Goal: Check status: Check status

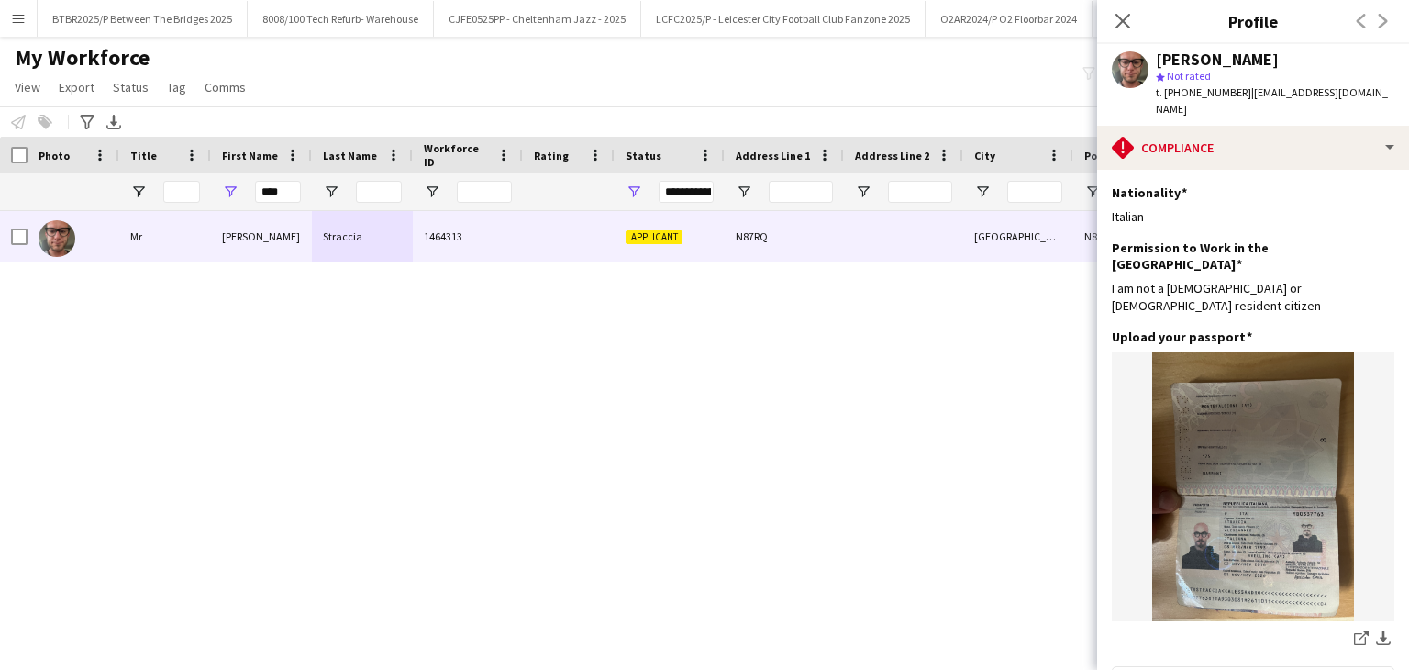
scroll to position [459, 0]
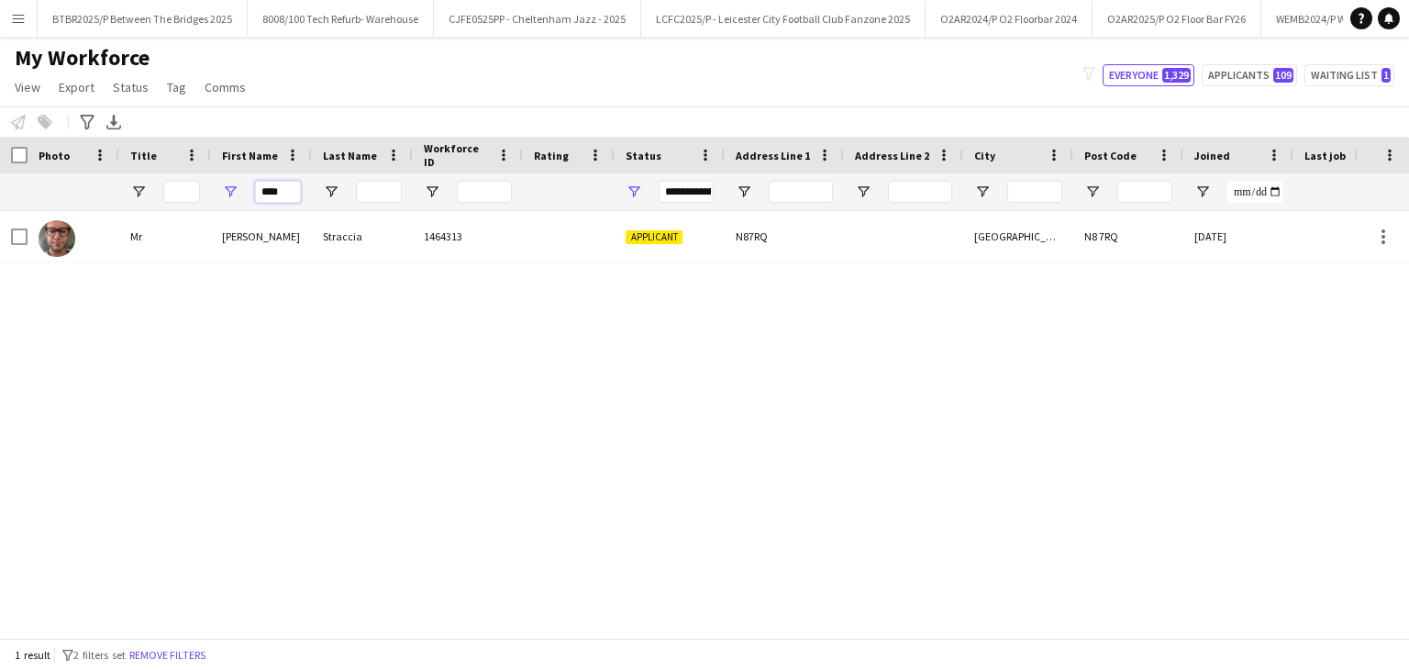
click at [273, 194] on input "****" at bounding box center [278, 192] width 46 height 22
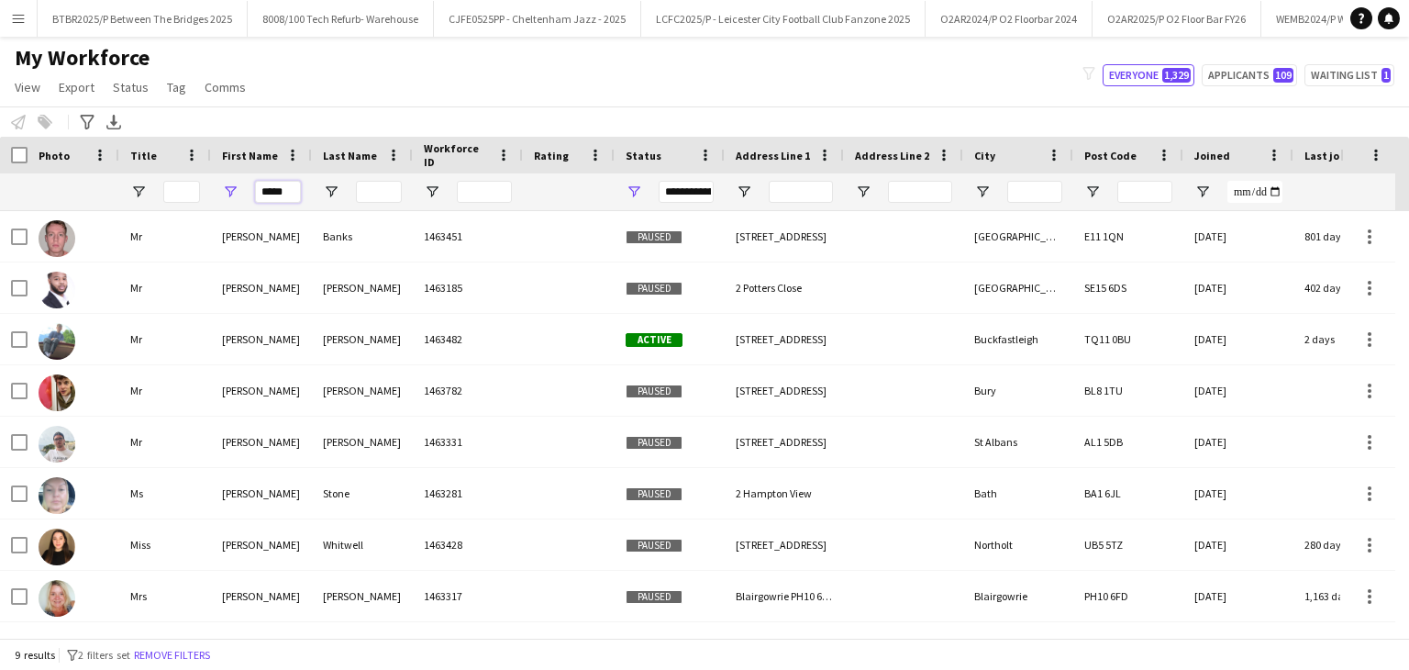
type input "*****"
click at [376, 192] on input "Last Name Filter Input" at bounding box center [379, 192] width 46 height 22
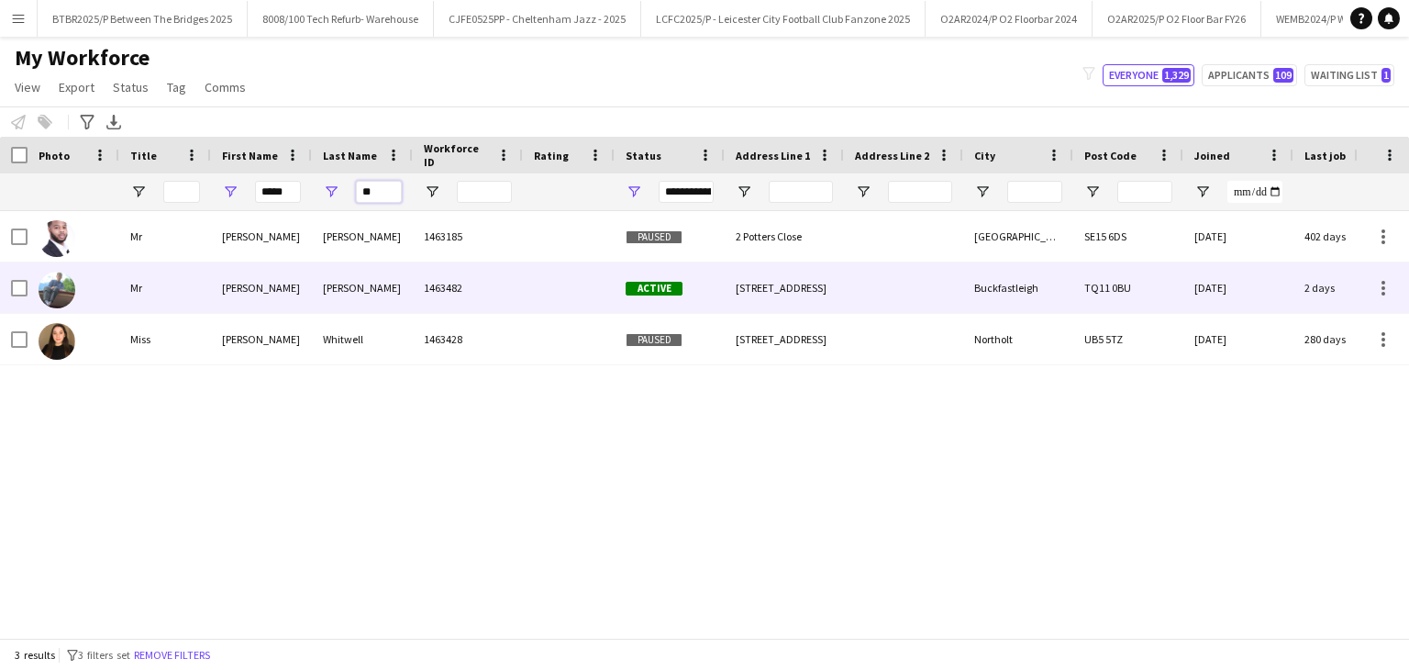
type input "**"
click at [403, 294] on div "Kendall Lloyd" at bounding box center [362, 287] width 101 height 50
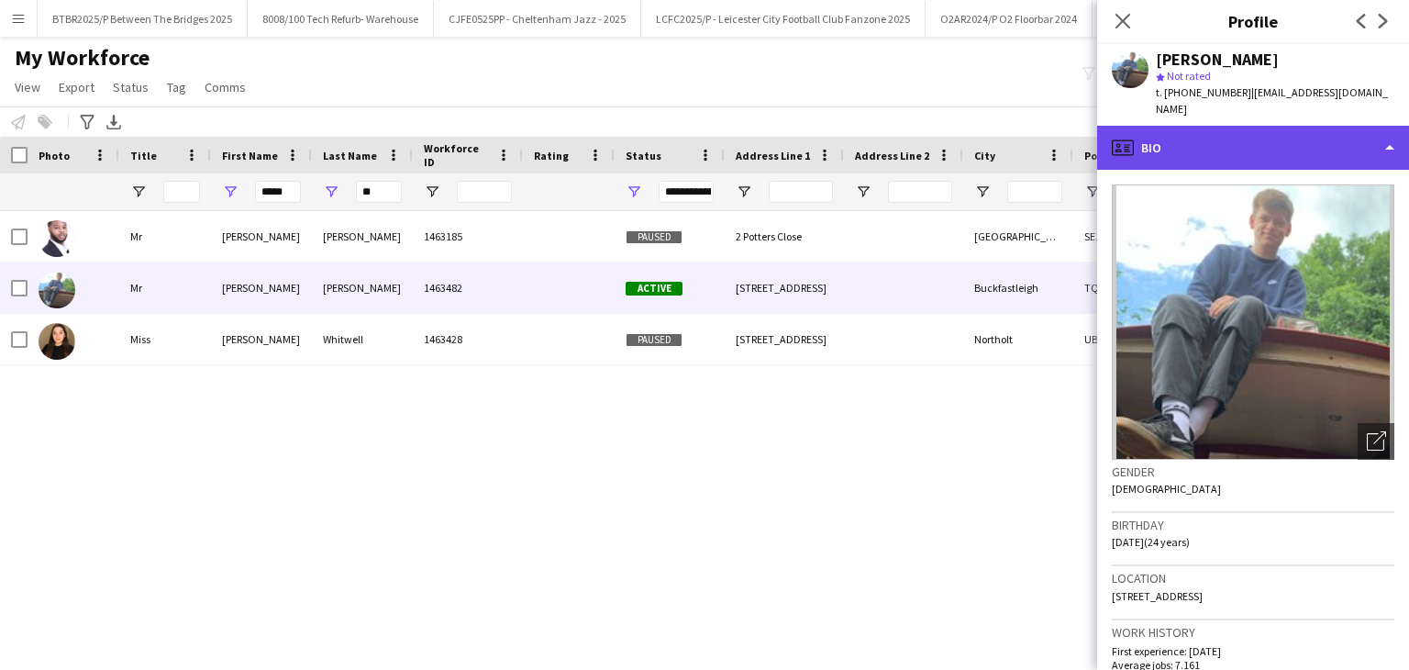
click at [1232, 142] on div "profile Bio" at bounding box center [1253, 148] width 312 height 44
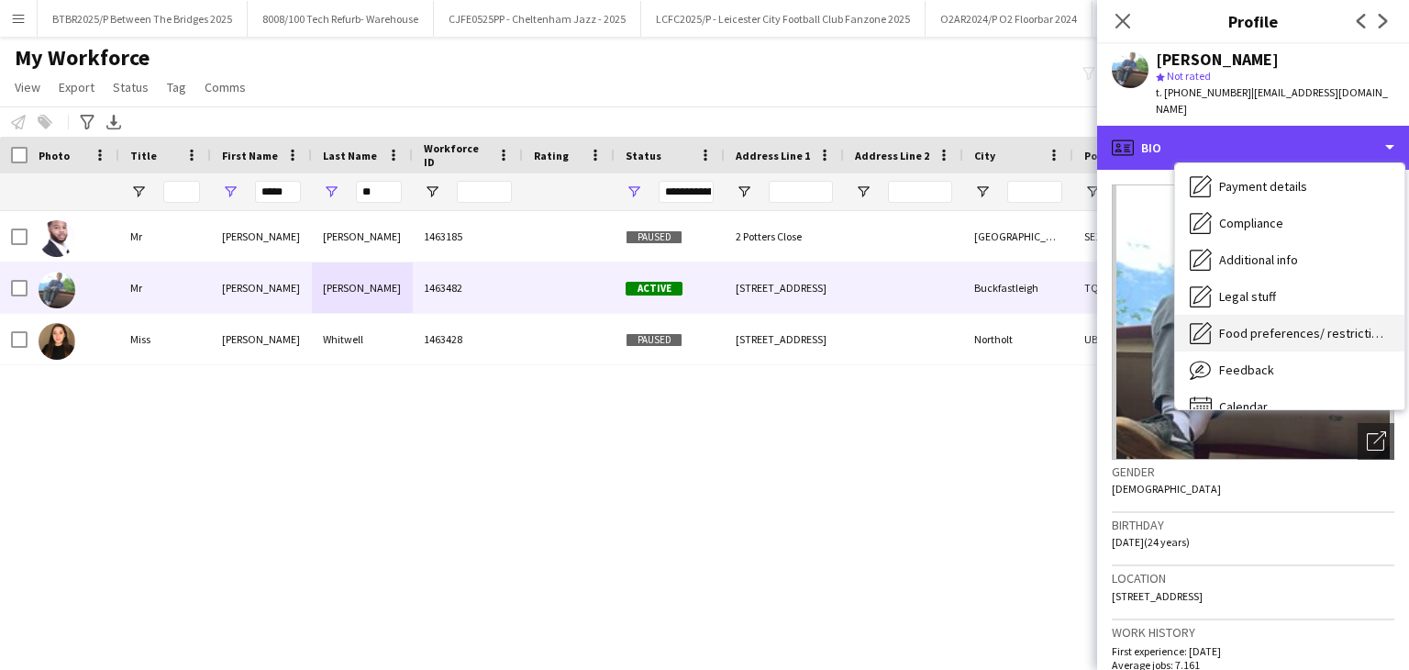
scroll to position [246, 0]
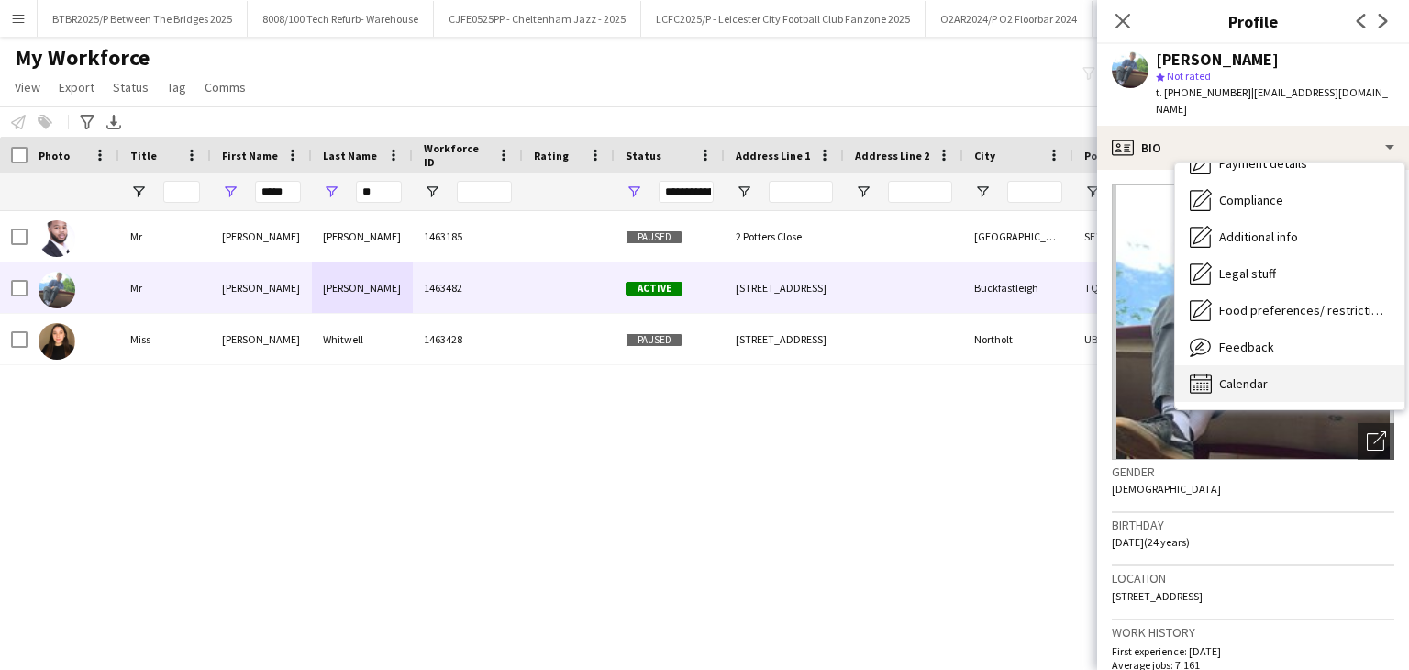
click at [1274, 365] on div "Calendar Calendar" at bounding box center [1289, 383] width 229 height 37
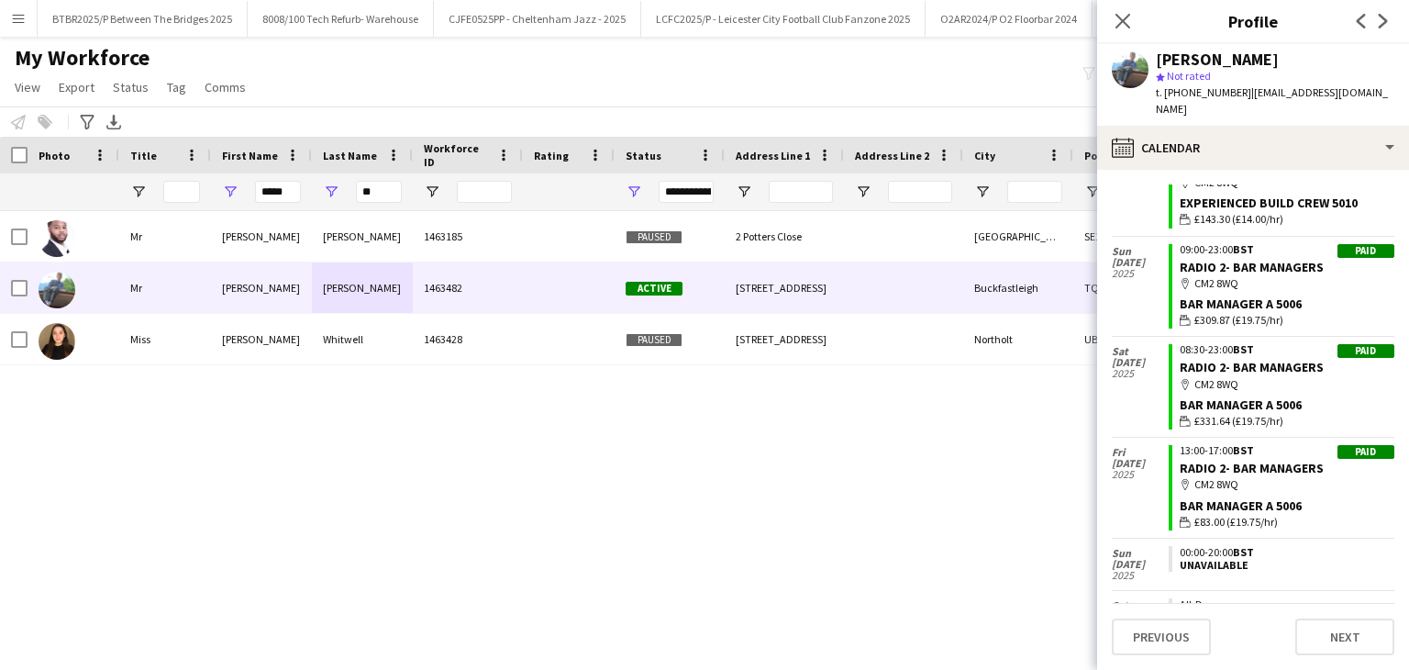
scroll to position [2914, 0]
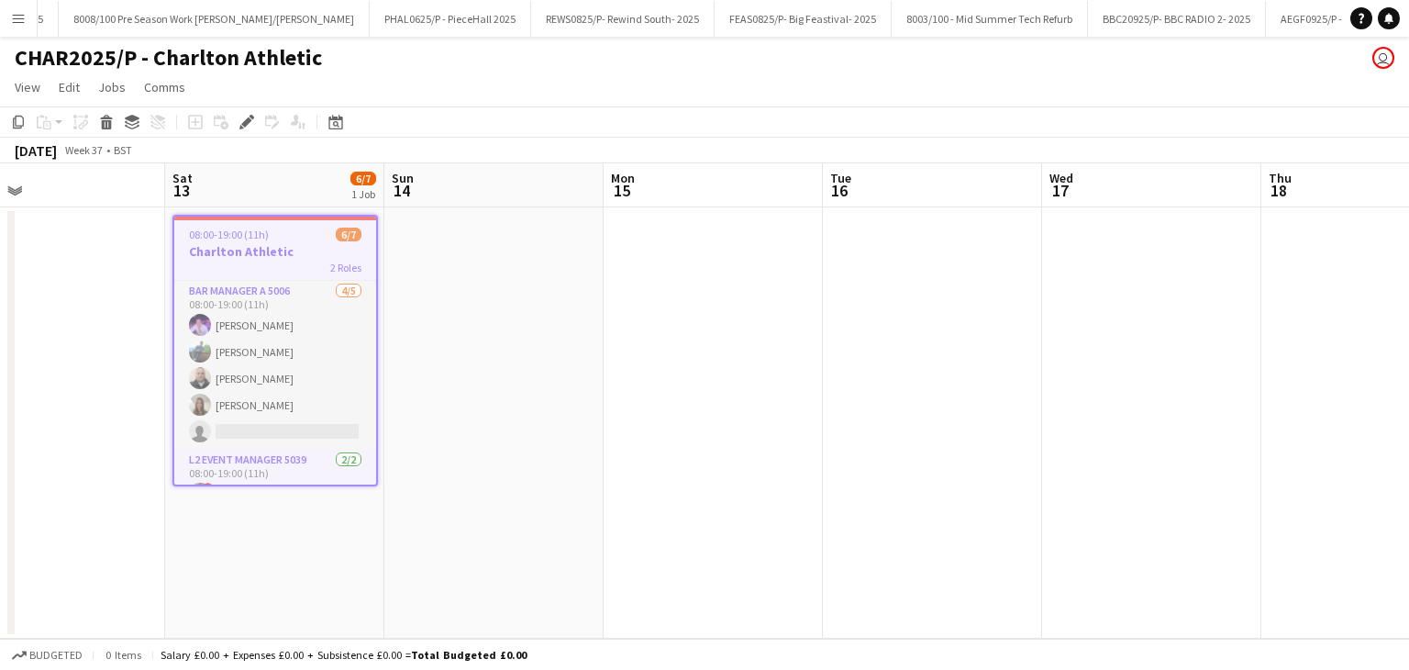
drag, startPoint x: 1042, startPoint y: 179, endPoint x: 523, endPoint y: 218, distance: 520.8
click at [523, 218] on app-calendar-viewport "Tue 9 Wed 10 Thu 11 Fri 12 Sat 13 6/7 1 Job Sun 14 Mon 15 Tue 16 Wed 17 Thu 18 …" at bounding box center [704, 400] width 1409 height 475
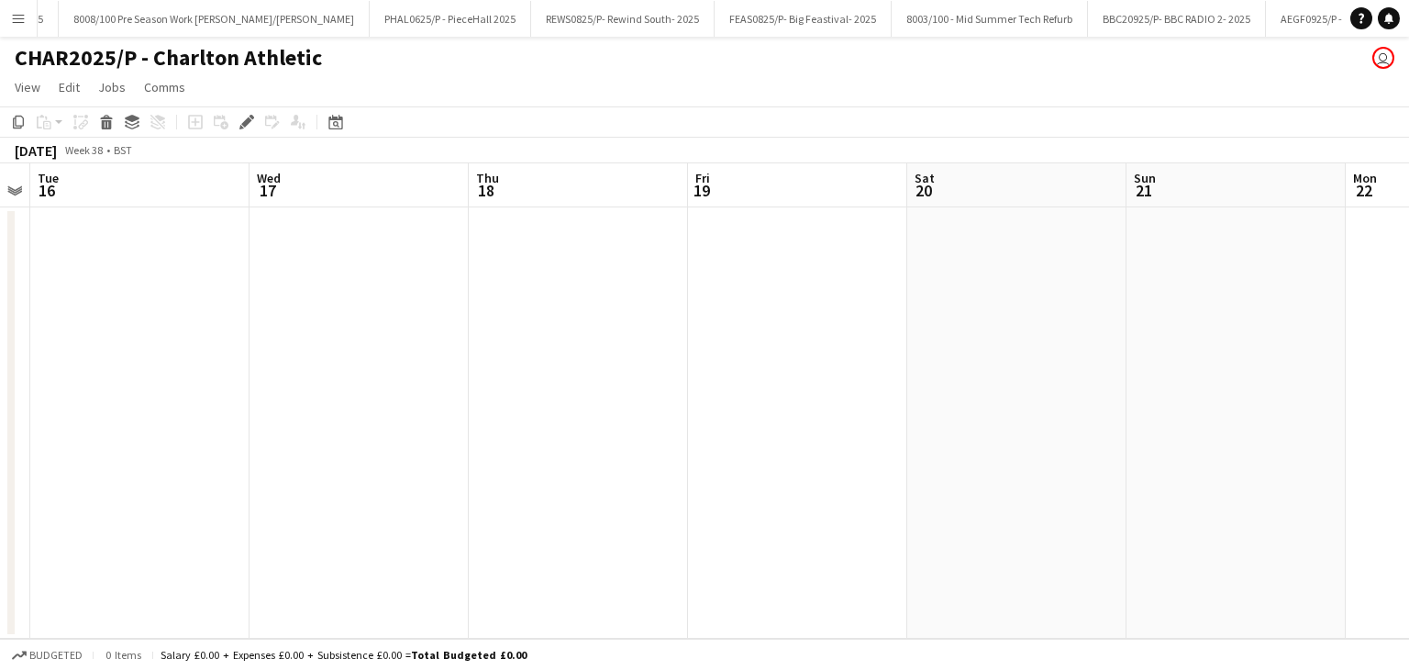
drag, startPoint x: 1101, startPoint y: 191, endPoint x: 528, endPoint y: 207, distance: 573.7
click at [528, 207] on app-calendar-viewport "Fri 12 Sat 13 6/7 1 Job Sun 14 Mon 15 Tue 16 Wed 17 Thu 18 Fri 19 Sat 20 Sun 21…" at bounding box center [704, 400] width 1409 height 475
drag, startPoint x: 722, startPoint y: 206, endPoint x: 639, endPoint y: 206, distance: 83.5
click at [639, 206] on app-calendar-viewport "Sun 14 Mon 15 Tue 16 Wed 17 Thu 18 Fri 19 Sat 20 Sun 21 Mon 22 Tue 23 Wed 24 Th…" at bounding box center [704, 400] width 1409 height 475
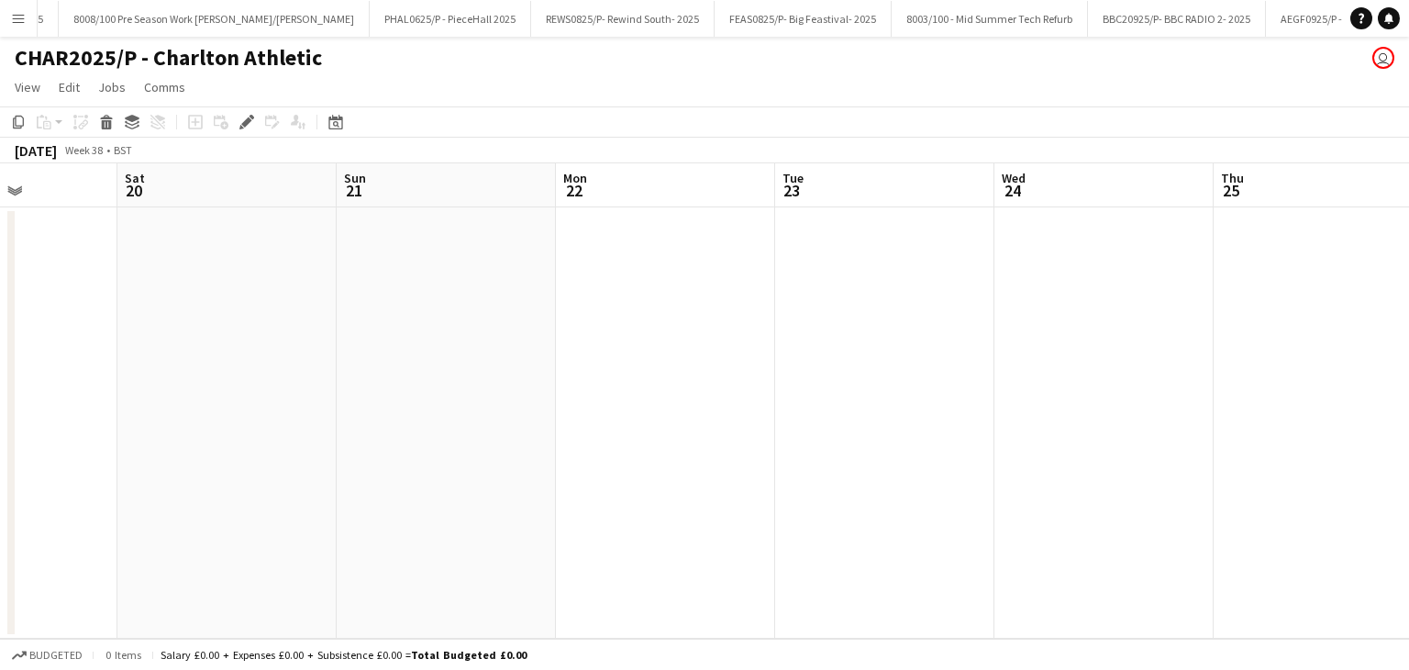
drag, startPoint x: 1045, startPoint y: 195, endPoint x: 768, endPoint y: 210, distance: 277.5
click at [768, 210] on app-calendar-viewport "Tue 16 Wed 17 Thu 18 Fri 19 Sat 20 Sun 21 Mon 22 Tue 23 Wed 24 Thu 25 Fri 26 Sa…" at bounding box center [704, 400] width 1409 height 475
drag, startPoint x: 907, startPoint y: 184, endPoint x: 1204, endPoint y: 173, distance: 296.5
click at [848, 184] on app-calendar-viewport "Thu 18 Fri 19 Sat 20 Sun 21 Mon 22 Tue 23 Wed 24 Thu 25 Fri 26 Sat 27 6/7 1 Job…" at bounding box center [704, 400] width 1409 height 475
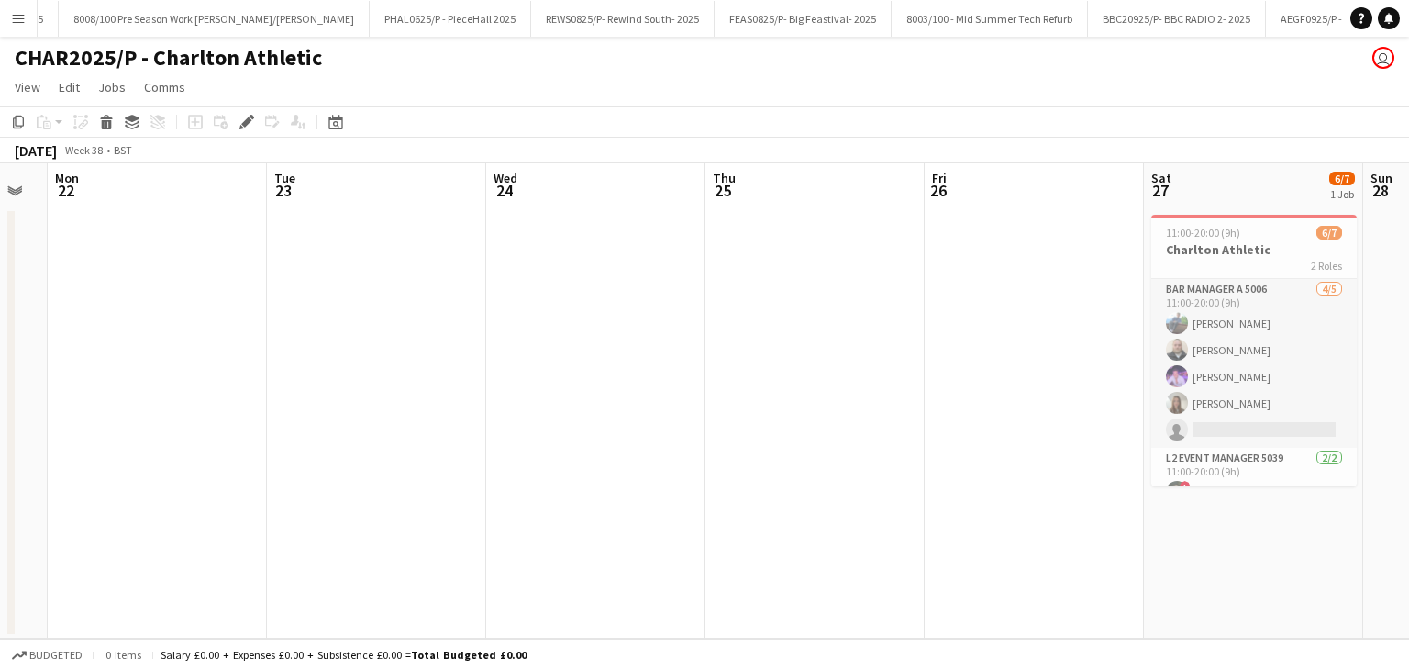
scroll to position [0, 390]
drag, startPoint x: 1009, startPoint y: 184, endPoint x: 958, endPoint y: 166, distance: 54.6
click at [958, 166] on app-calendar-viewport "Sat 20 Sun 21 Mon 22 Tue 23 Wed 24 Thu 25 Fri 26 Sat 27 6/7 1 Job Sun 28 Mon 29…" at bounding box center [704, 400] width 1409 height 475
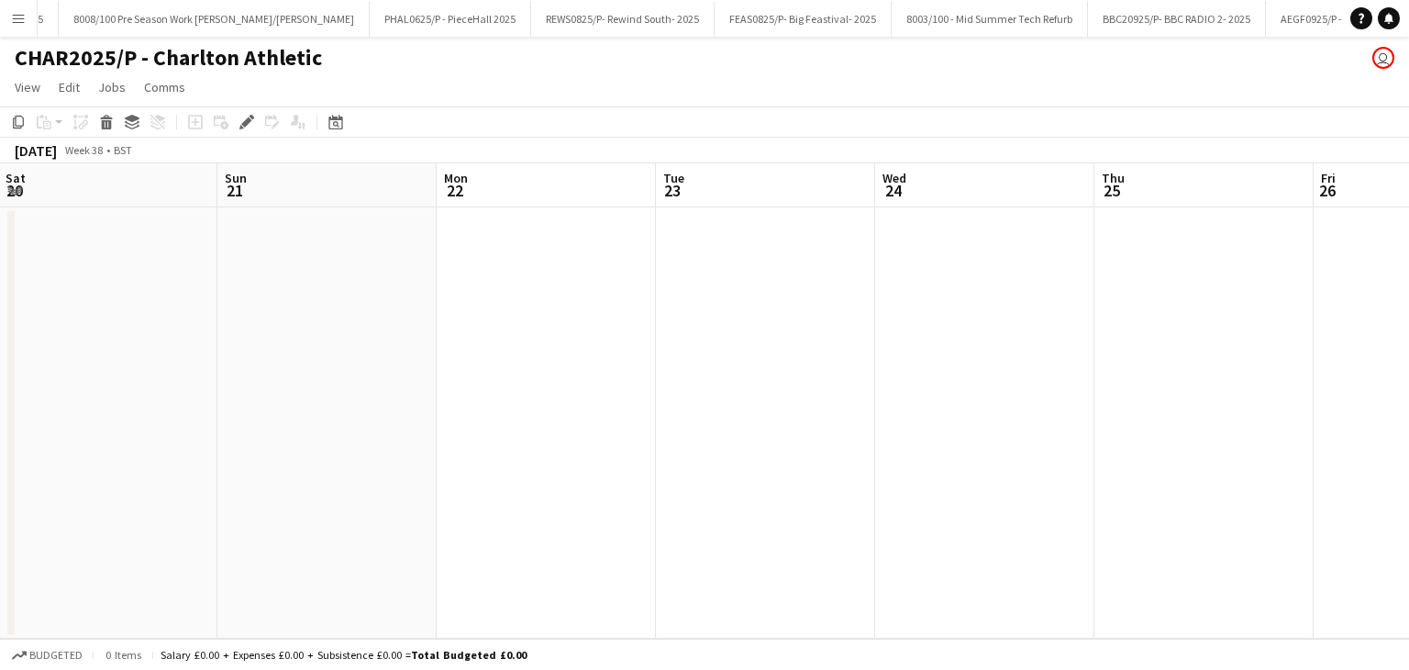
drag, startPoint x: 750, startPoint y: 179, endPoint x: 818, endPoint y: 179, distance: 68.8
click at [818, 179] on app-calendar-viewport "Thu 18 Fri 19 Sat 20 Sun 21 Mon 22 Tue 23 Wed 24 Thu 25 Fri 26 Sat 27 6/7 1 Job…" at bounding box center [704, 400] width 1409 height 475
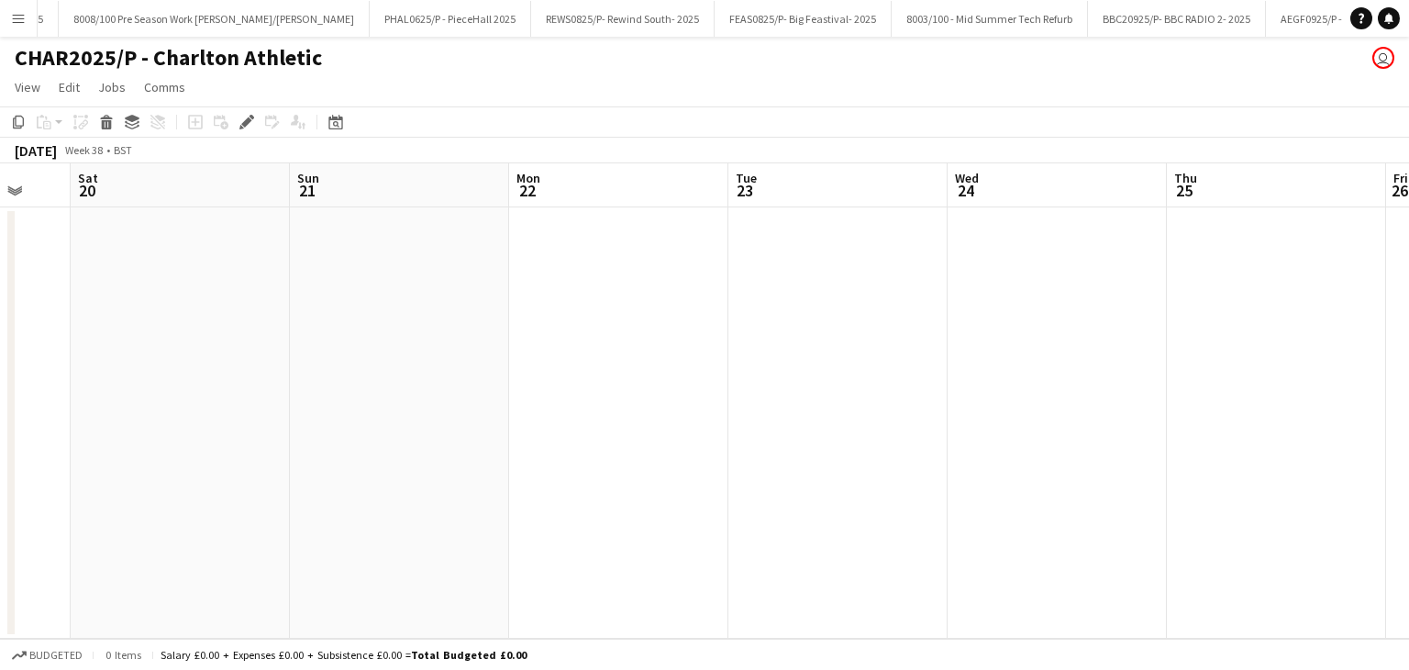
click at [745, 174] on app-calendar-viewport "Thu 18 Fri 19 Sat 20 Sun 21 Mon 22 Tue 23 Wed 24 Thu 25 Fri 26 Sat 27 6/7 1 Job…" at bounding box center [704, 400] width 1409 height 475
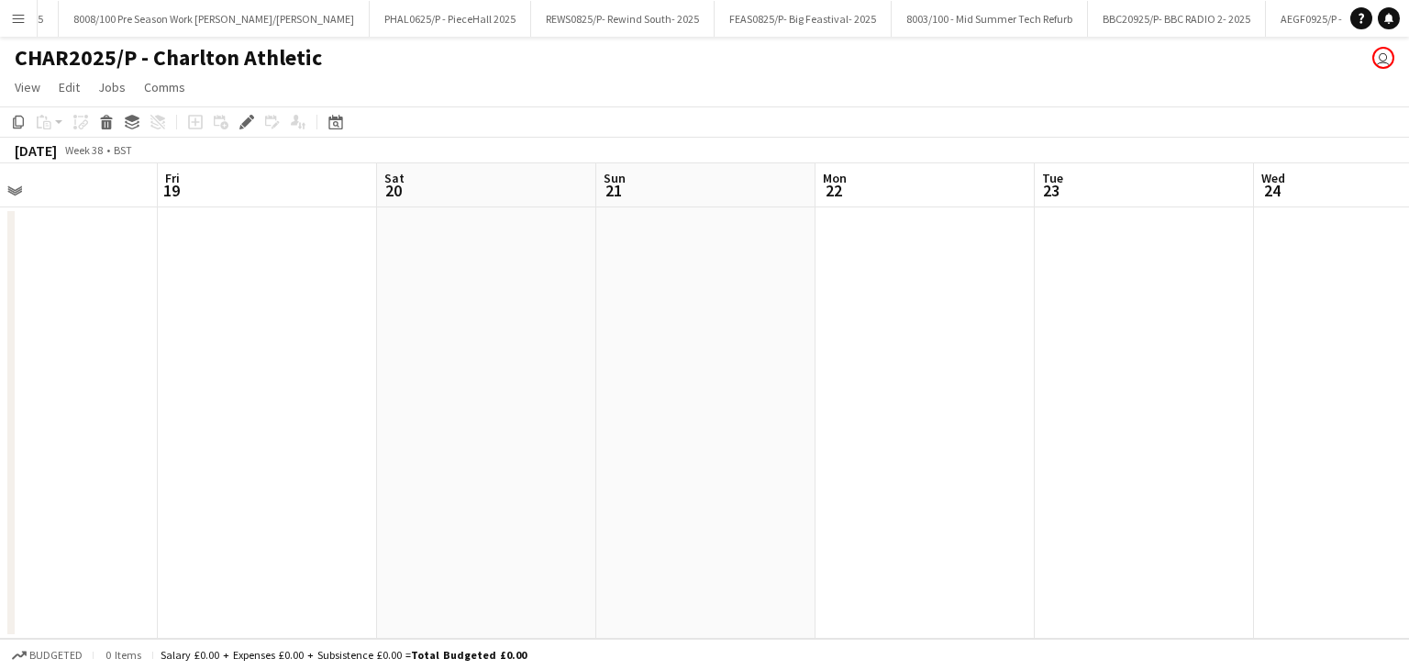
click at [779, 173] on app-calendar-viewport "Tue 16 Wed 17 Thu 18 Fri 19 Sat 20 Sun 21 Mon 22 Tue 23 Wed 24 Thu 25 Fri 26 Sa…" at bounding box center [704, 400] width 1409 height 475
drag, startPoint x: 624, startPoint y: 178, endPoint x: 863, endPoint y: 179, distance: 238.6
click at [874, 173] on app-calendar-viewport "Mon 15 Tue 16 Wed 17 Thu 18 Fri 19 Sat 20 Sun 21 Mon 22 Tue 23 Wed 24 Thu 25 Fr…" at bounding box center [704, 400] width 1409 height 475
drag, startPoint x: 685, startPoint y: 195, endPoint x: 965, endPoint y: 192, distance: 280.8
click at [965, 192] on app-calendar-viewport "Sat 13 6/7 1 Job Sun 14 Mon 15 Tue 16 Wed 17 Thu 18 Fri 19 Sat 20 Sun 21 Mon 22…" at bounding box center [704, 400] width 1409 height 475
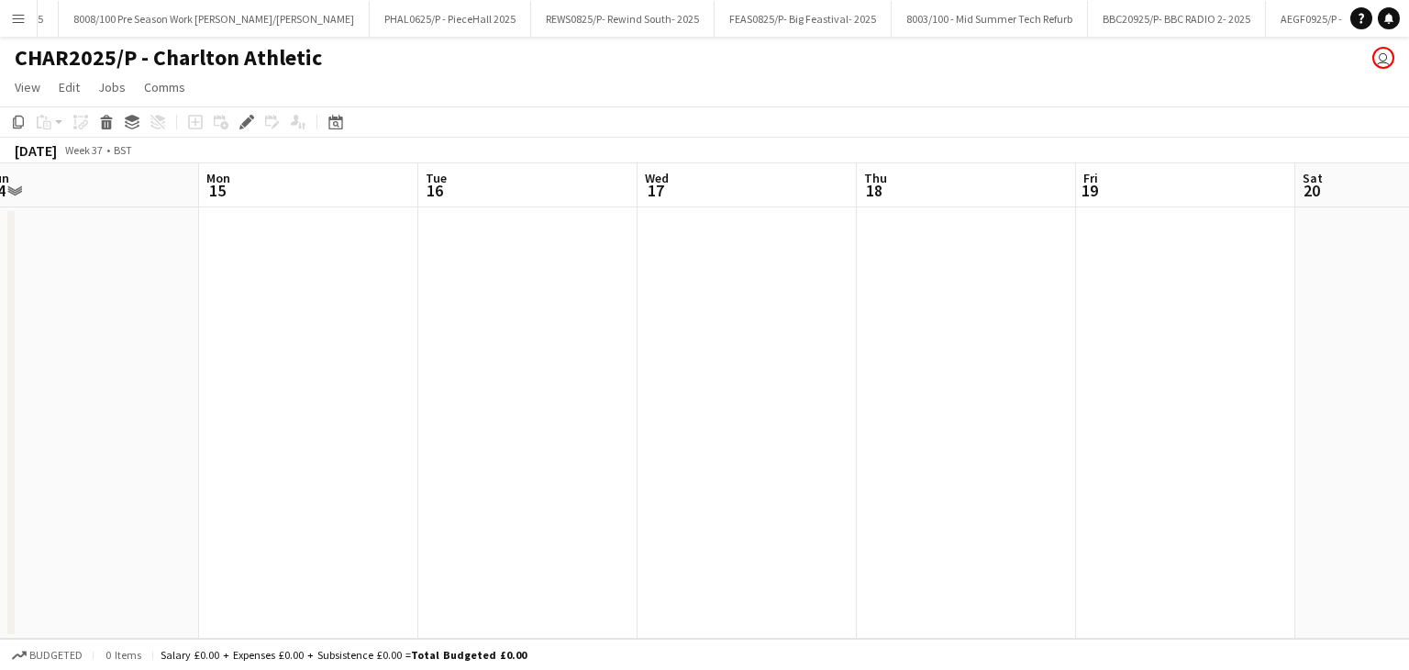
drag, startPoint x: 662, startPoint y: 199, endPoint x: 967, endPoint y: 188, distance: 305.7
click at [967, 188] on app-calendar-viewport "Fri 12 Sat 13 6/7 1 Job Sun 14 Mon 15 Tue 16 Wed 17 Thu 18 Fri 19 Sat 20 Sun 21…" at bounding box center [704, 400] width 1409 height 475
drag, startPoint x: 640, startPoint y: 195, endPoint x: 991, endPoint y: 197, distance: 350.5
click at [995, 195] on app-calendar-viewport "Fri 12 Sat 13 6/7 1 Job Sun 14 Mon 15 Tue 16 Wed 17 Thu 18 Fri 19 Sat 20 Sun 21…" at bounding box center [704, 400] width 1409 height 475
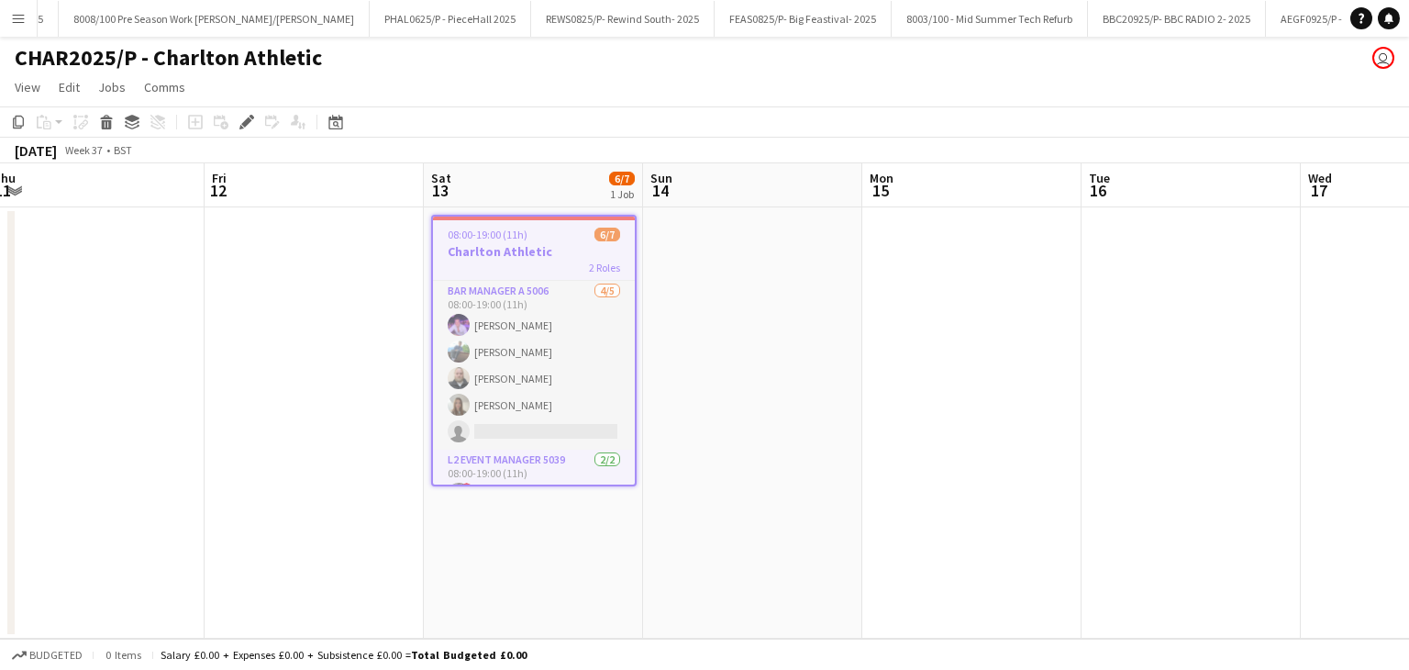
scroll to position [0, 386]
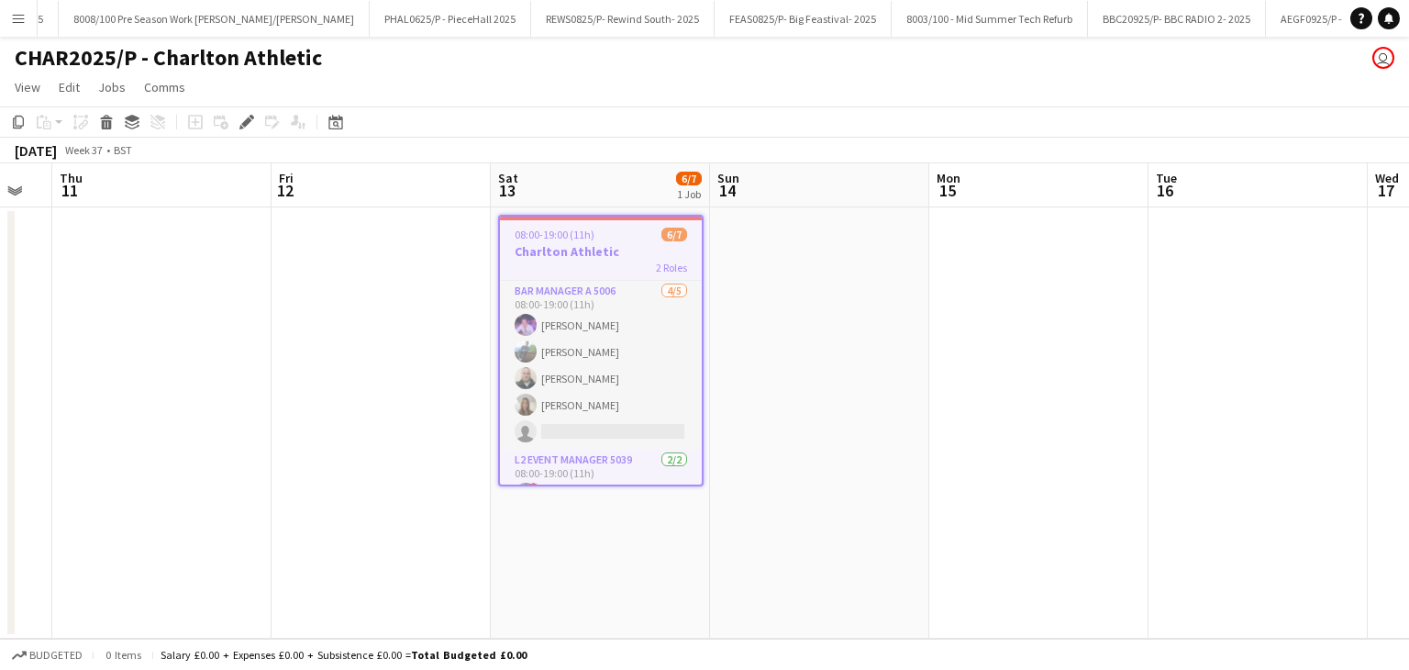
drag, startPoint x: 727, startPoint y: 204, endPoint x: 1017, endPoint y: 192, distance: 290.2
click at [1017, 192] on app-calendar-viewport "Tue 9 Wed 10 Thu 11 Fri 12 Sat 13 6/7 1 Job Sun 14 Mon 15 Tue 16 Wed 17 Thu 18 …" at bounding box center [704, 400] width 1409 height 475
click at [598, 221] on app-job-card "08:00-19:00 (11h) 6/7 Charlton Athletic 2 Roles Bar Manager A 5006 4/5 08:00-19…" at bounding box center [601, 351] width 206 height 272
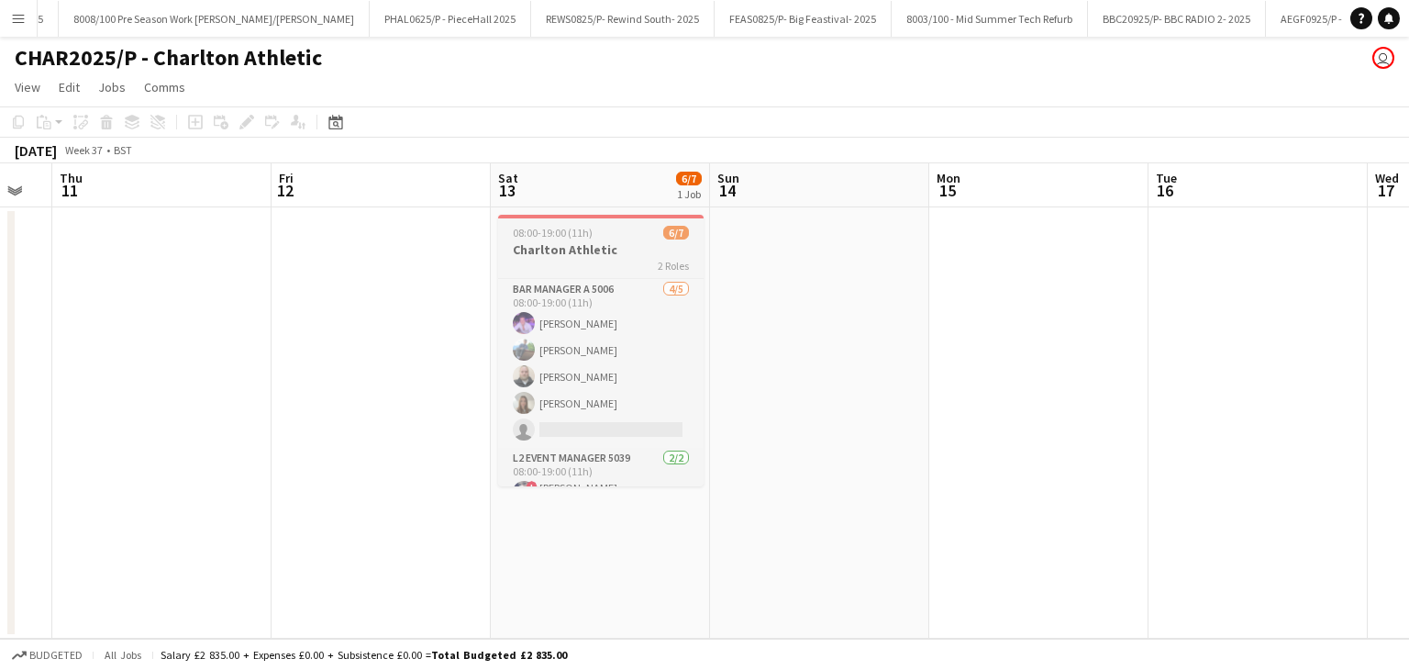
click at [592, 240] on app-job-card "08:00-19:00 (11h) 6/7 Charlton Athletic 2 Roles Bar Manager A 5006 4/5 08:00-19…" at bounding box center [601, 351] width 206 height 272
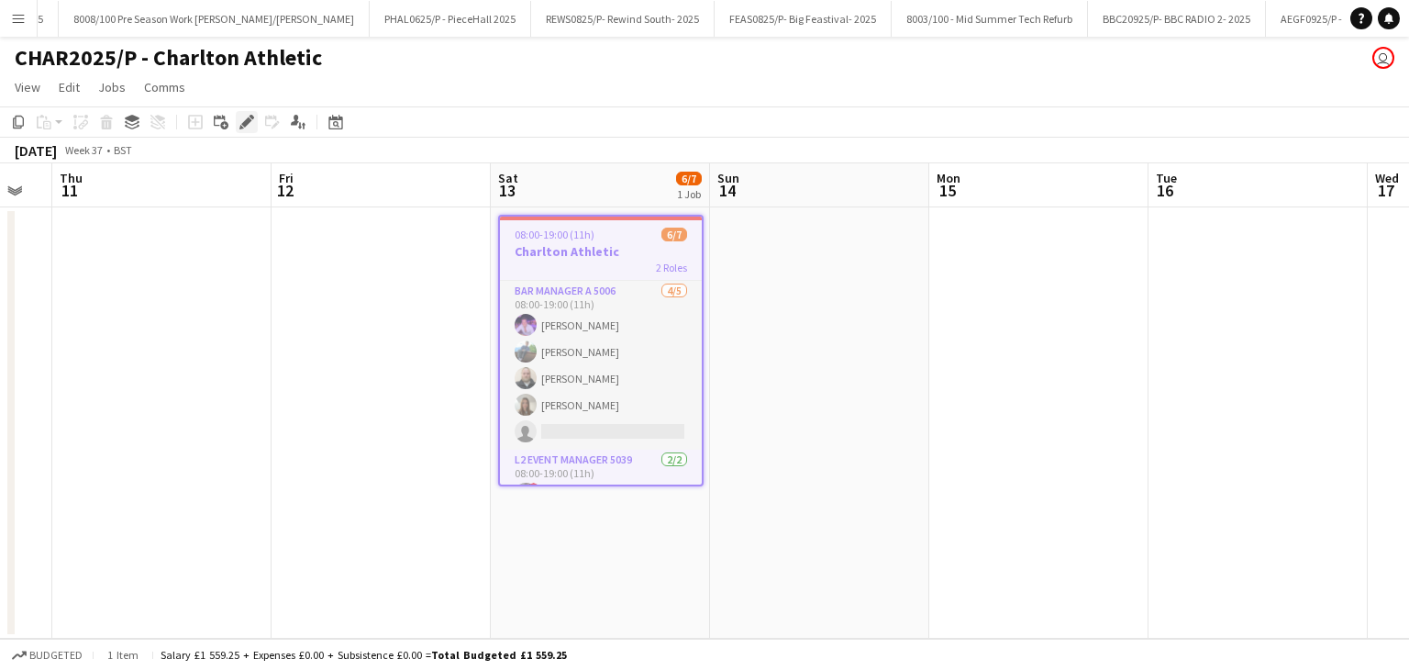
click at [243, 126] on icon at bounding box center [246, 122] width 10 height 10
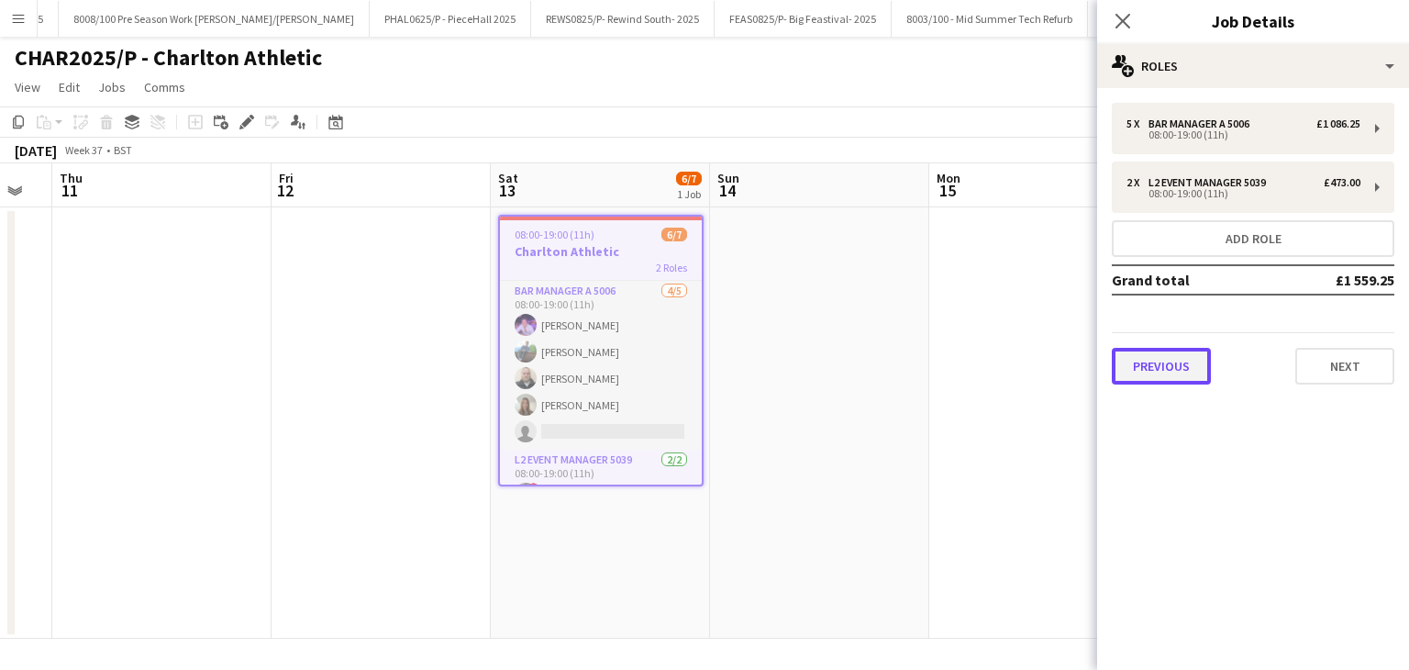
click at [1200, 364] on button "Previous" at bounding box center [1161, 366] width 99 height 37
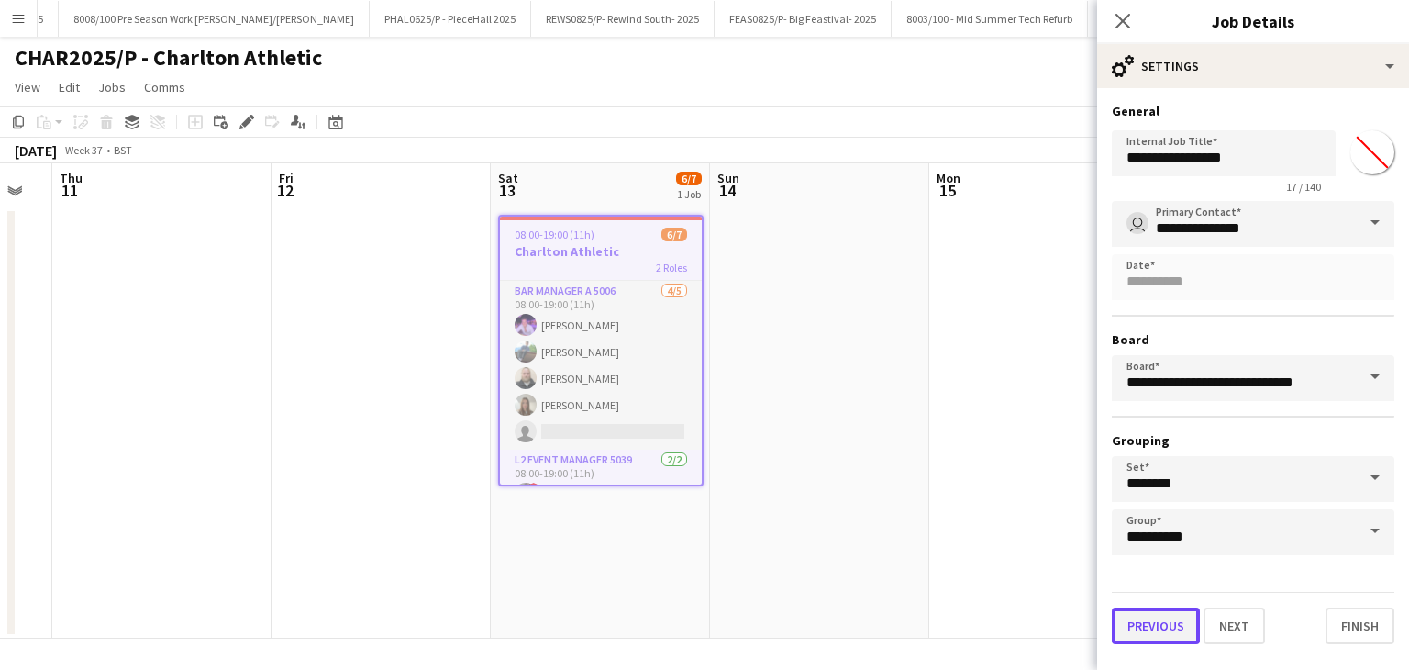
click at [1148, 629] on button "Previous" at bounding box center [1156, 625] width 88 height 37
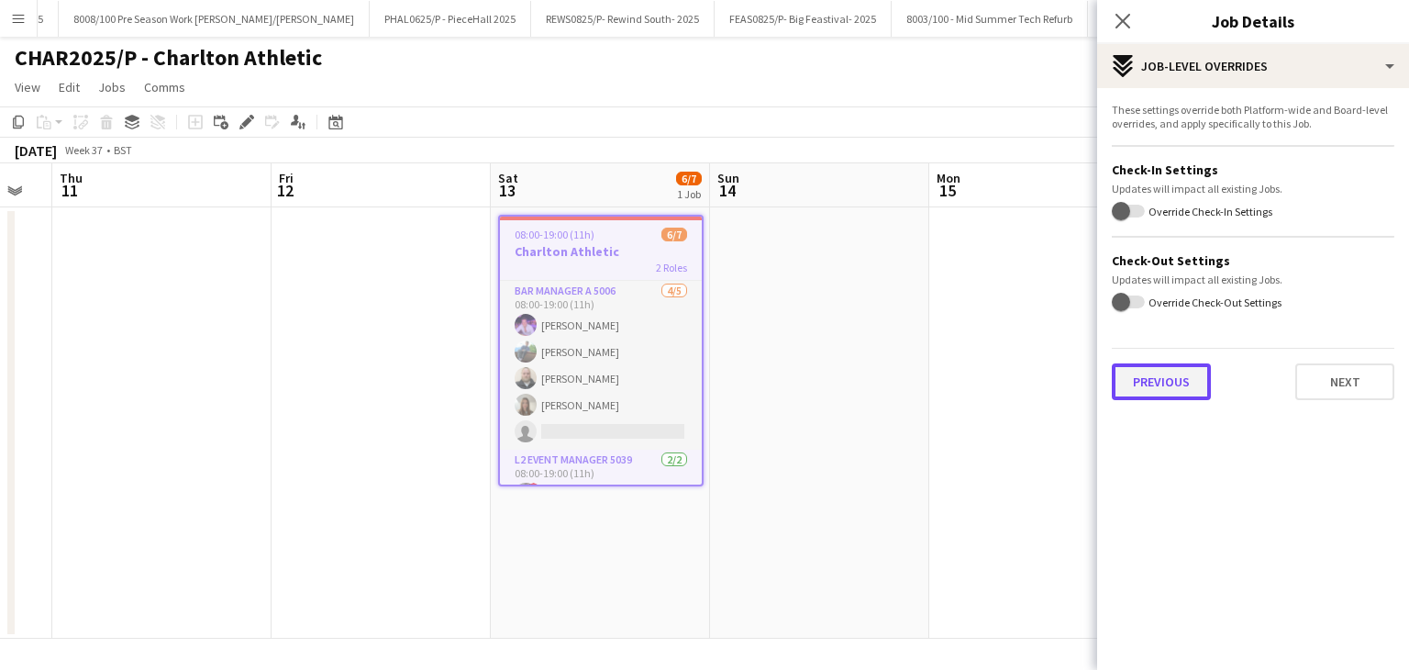
click at [1185, 375] on button "Previous" at bounding box center [1161, 381] width 99 height 37
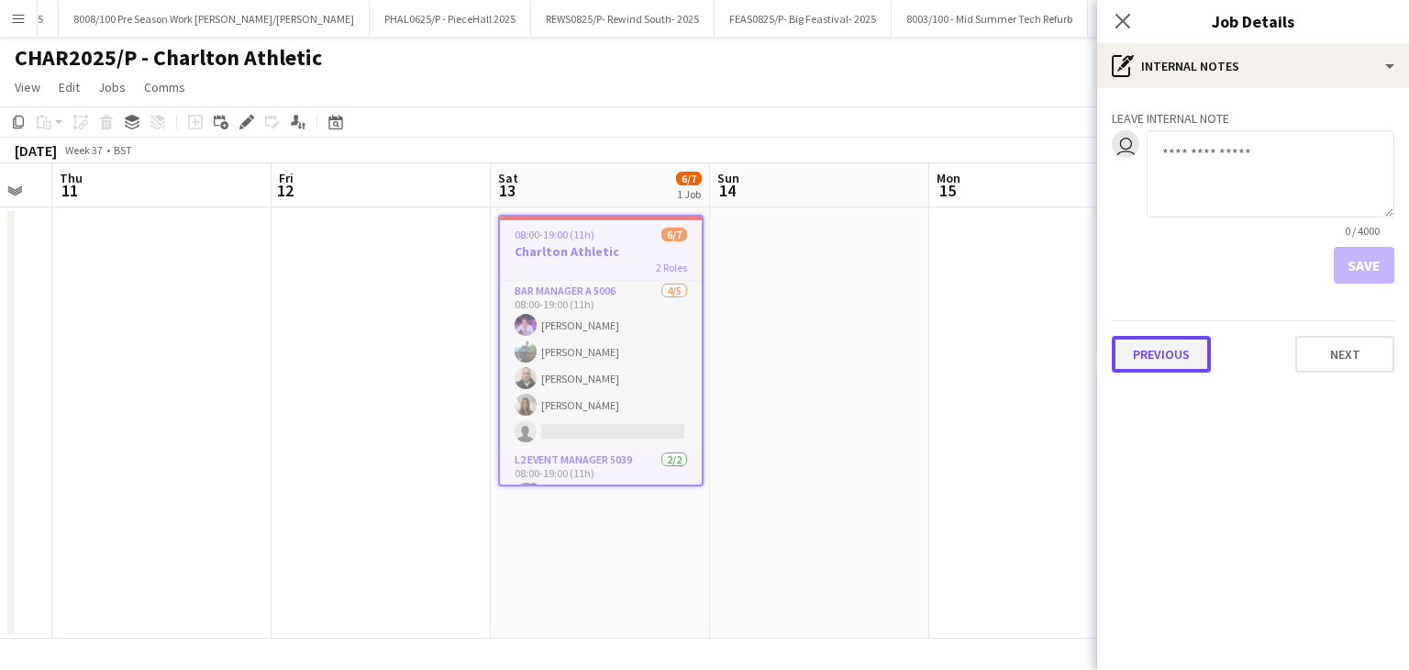
click at [1182, 361] on button "Previous" at bounding box center [1161, 354] width 99 height 37
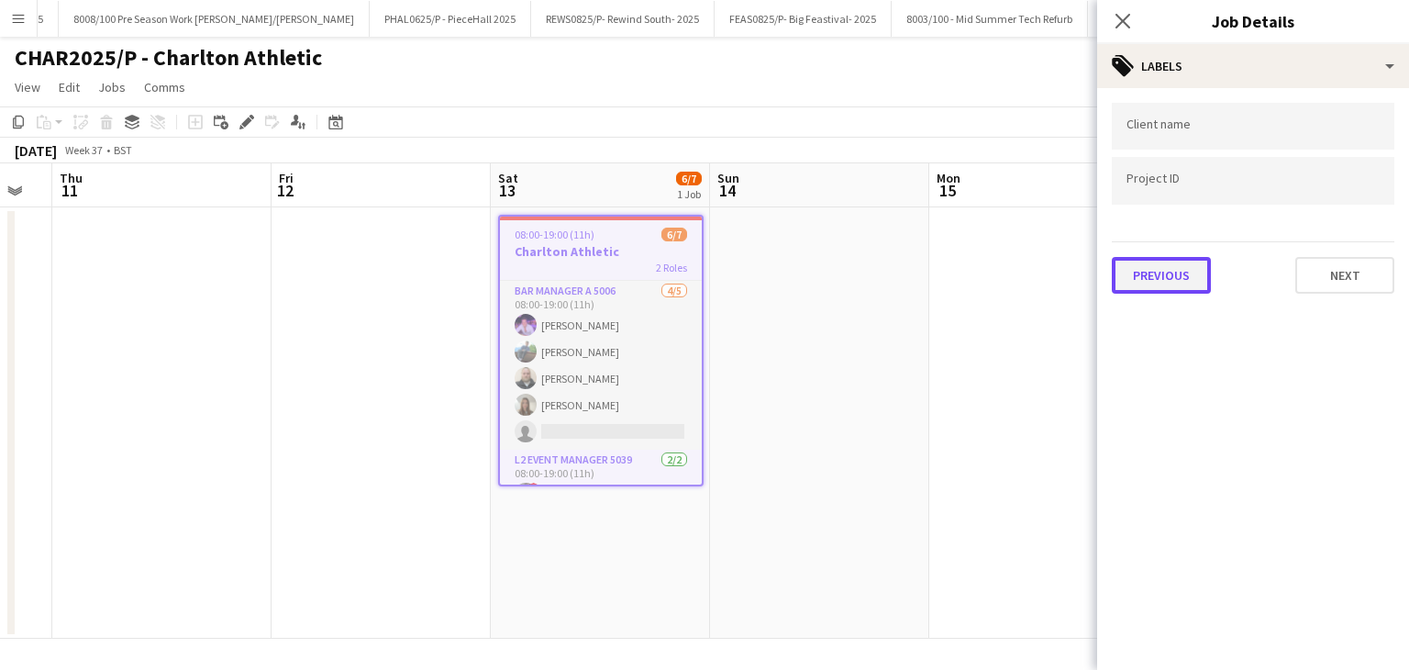
click at [1167, 262] on button "Previous" at bounding box center [1161, 275] width 99 height 37
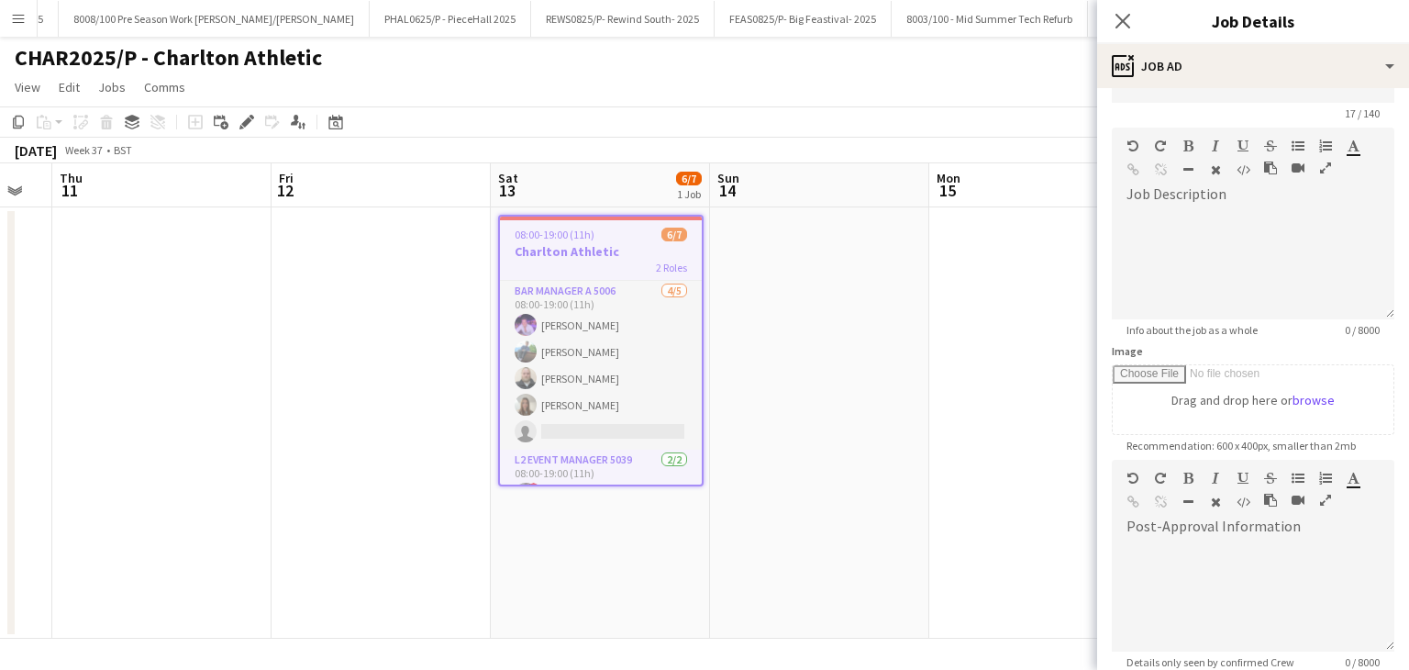
scroll to position [0, 0]
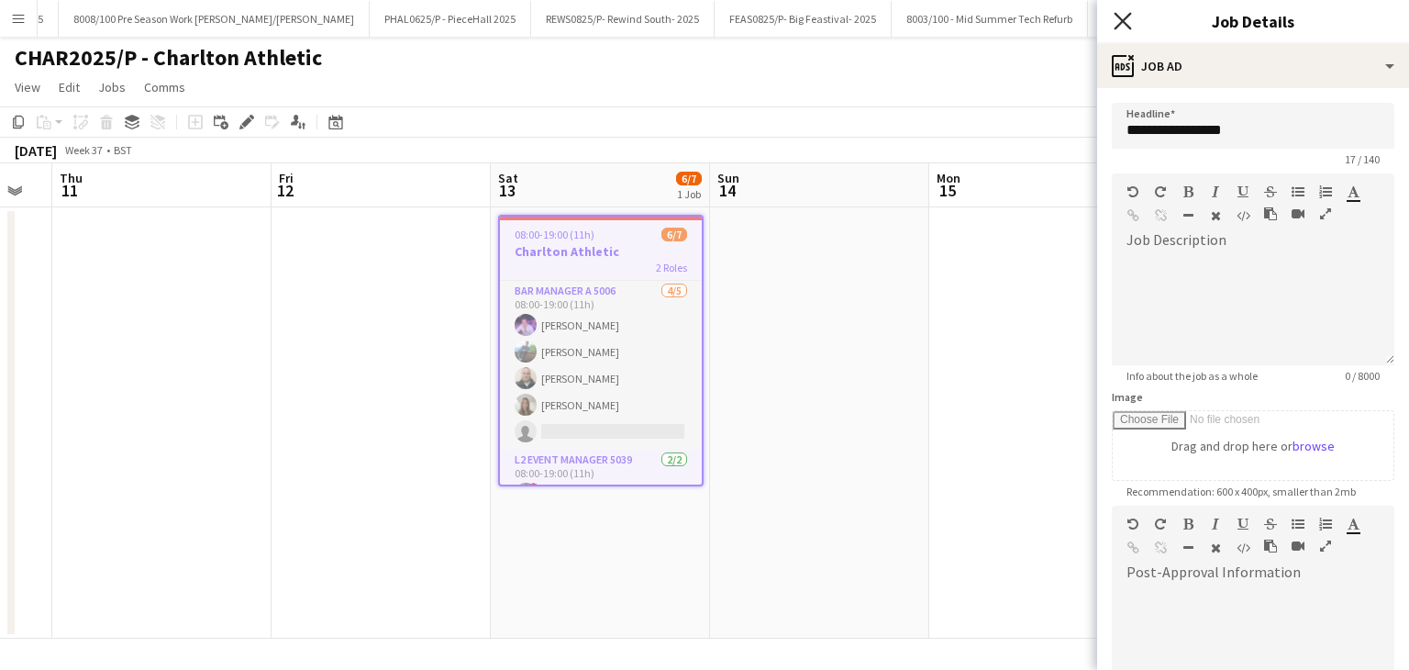
click at [1121, 18] on icon at bounding box center [1122, 20] width 17 height 17
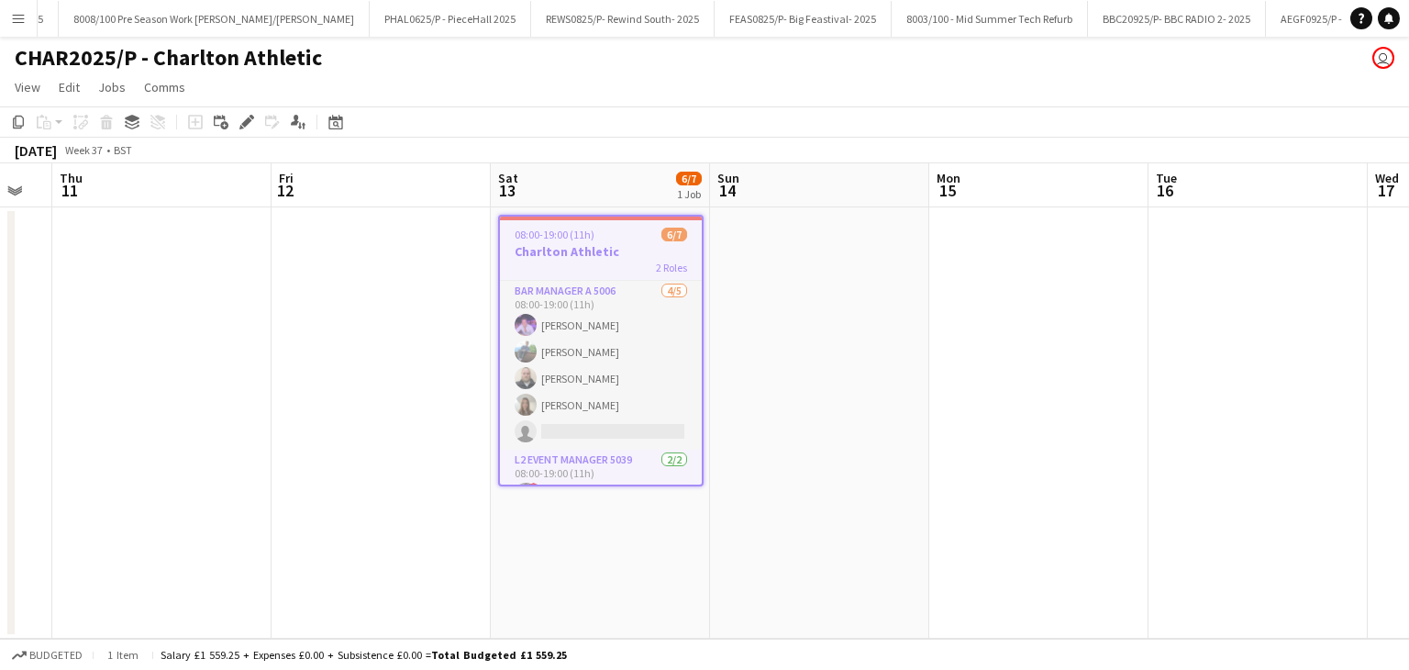
click at [833, 210] on app-date-cell at bounding box center [819, 422] width 219 height 431
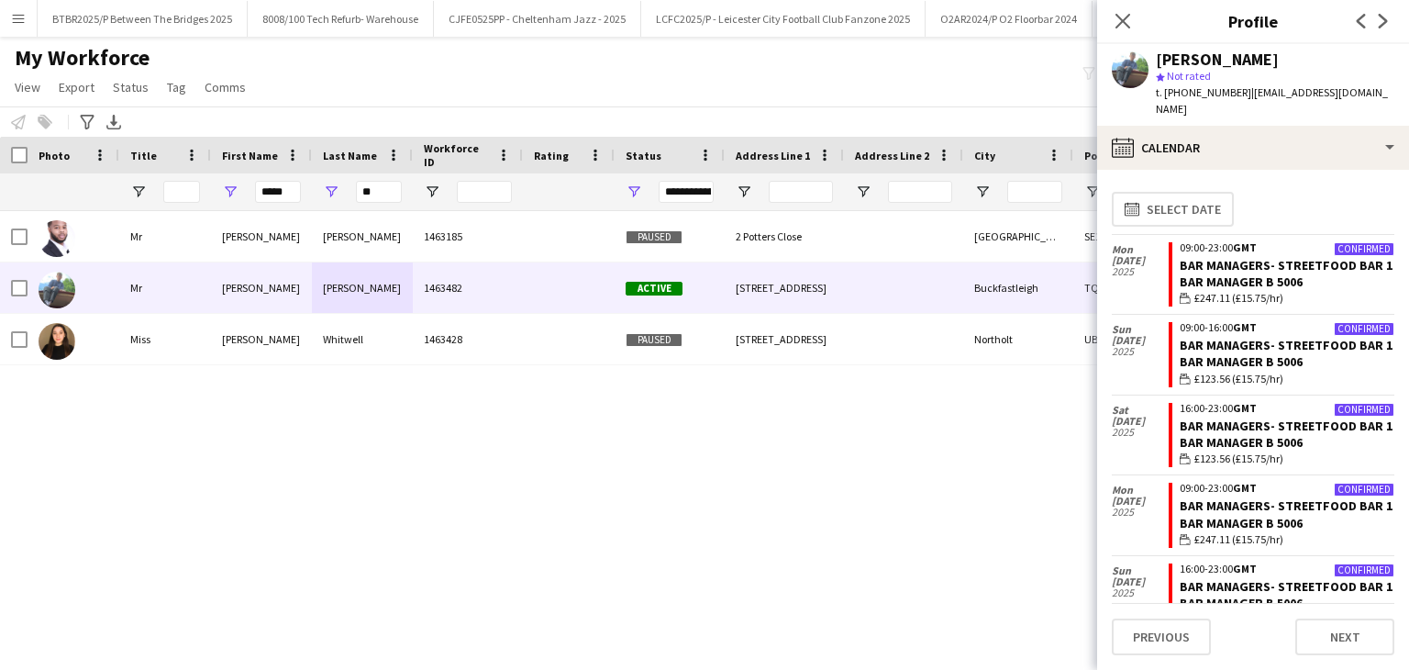
click at [294, 195] on input "*****" at bounding box center [278, 192] width 46 height 22
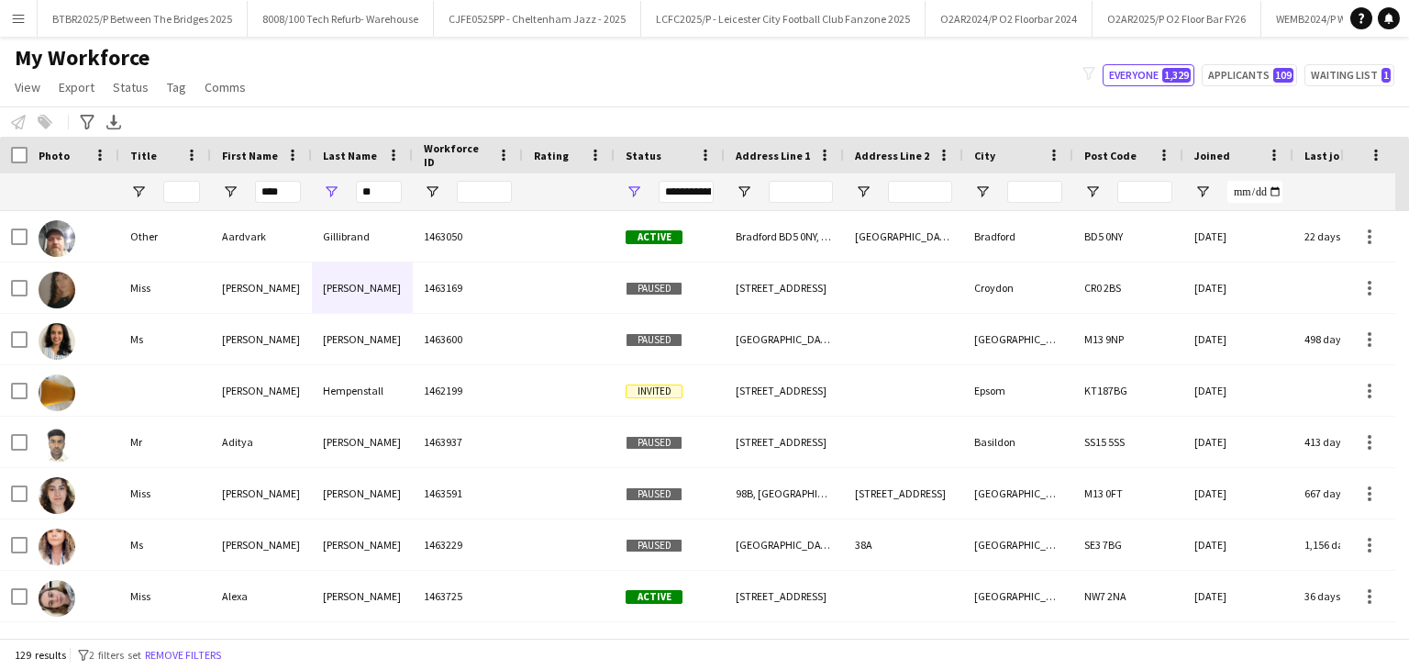
type input "****"
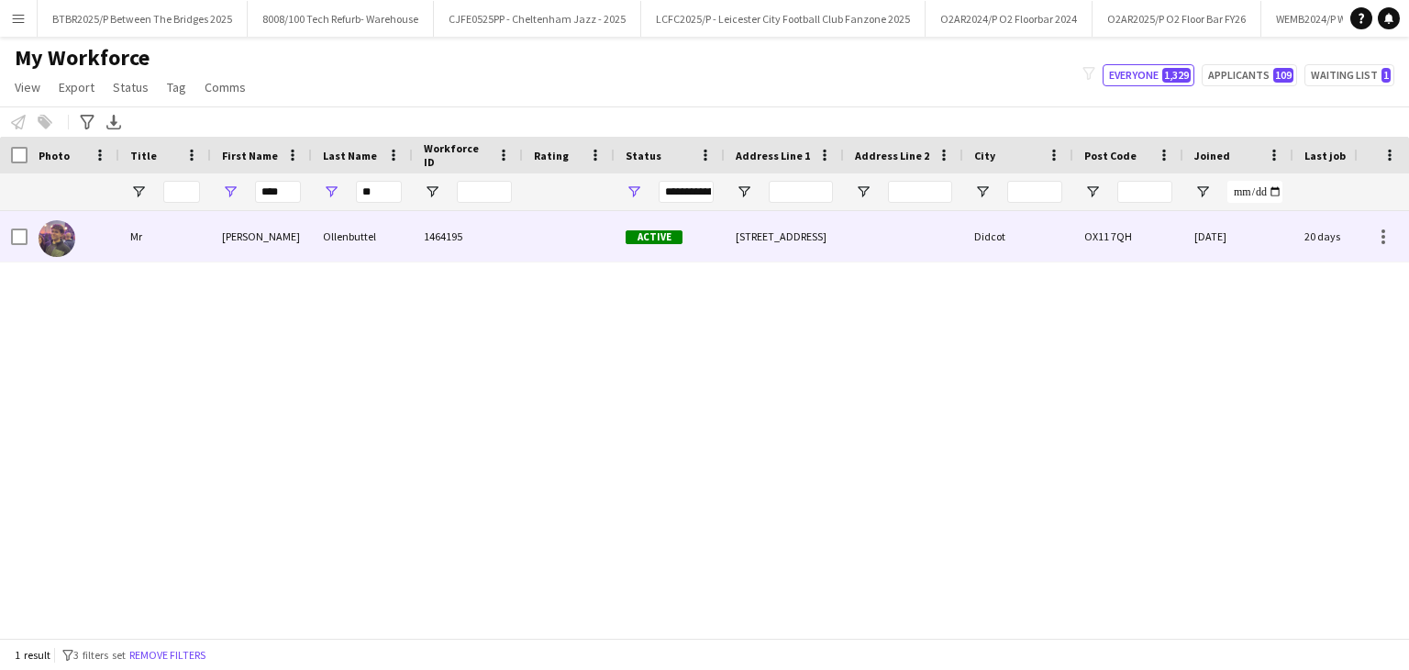
click at [462, 227] on div "1464195" at bounding box center [468, 236] width 110 height 50
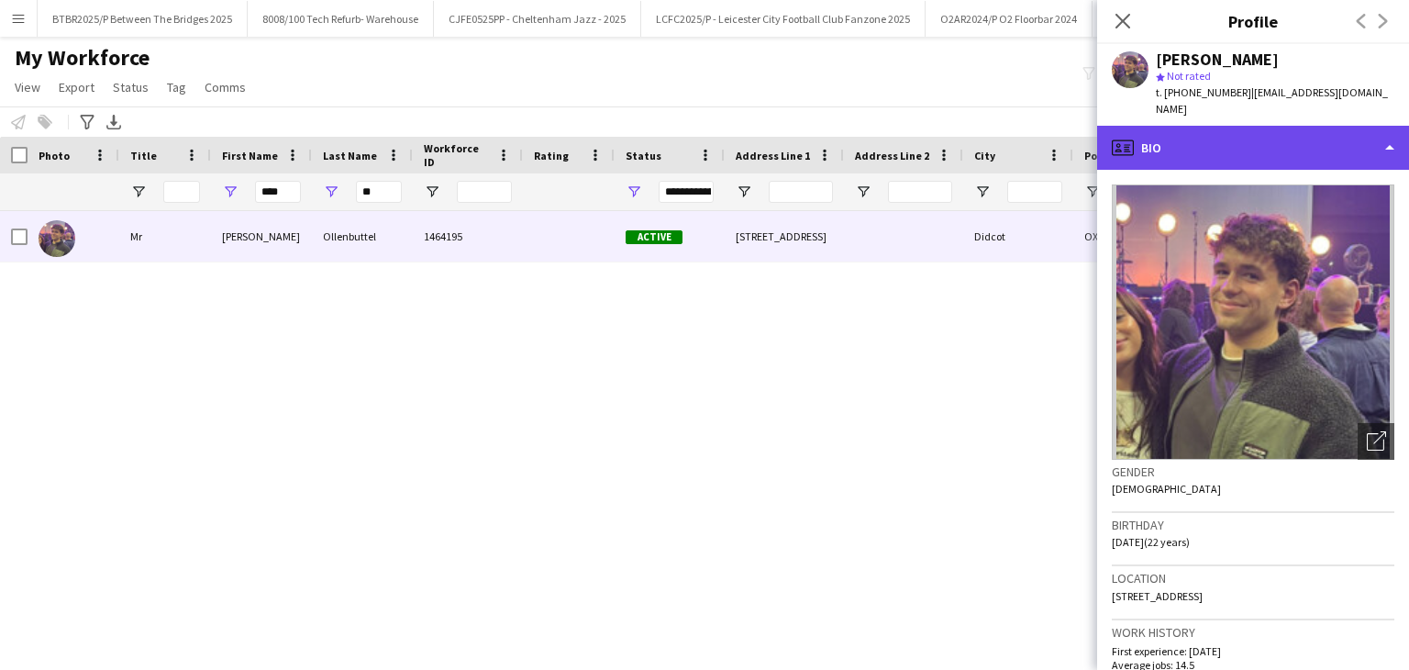
click at [1265, 139] on div "profile Bio" at bounding box center [1253, 148] width 312 height 44
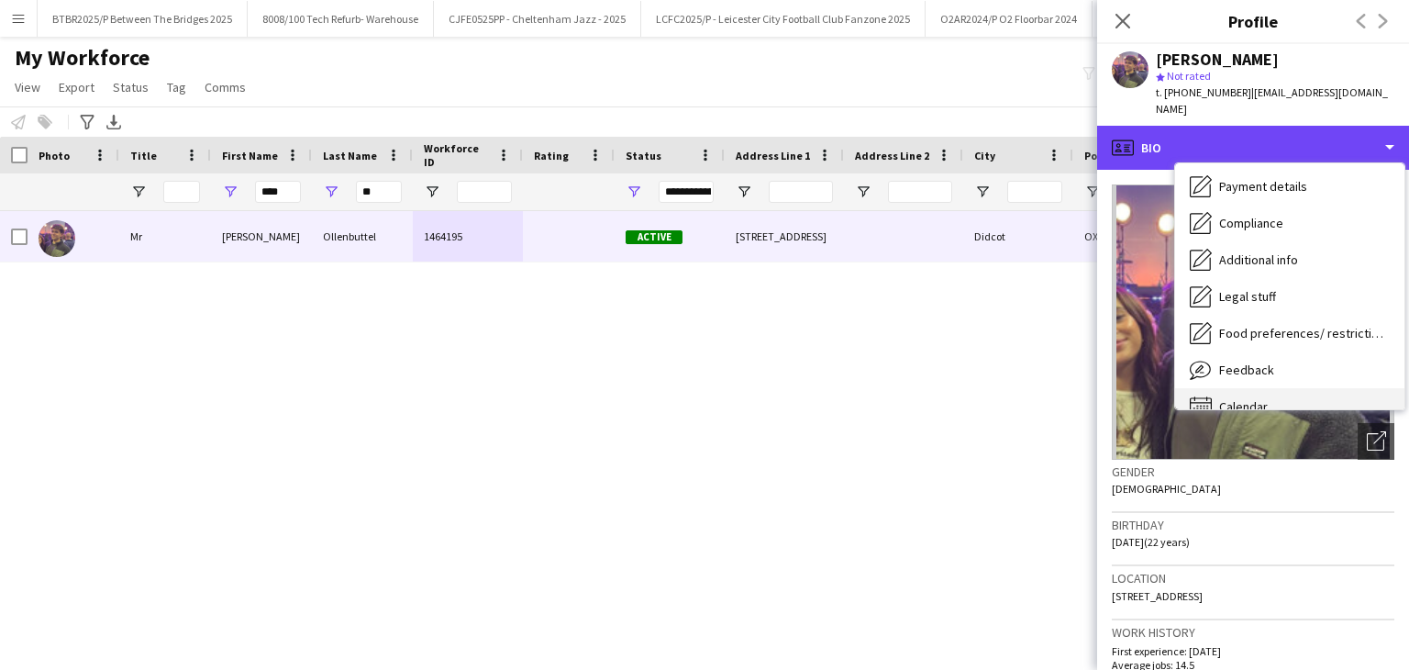
scroll to position [246, 0]
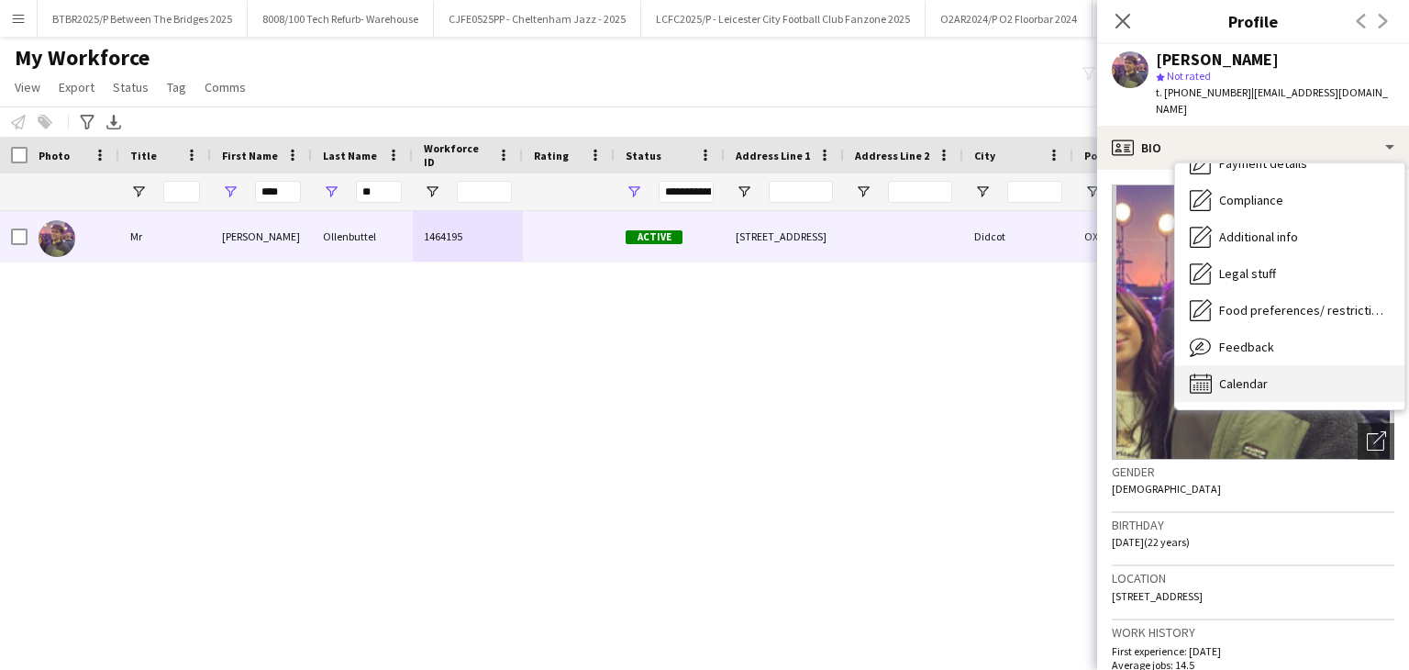
click at [1285, 365] on div "Calendar Calendar" at bounding box center [1289, 383] width 229 height 37
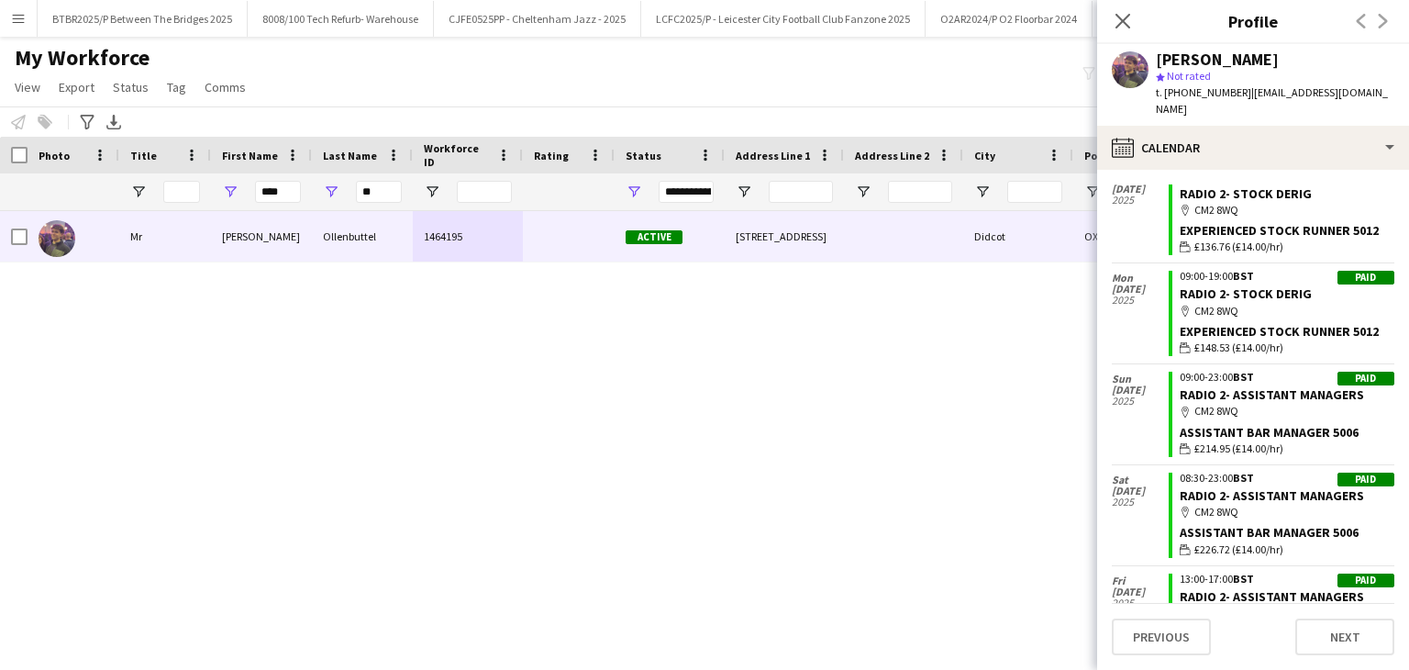
scroll to position [0, 0]
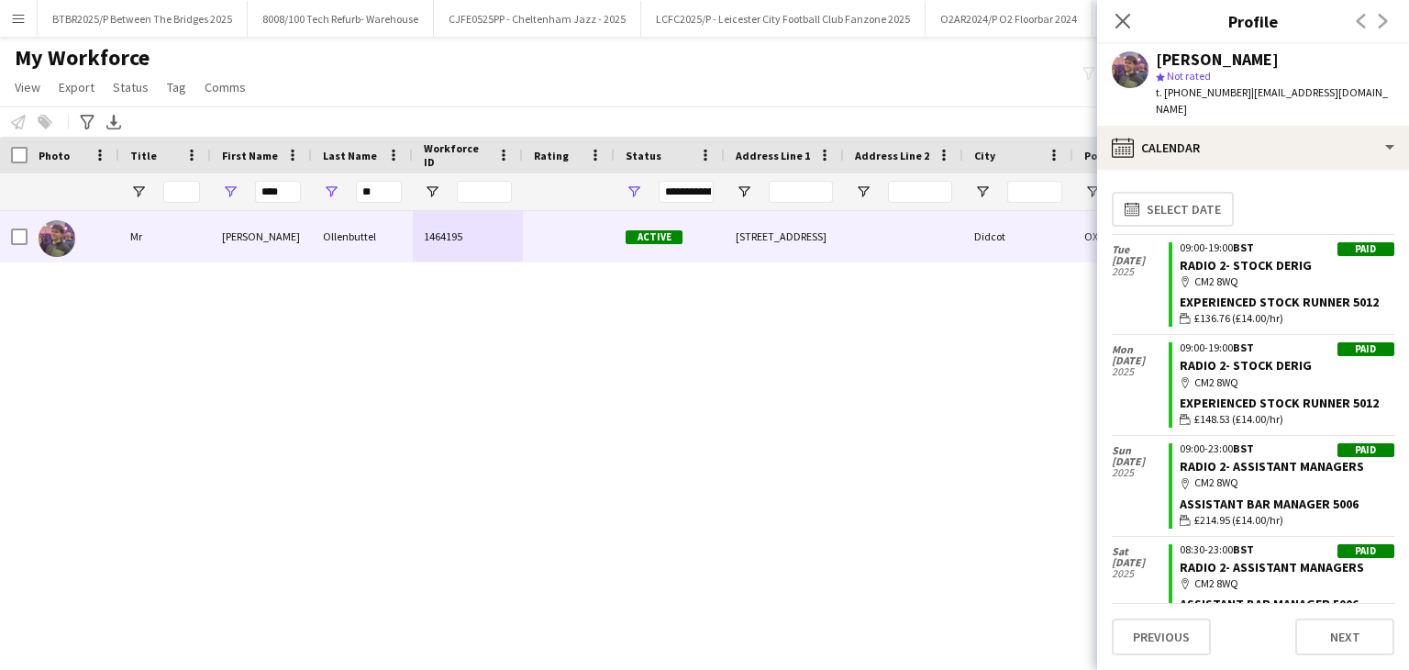
click at [989, 418] on div "Mr [PERSON_NAME] 1464195 Active [STREET_ADDRESS] [DATE] 20 days 34 [EMAIL_ADDRE…" at bounding box center [677, 417] width 1354 height 413
click at [929, 386] on div "Mr [PERSON_NAME] 1464195 Active [STREET_ADDRESS] [DATE] 20 days 34 [EMAIL_ADDRE…" at bounding box center [677, 417] width 1354 height 413
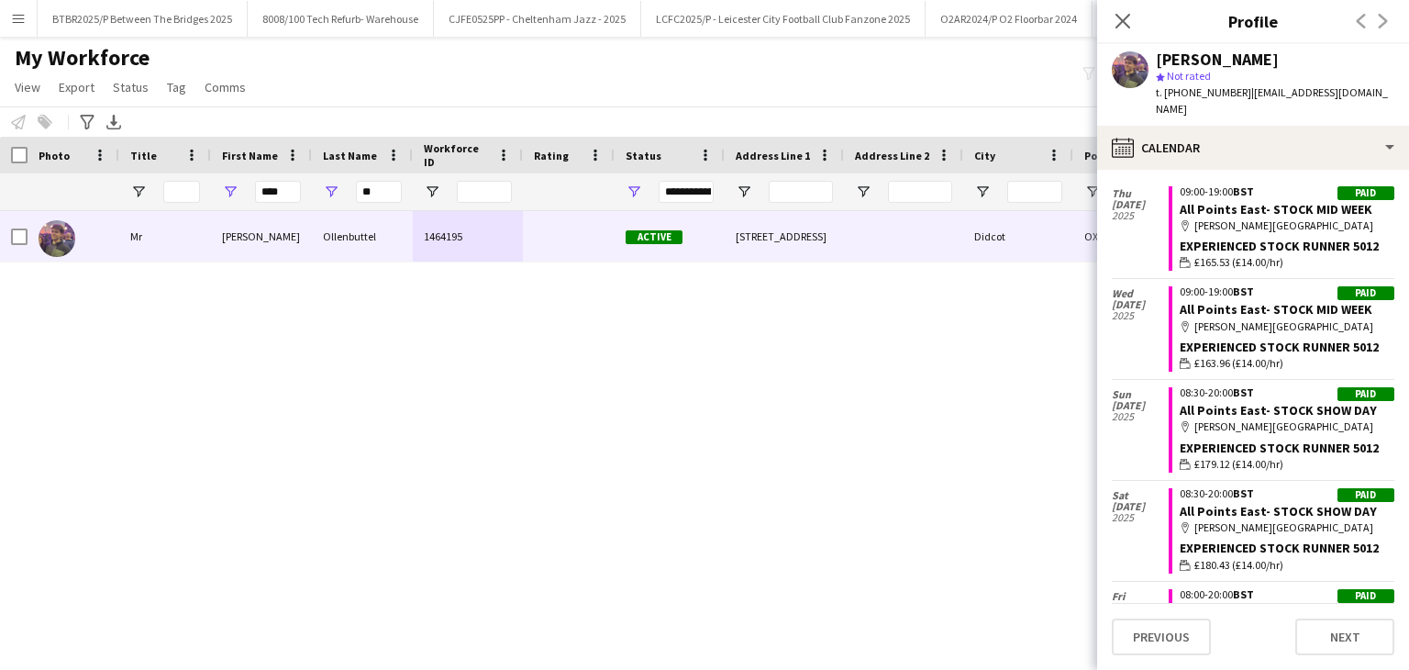
scroll to position [1101, 0]
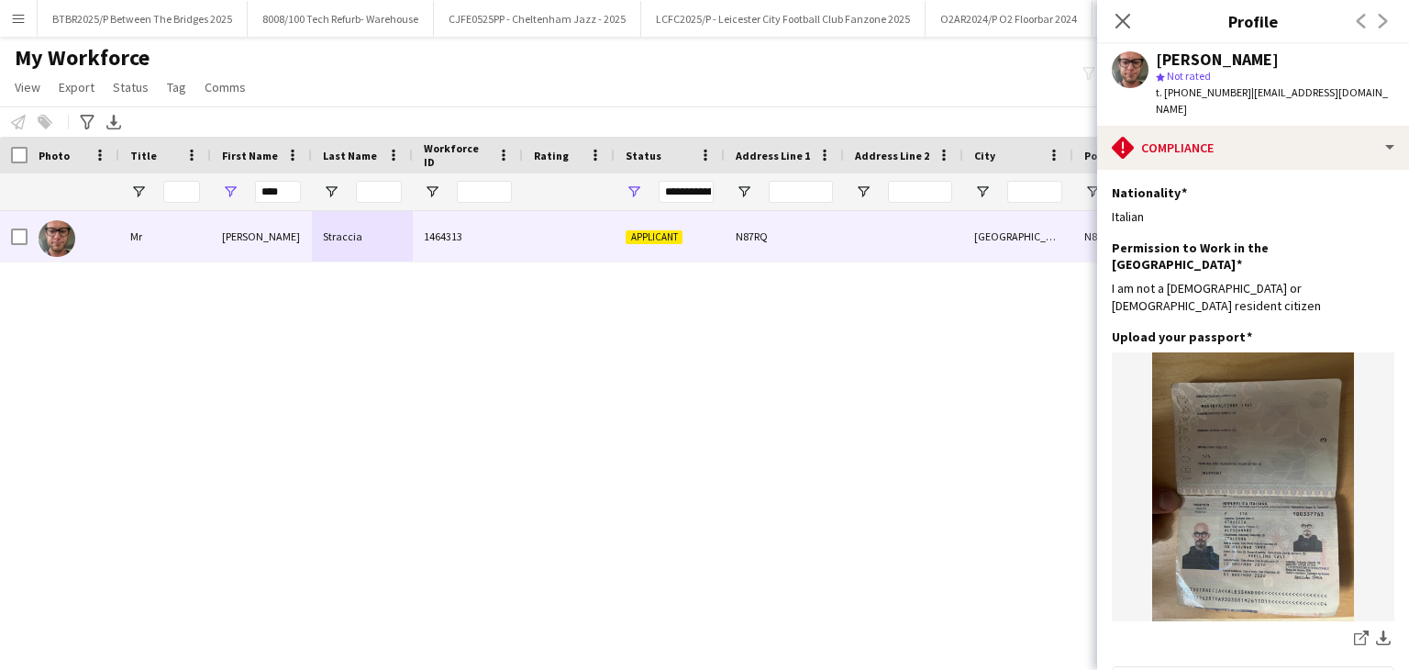
click at [264, 199] on input "****" at bounding box center [278, 192] width 46 height 22
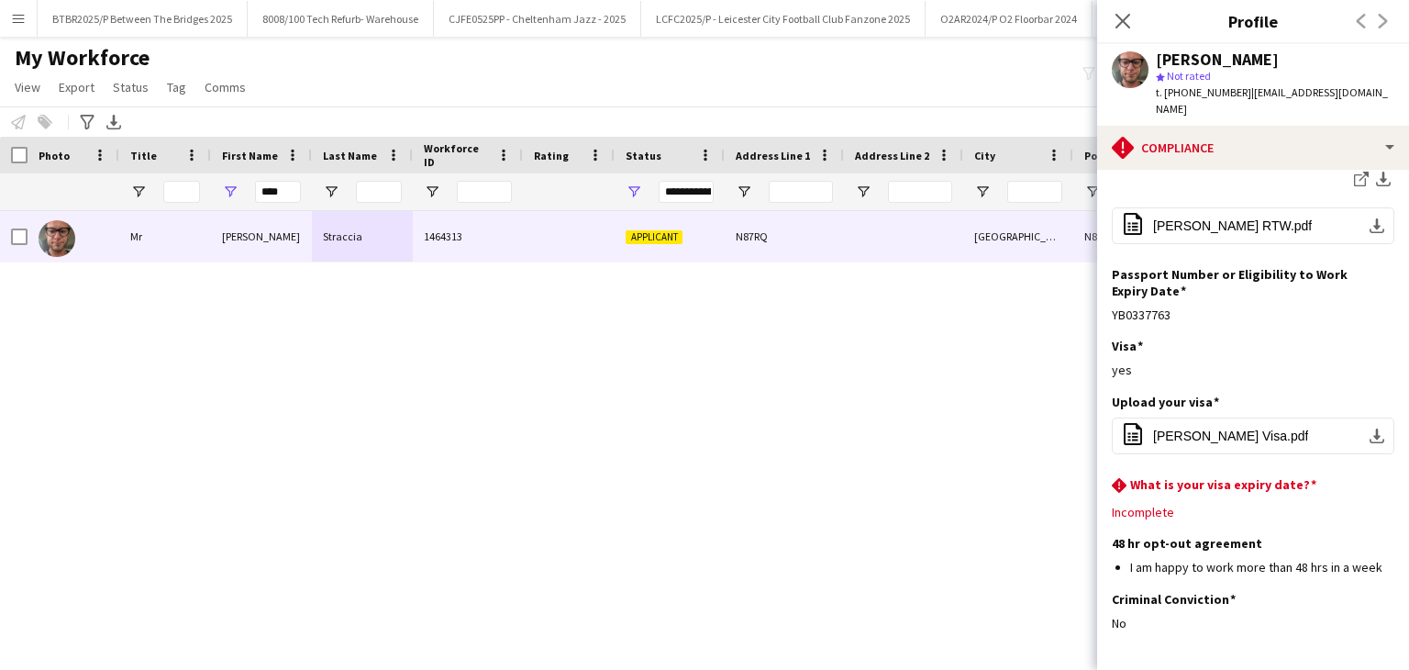
click at [264, 199] on input "****" at bounding box center [278, 192] width 46 height 22
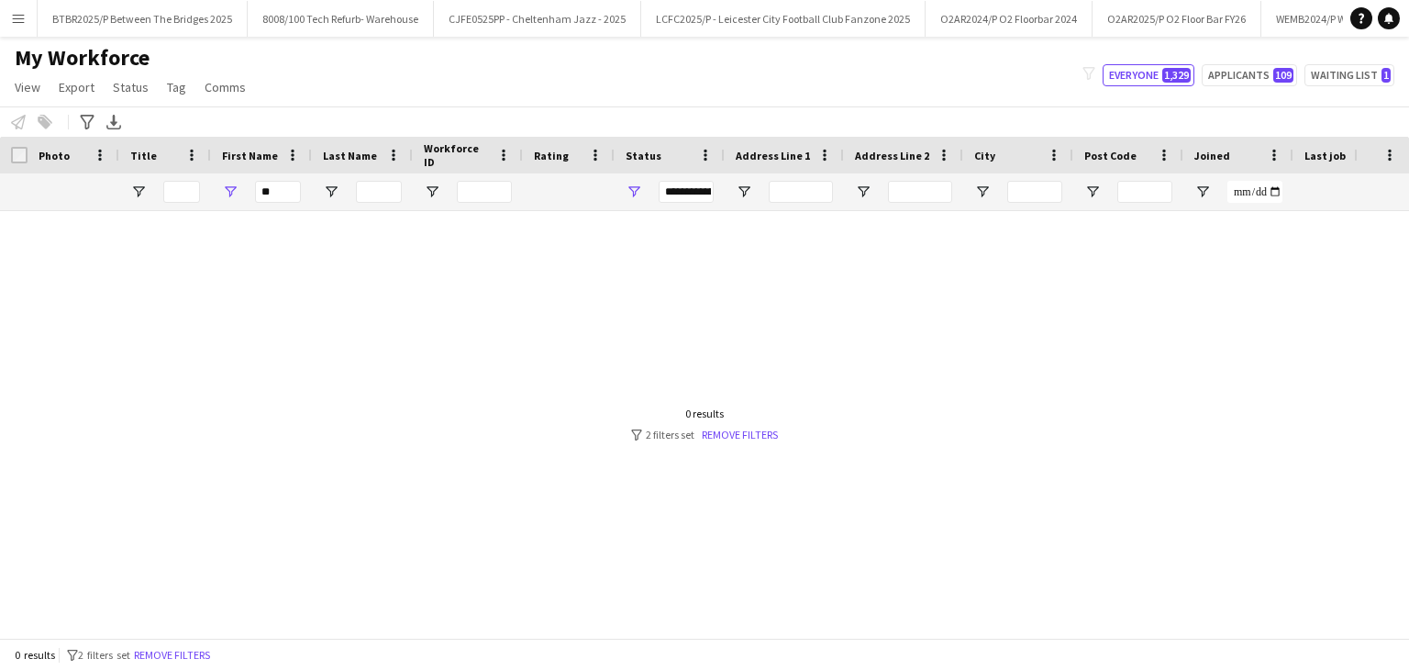
type input "*"
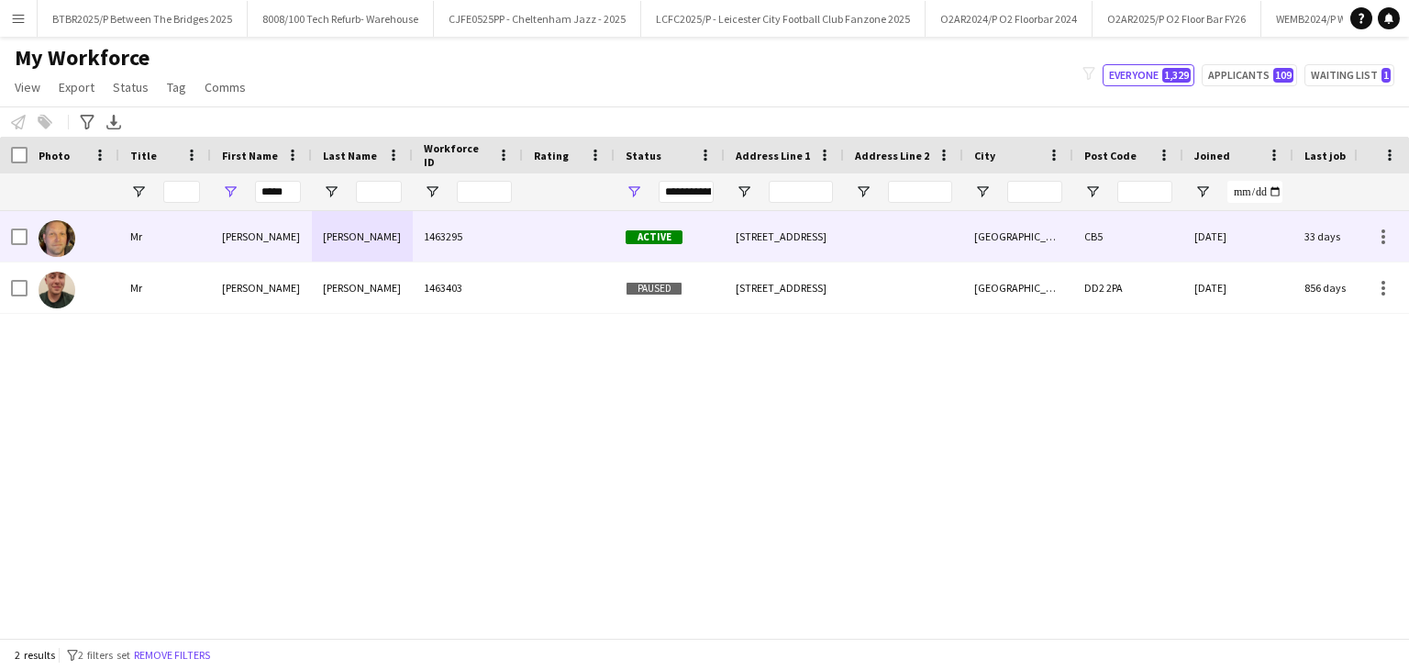
click at [481, 239] on div "1463295" at bounding box center [468, 236] width 110 height 50
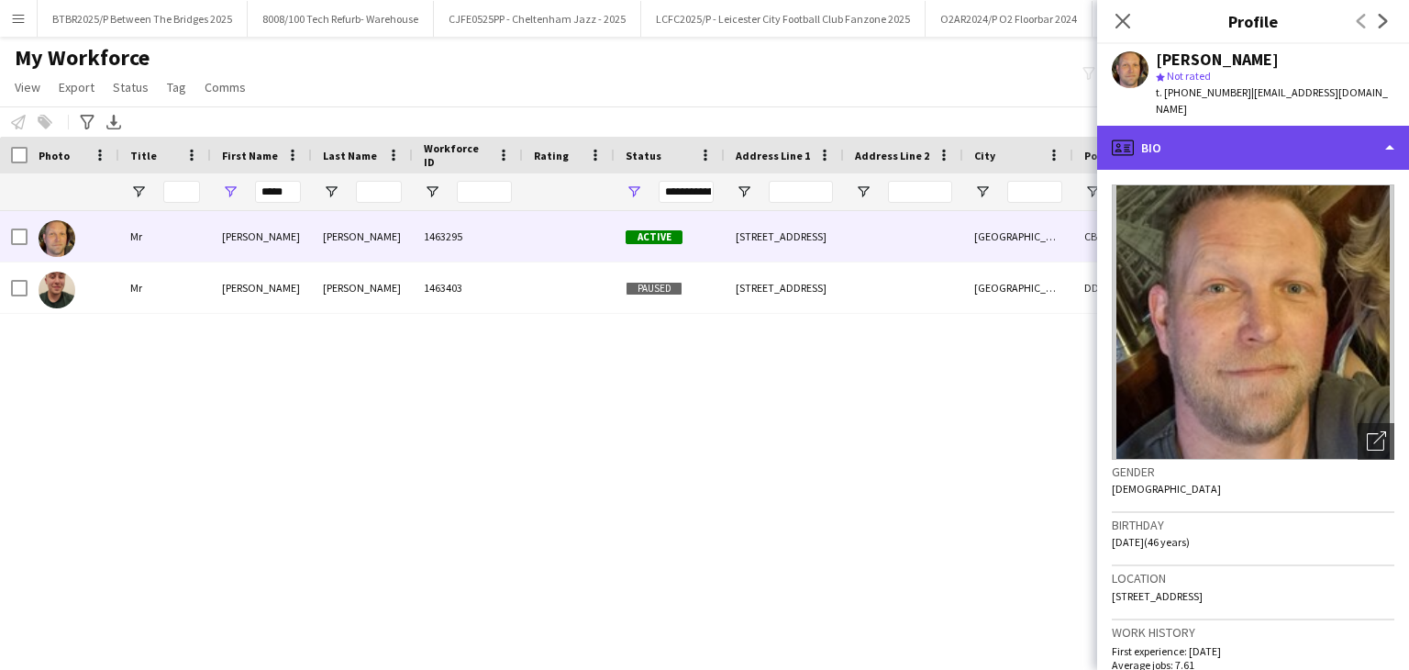
click at [1251, 128] on div "profile Bio" at bounding box center [1253, 148] width 312 height 44
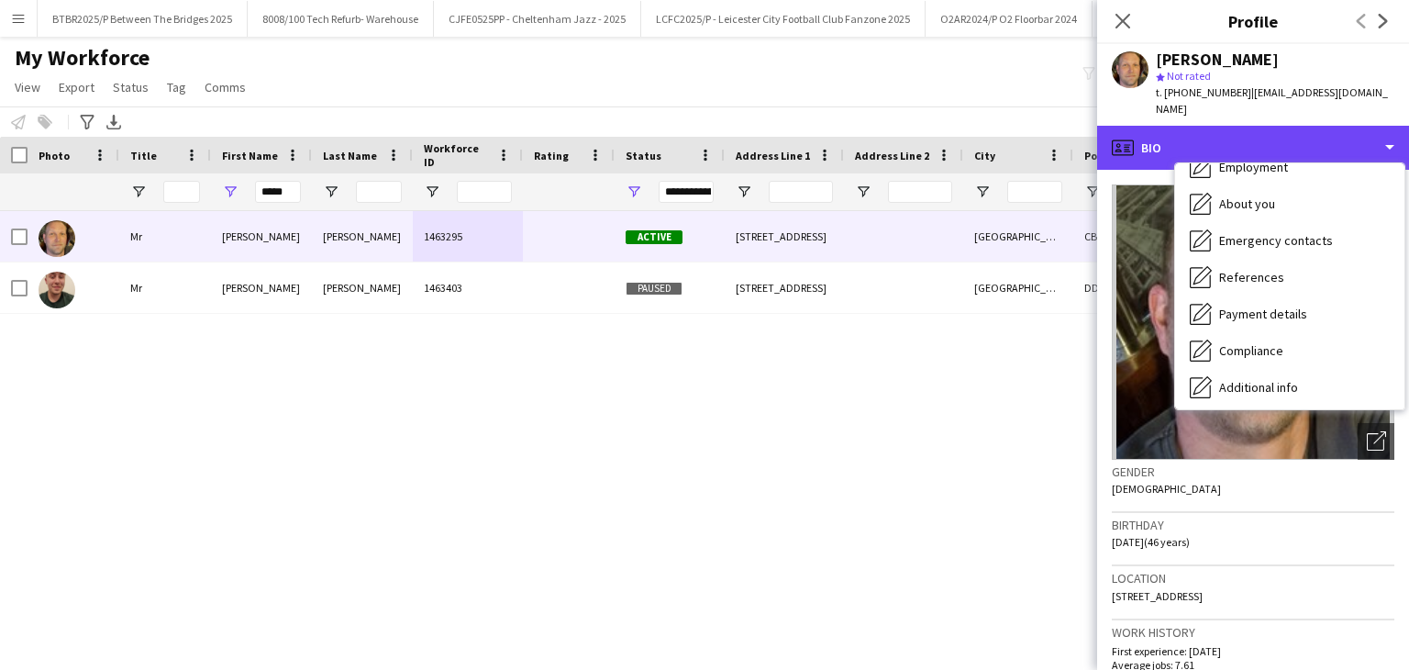
scroll to position [246, 0]
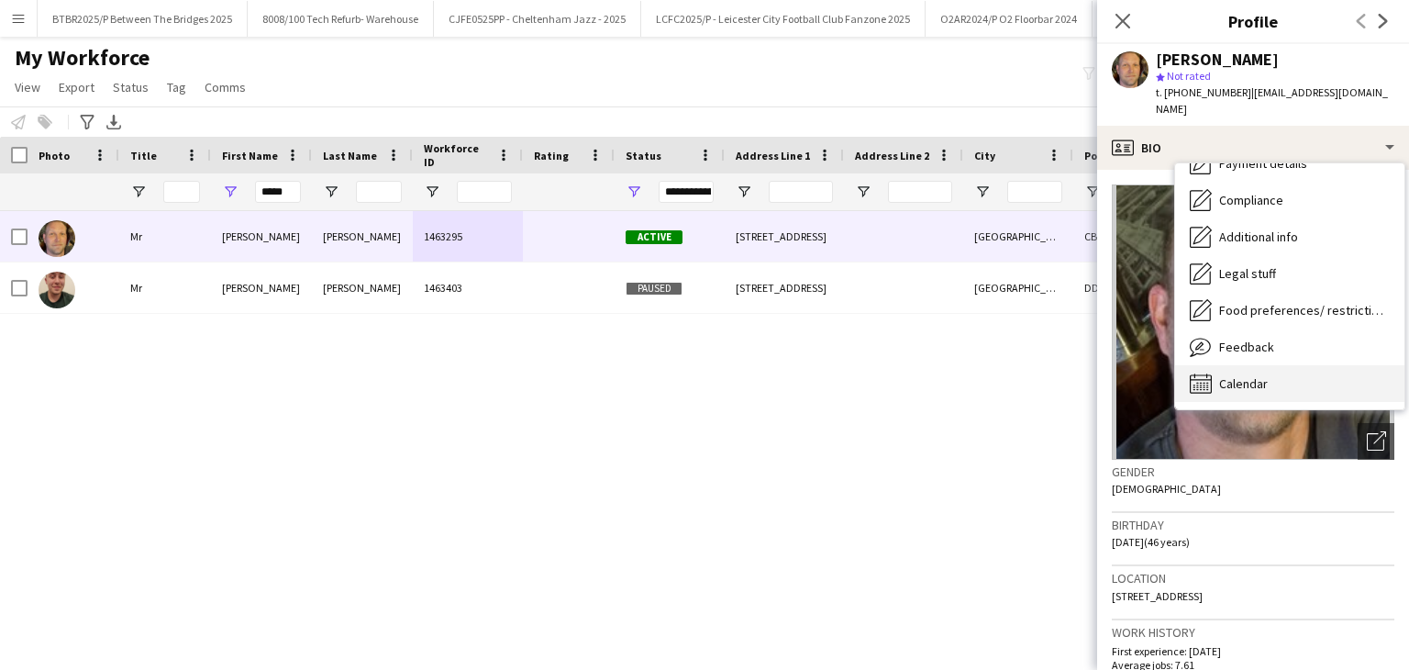
click at [1312, 370] on div "Calendar Calendar" at bounding box center [1289, 383] width 229 height 37
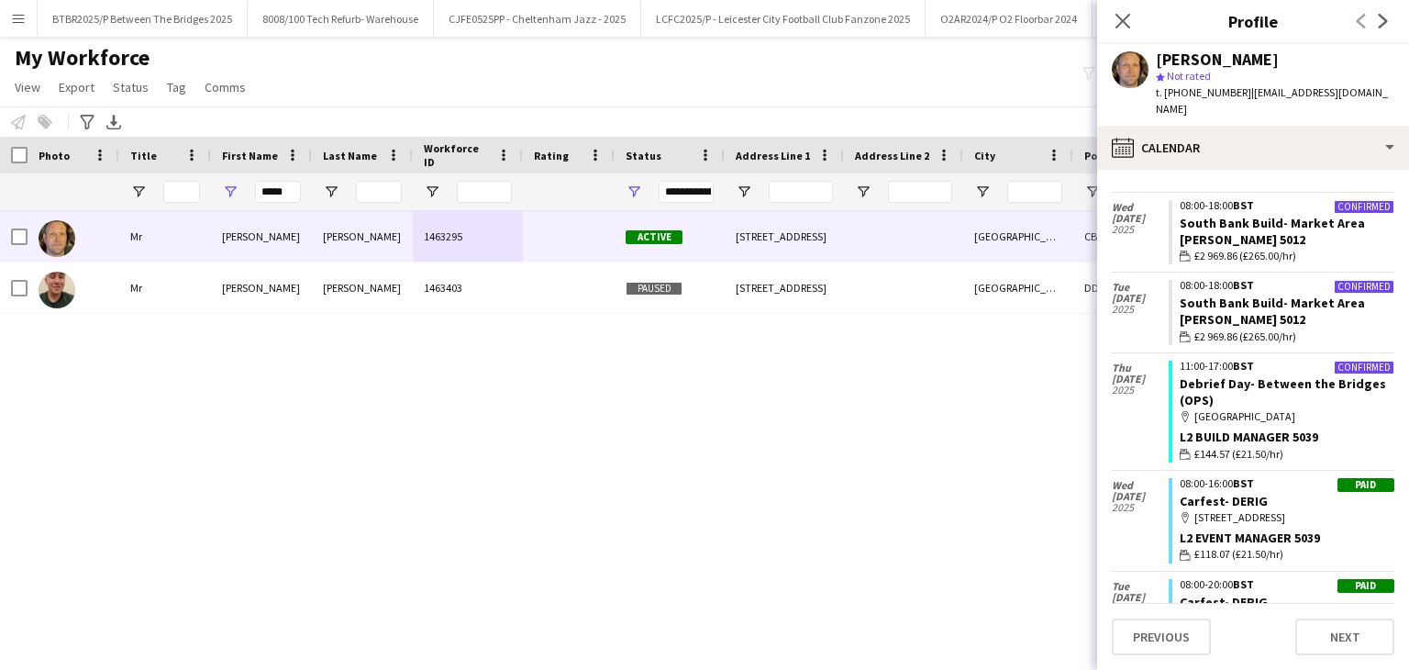
scroll to position [1493, 0]
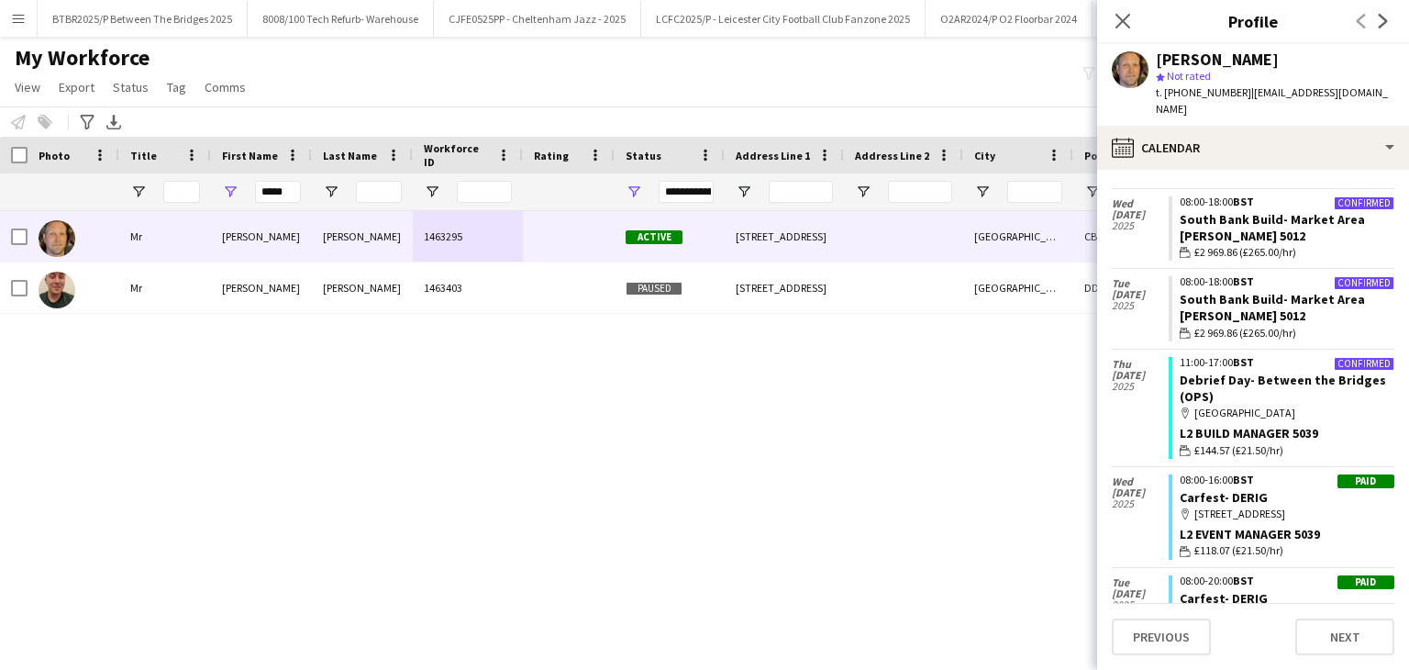
click at [289, 203] on div "*****" at bounding box center [278, 191] width 46 height 37
click at [284, 196] on input "*****" at bounding box center [278, 192] width 46 height 22
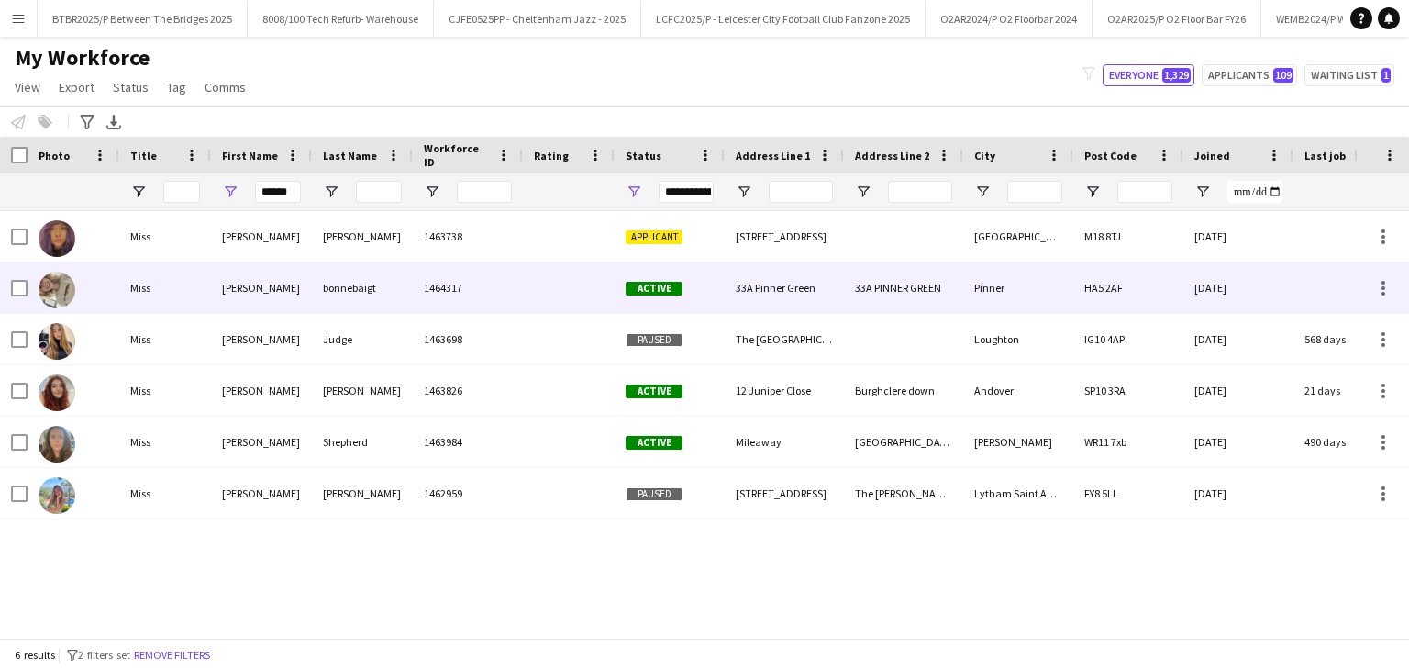
click at [469, 298] on div "1464317" at bounding box center [468, 287] width 110 height 50
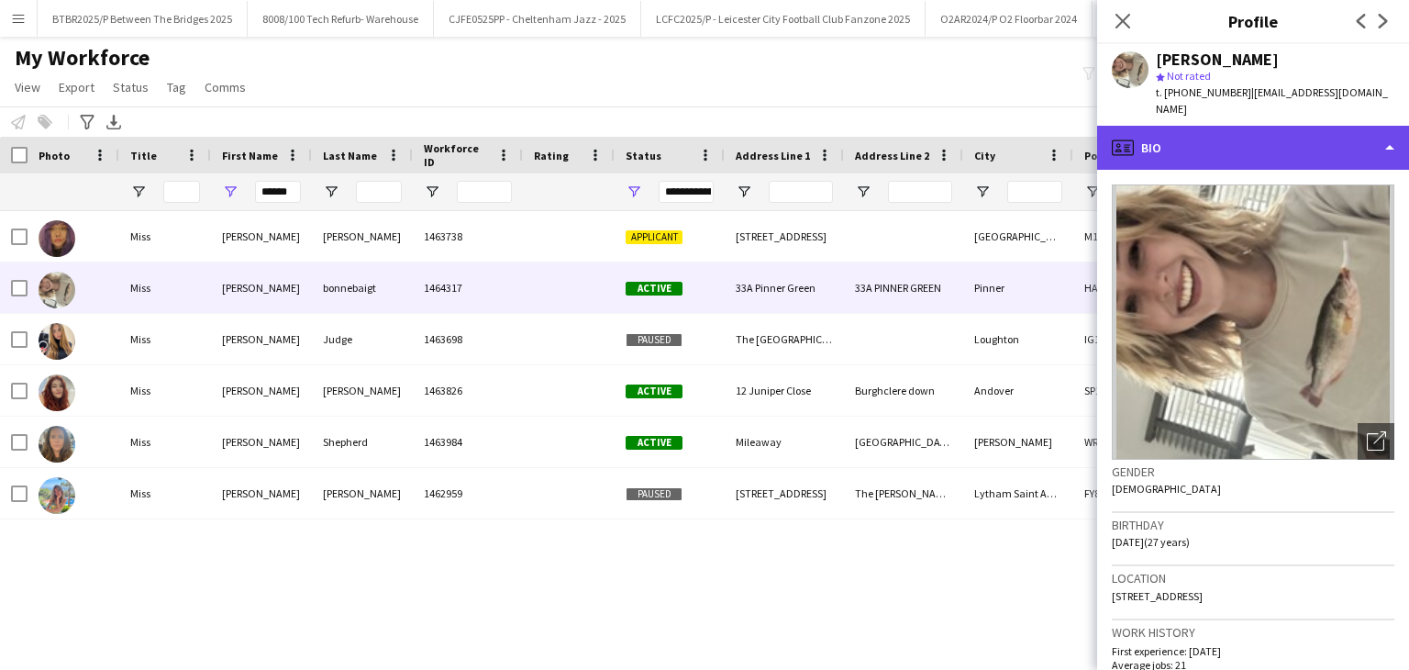
click at [1219, 130] on div "profile Bio" at bounding box center [1253, 148] width 312 height 44
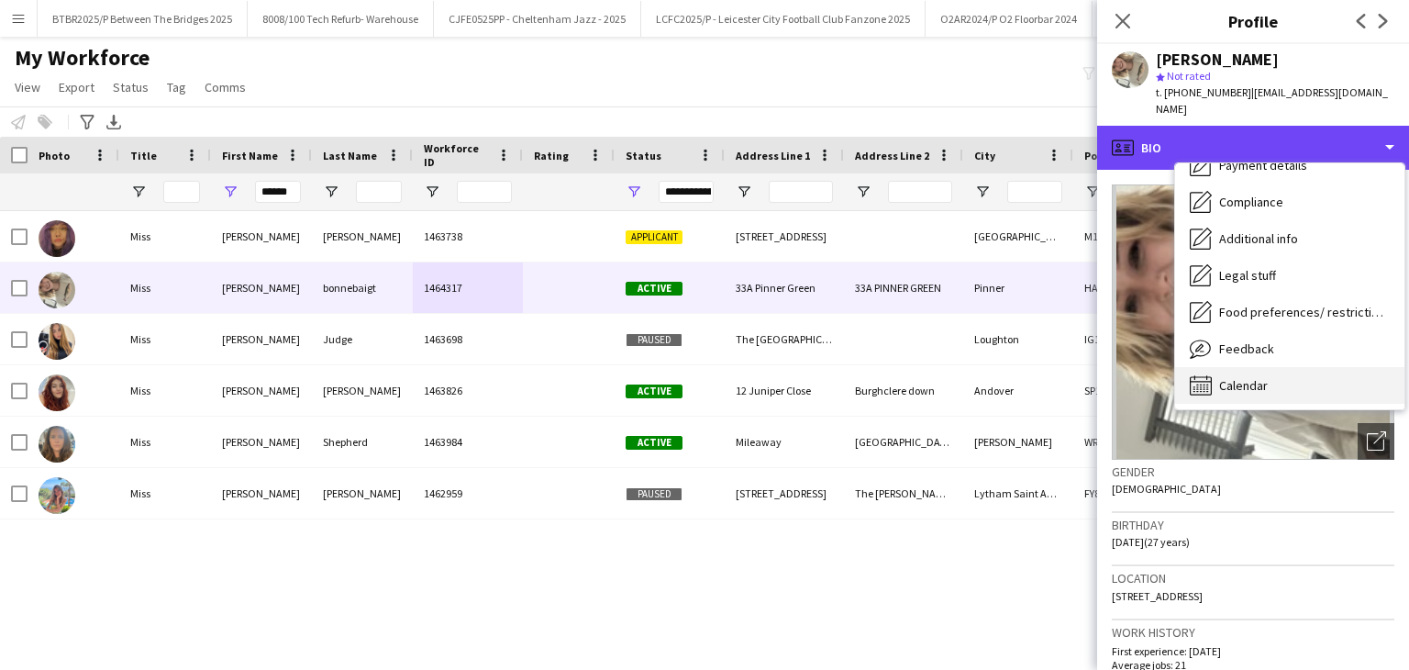
scroll to position [246, 0]
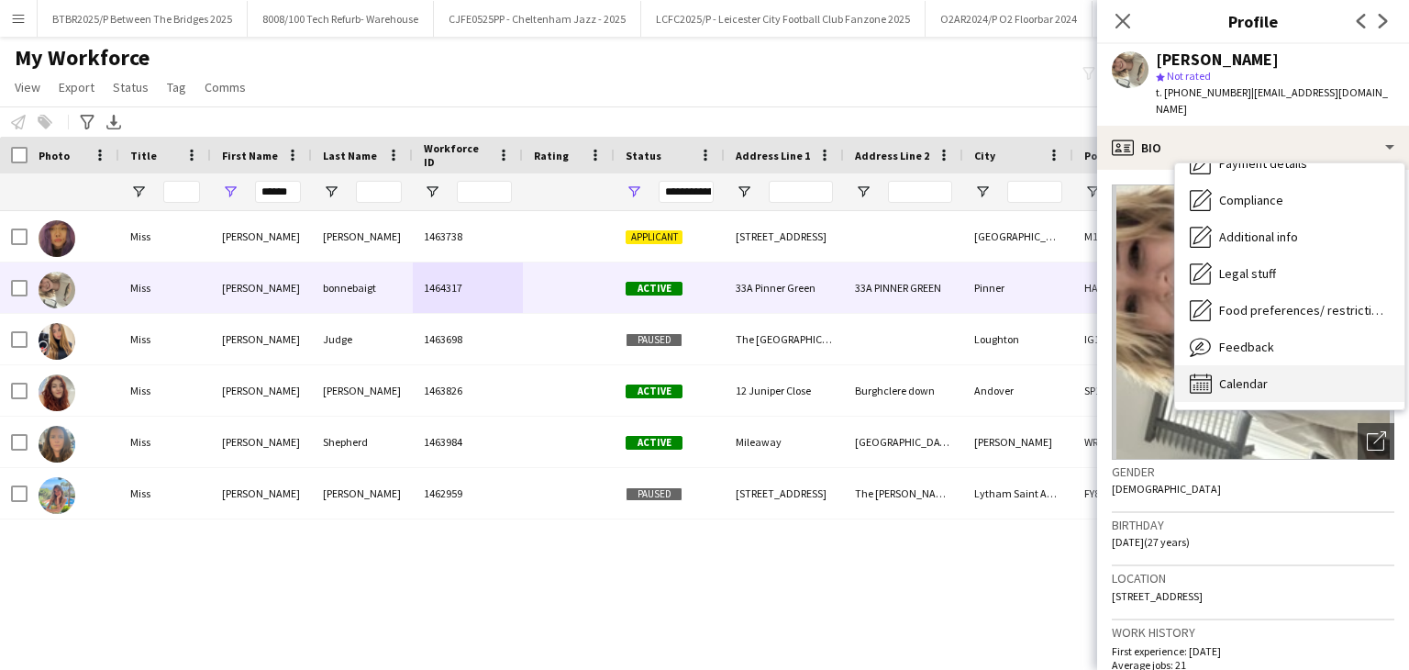
click at [1311, 365] on div "Calendar Calendar" at bounding box center [1289, 383] width 229 height 37
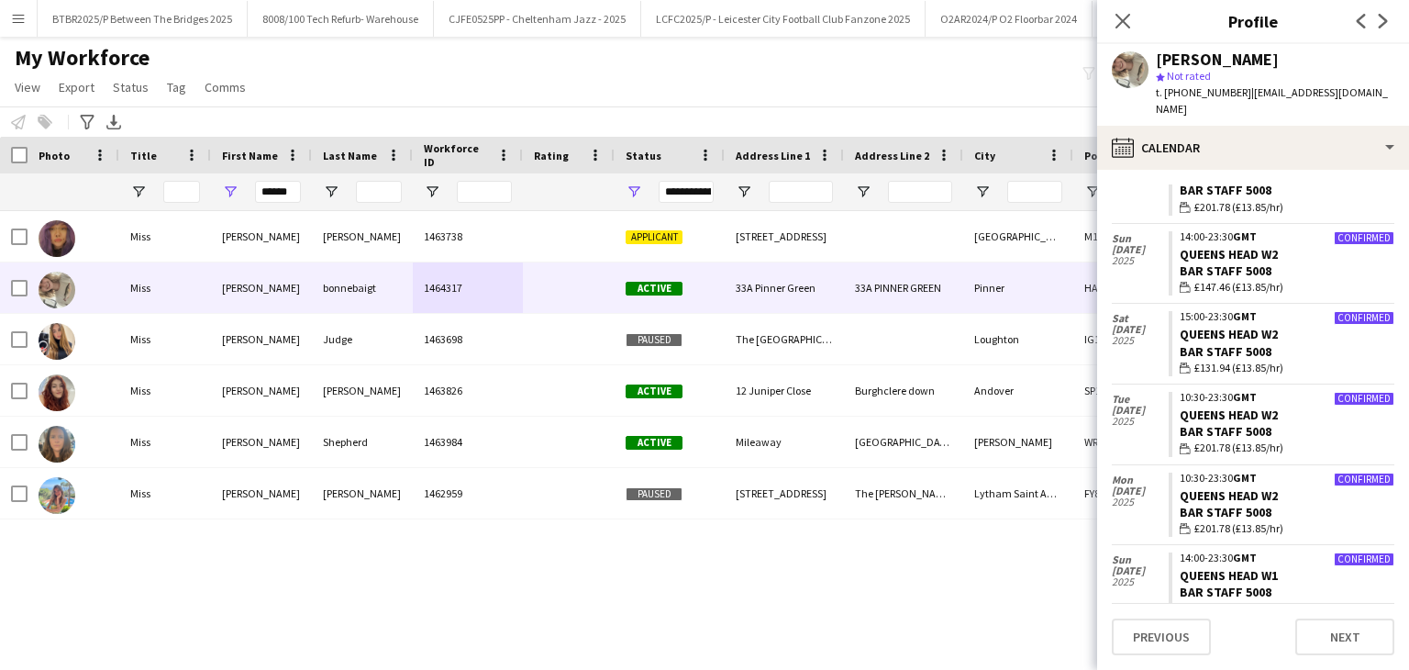
scroll to position [137, 0]
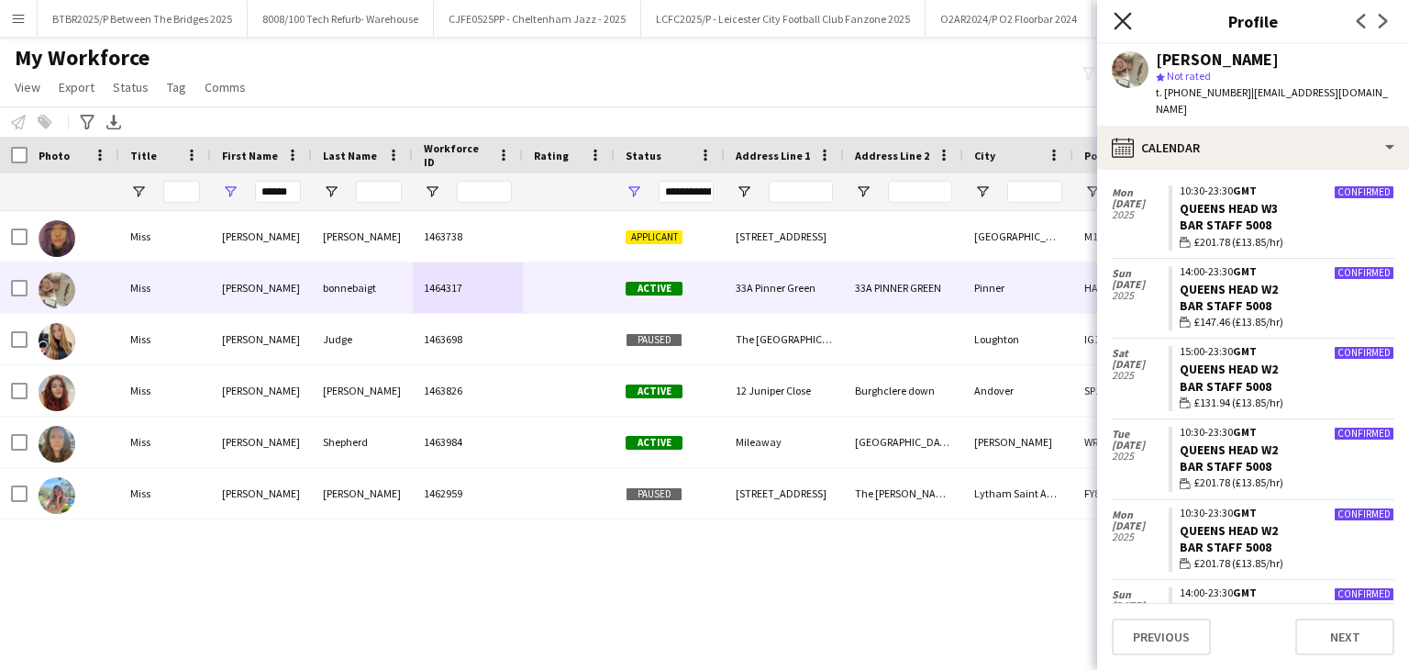
click at [1120, 27] on icon "Close pop-in" at bounding box center [1122, 20] width 17 height 17
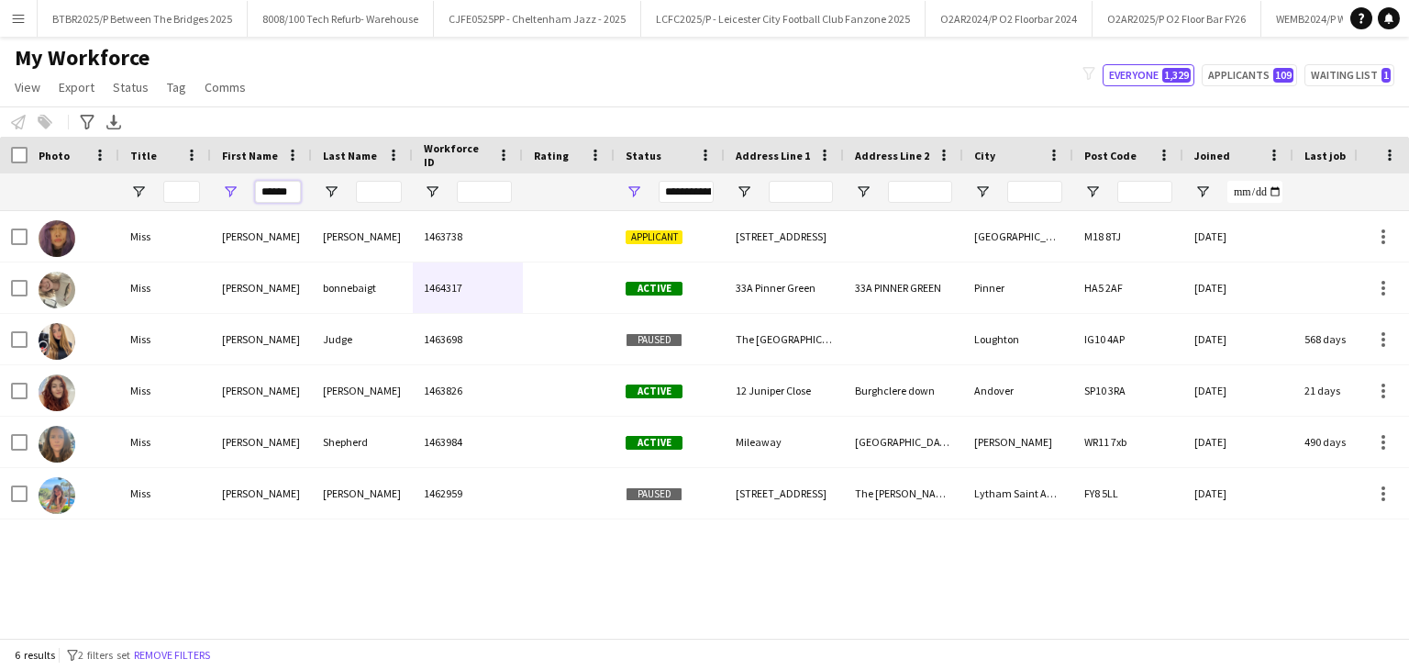
click at [281, 188] on input "******" at bounding box center [278, 192] width 46 height 22
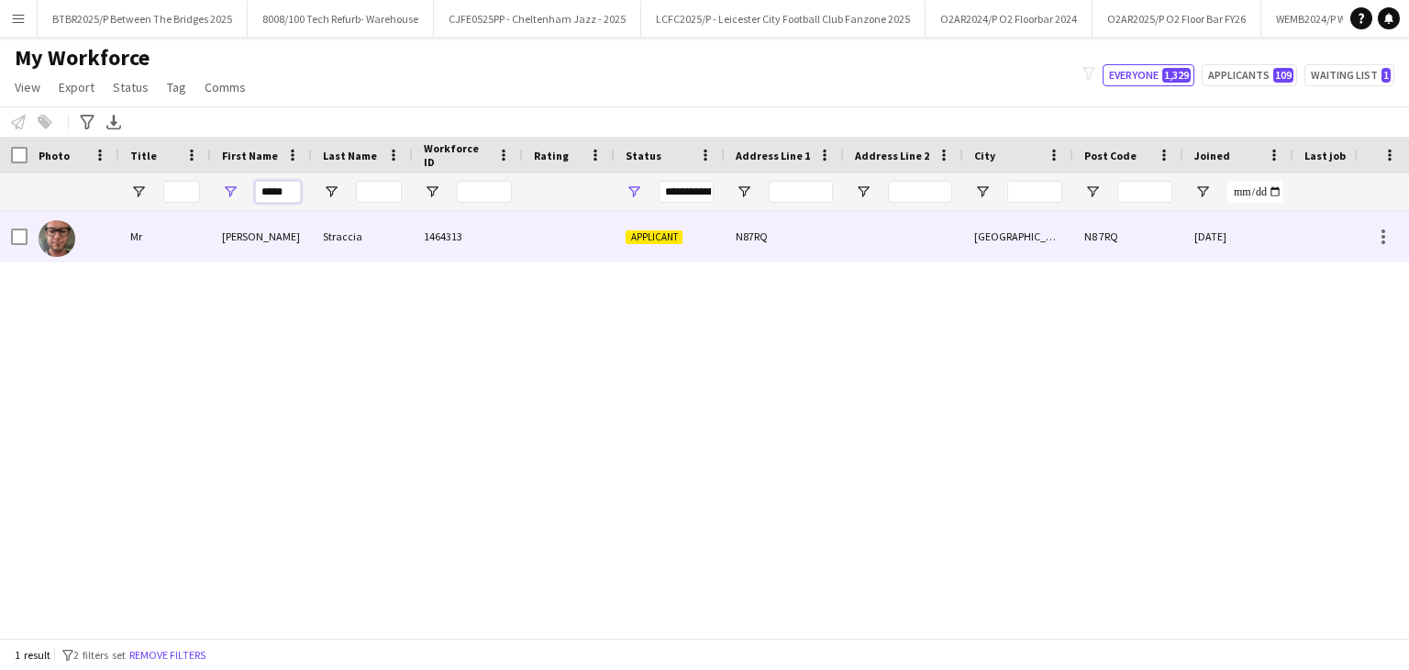
type input "*****"
click at [503, 235] on div "1464313" at bounding box center [468, 236] width 110 height 50
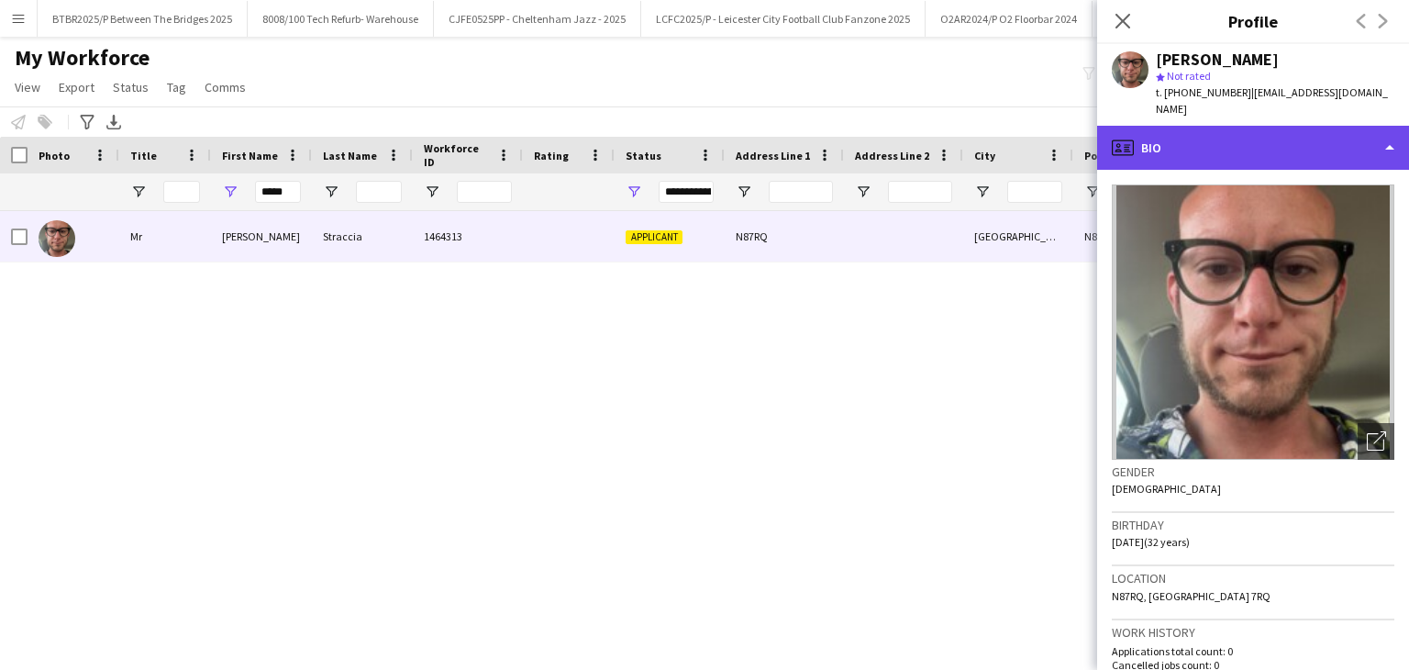
click at [1195, 137] on div "profile Bio" at bounding box center [1253, 148] width 312 height 44
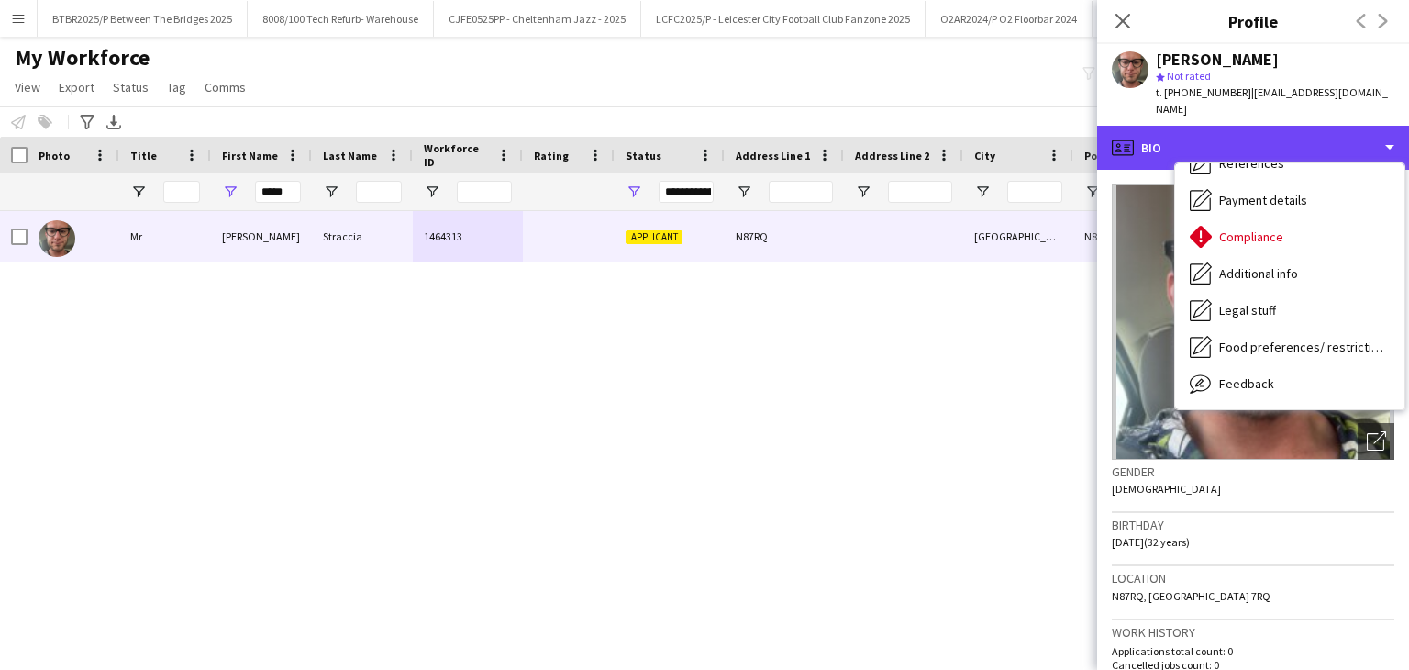
scroll to position [246, 0]
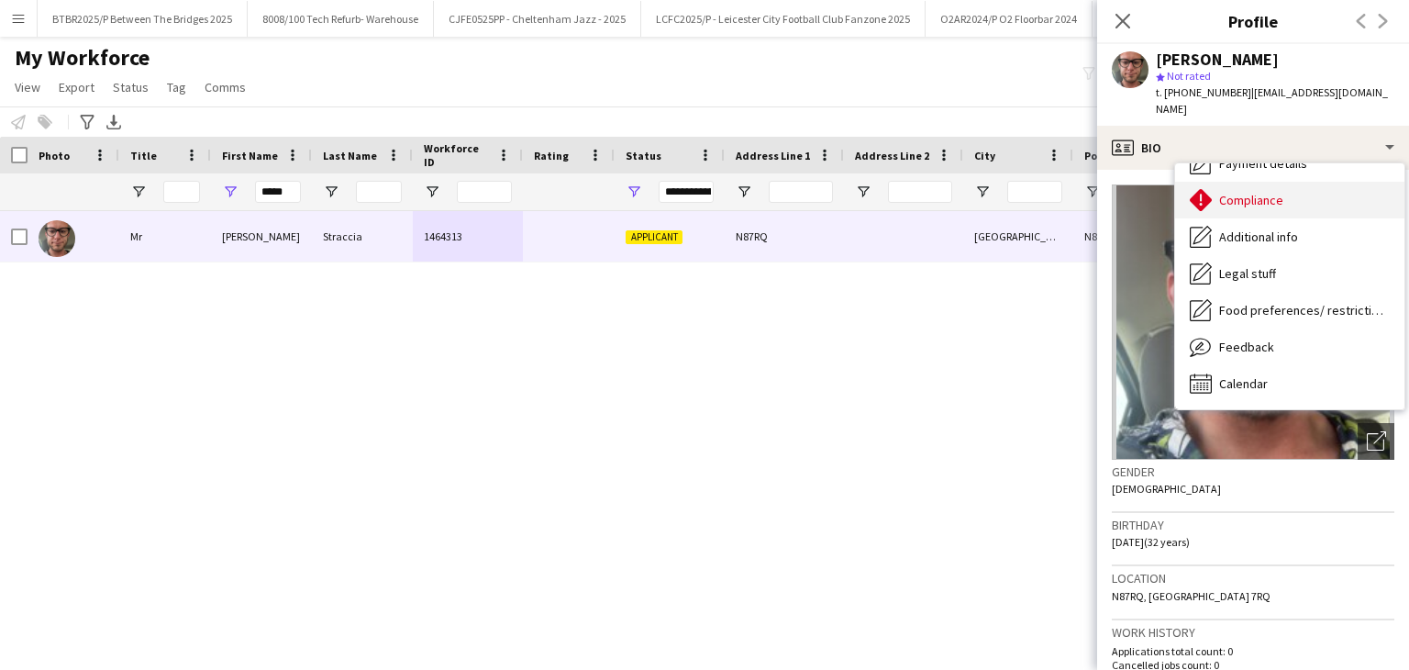
click at [1307, 195] on div "Compliance Compliance" at bounding box center [1289, 200] width 229 height 37
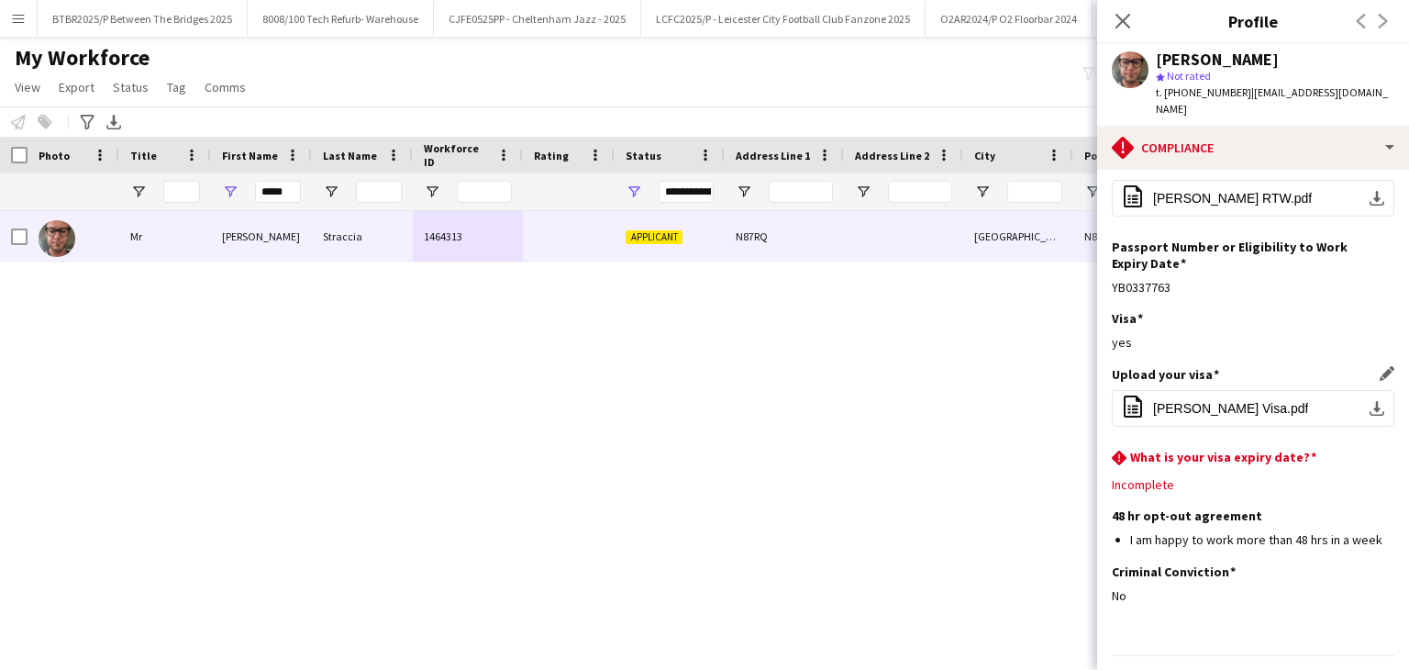
scroll to position [488, 0]
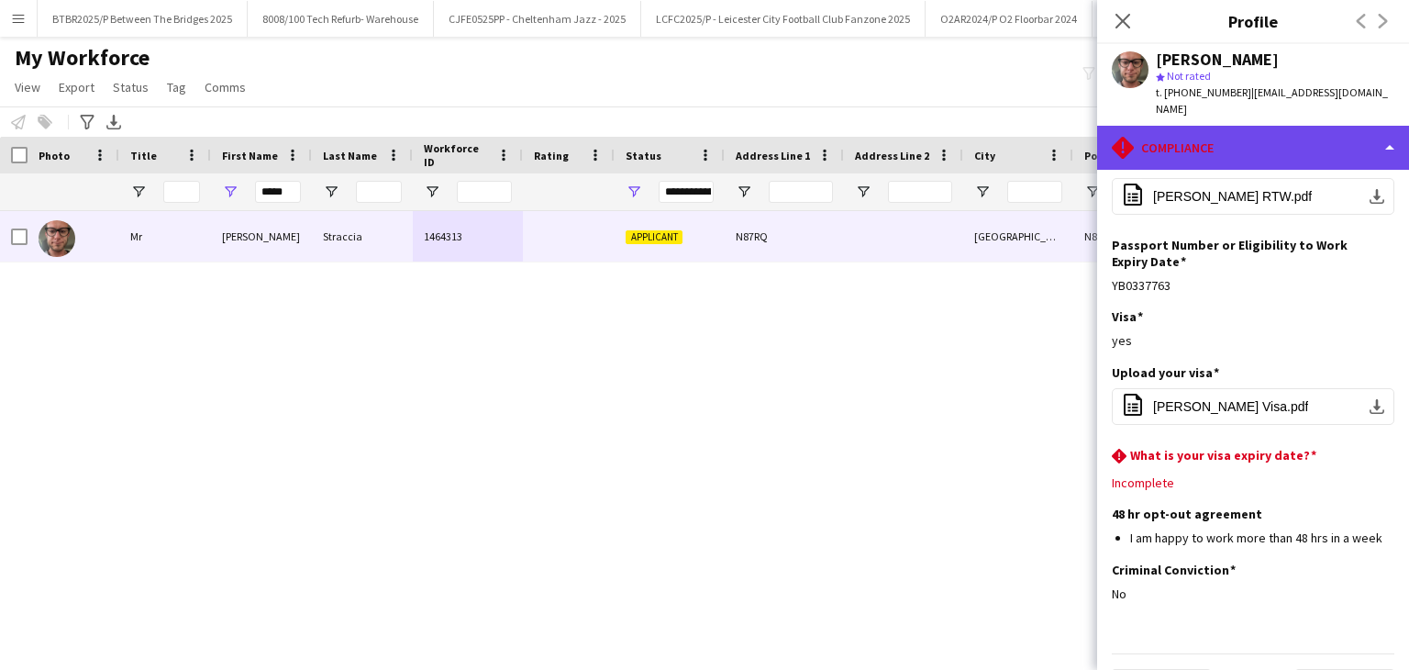
click at [1241, 126] on div "rhombus-alert Compliance" at bounding box center [1253, 148] width 312 height 44
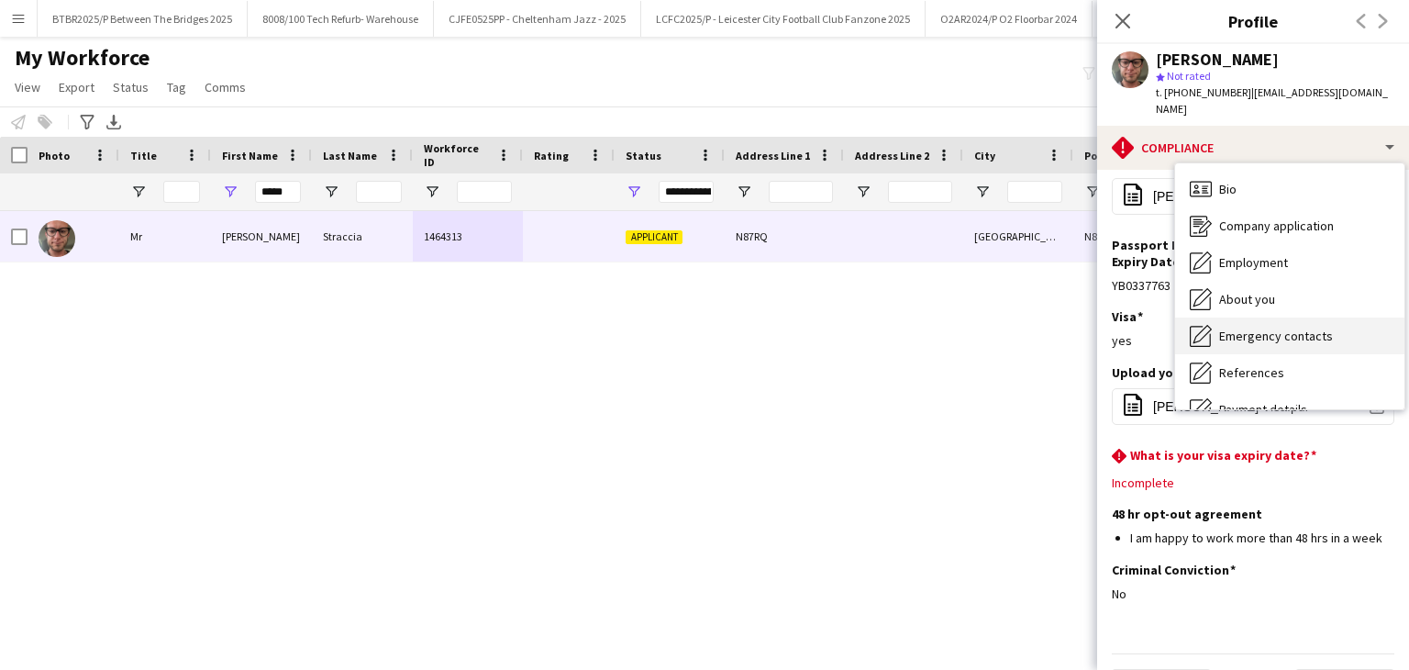
click at [1277, 328] on span "Emergency contacts" at bounding box center [1276, 336] width 114 height 17
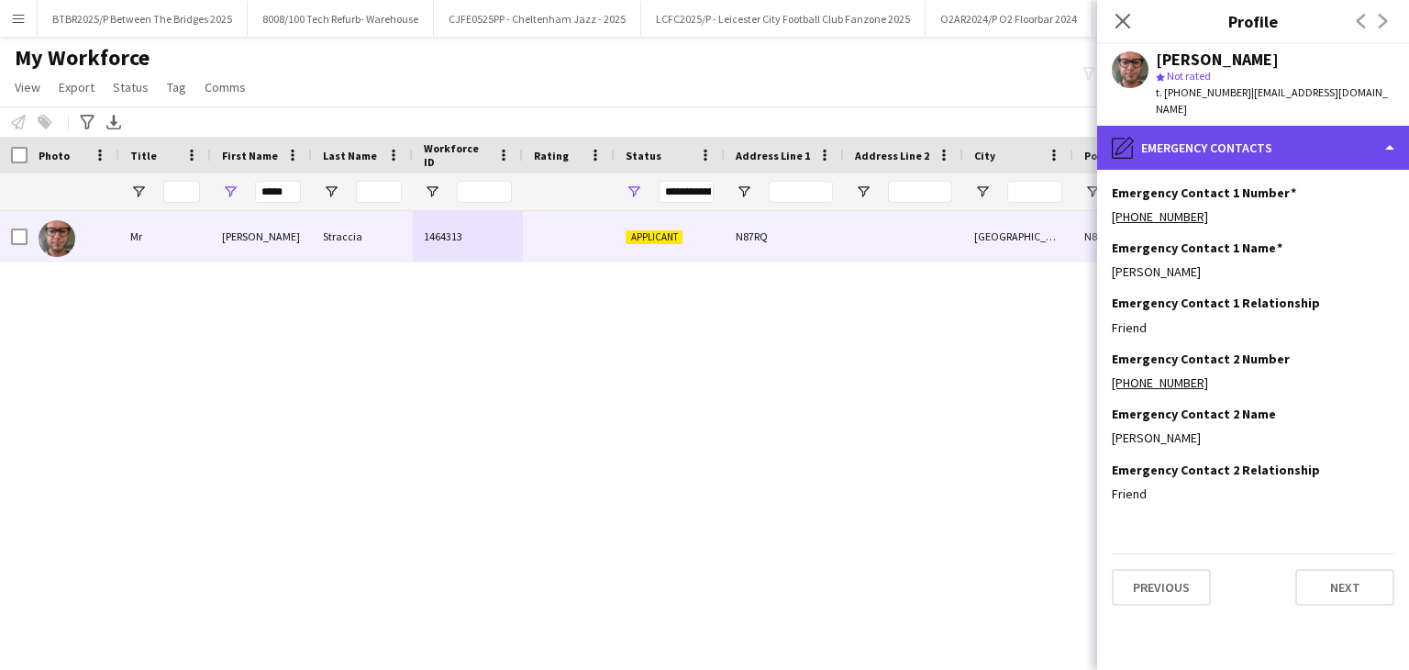
click at [1264, 135] on div "pencil4 Emergency contacts" at bounding box center [1253, 148] width 312 height 44
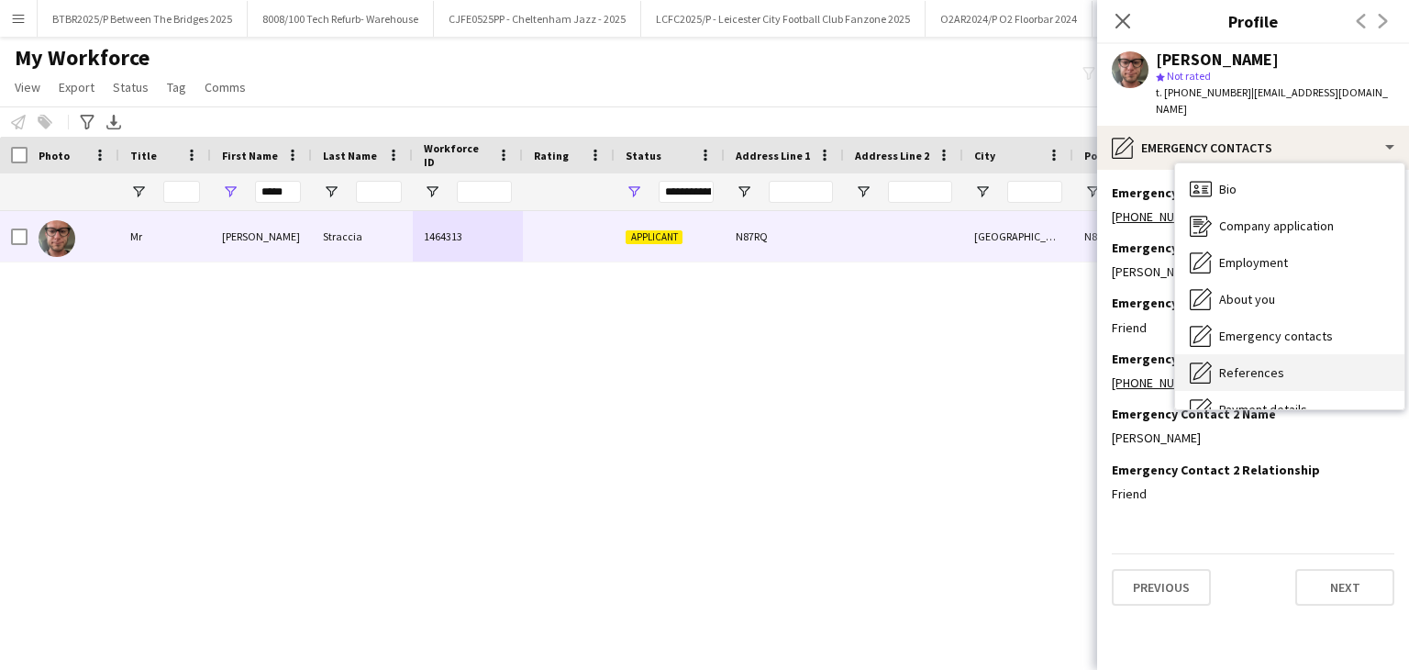
click at [1263, 354] on div "References References" at bounding box center [1289, 372] width 229 height 37
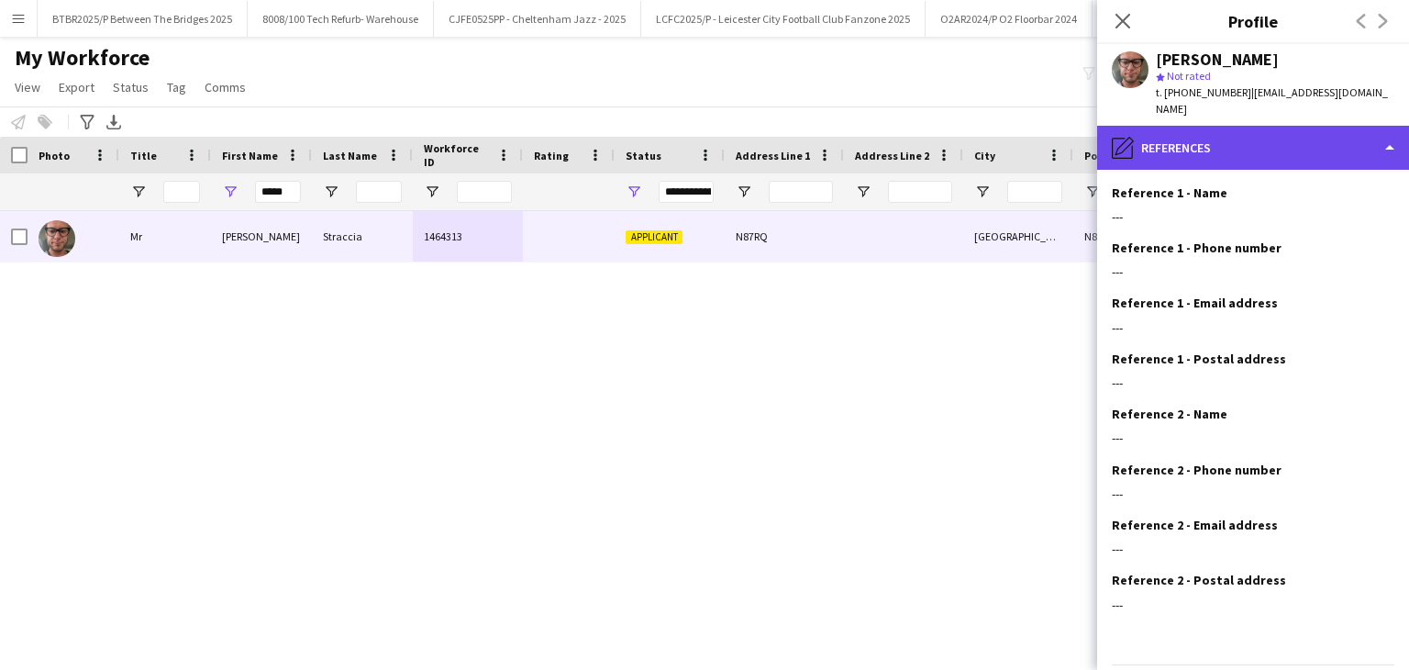
click at [1261, 145] on div "pencil4 References" at bounding box center [1253, 148] width 312 height 44
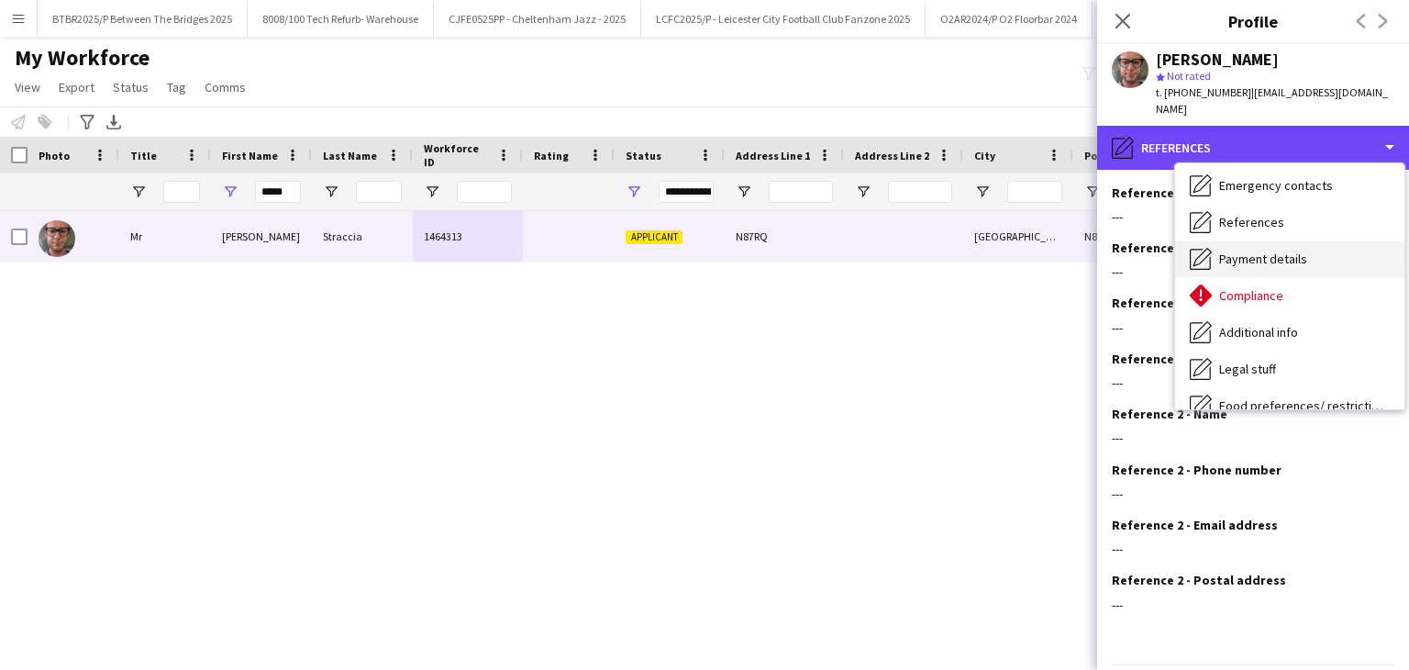
scroll to position [154, 0]
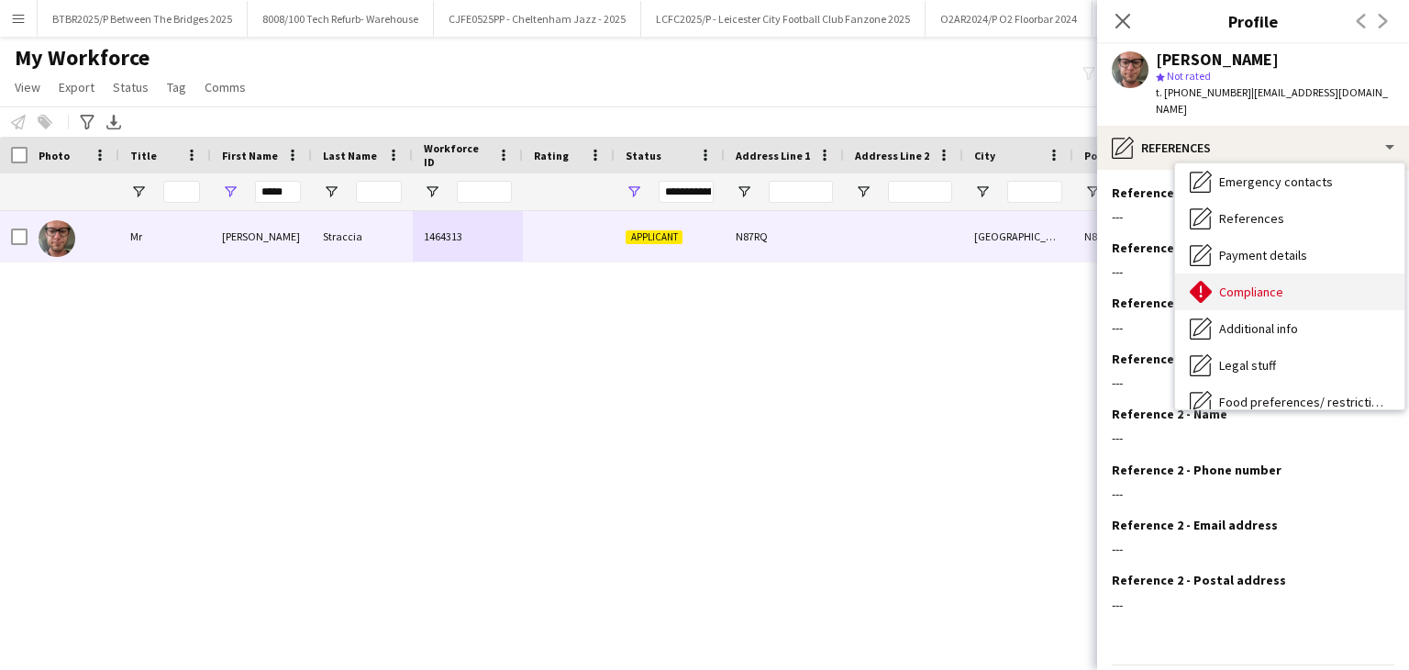
click at [1259, 284] on div "Compliance Compliance" at bounding box center [1289, 291] width 229 height 37
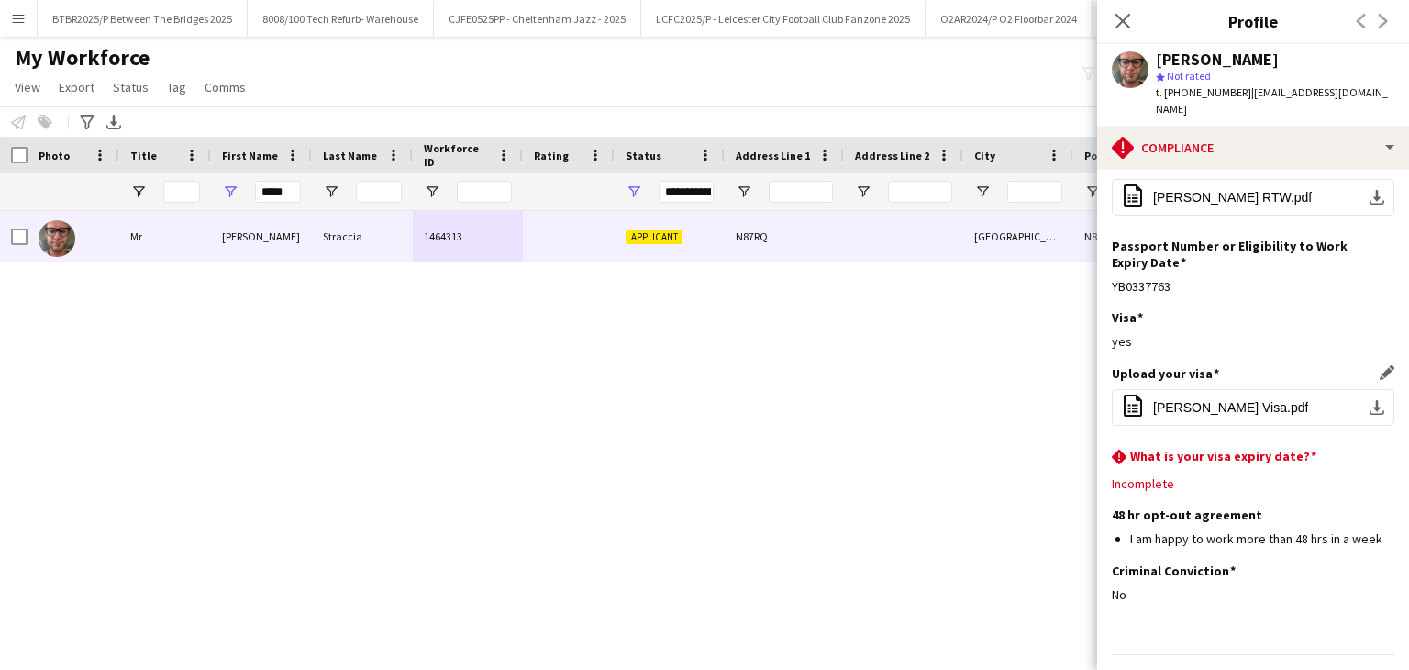
scroll to position [488, 0]
click at [1193, 388] on button "office-file-sheet Alessandro Straccia Visa.pdf download-bottom" at bounding box center [1253, 406] width 283 height 37
click at [281, 190] on input "*****" at bounding box center [278, 192] width 46 height 22
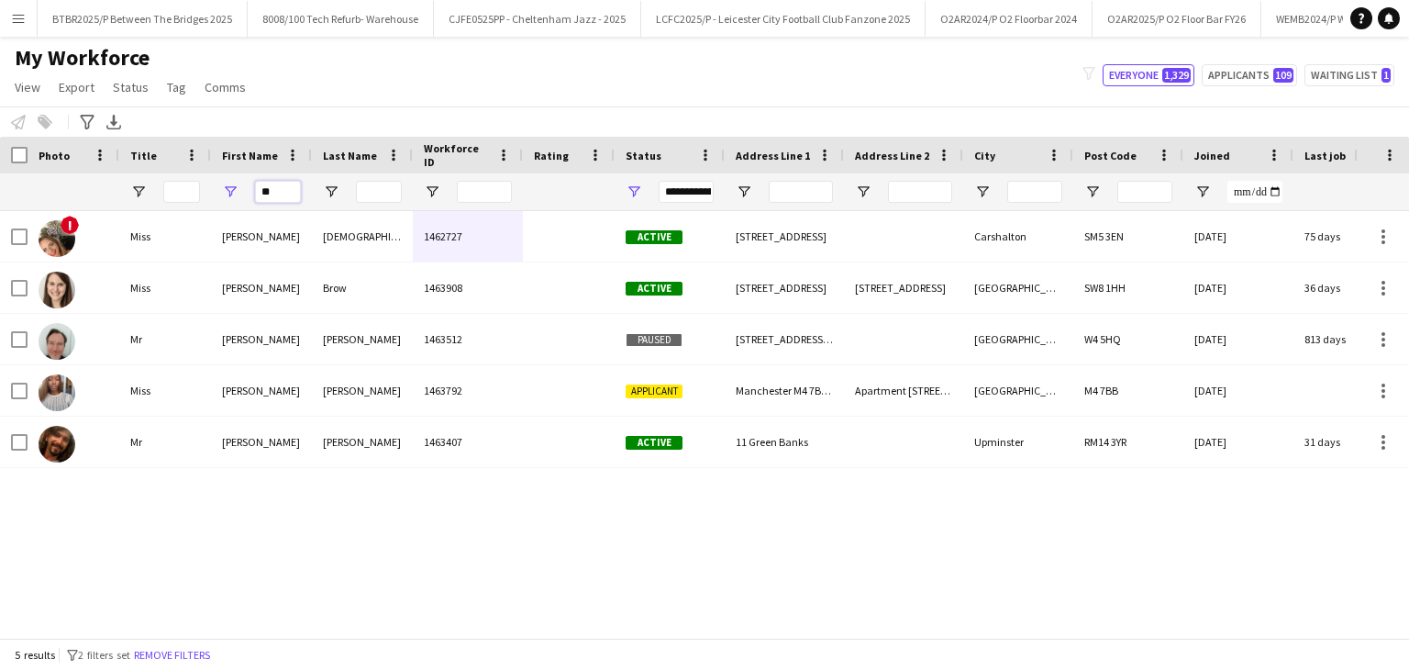
type input "*"
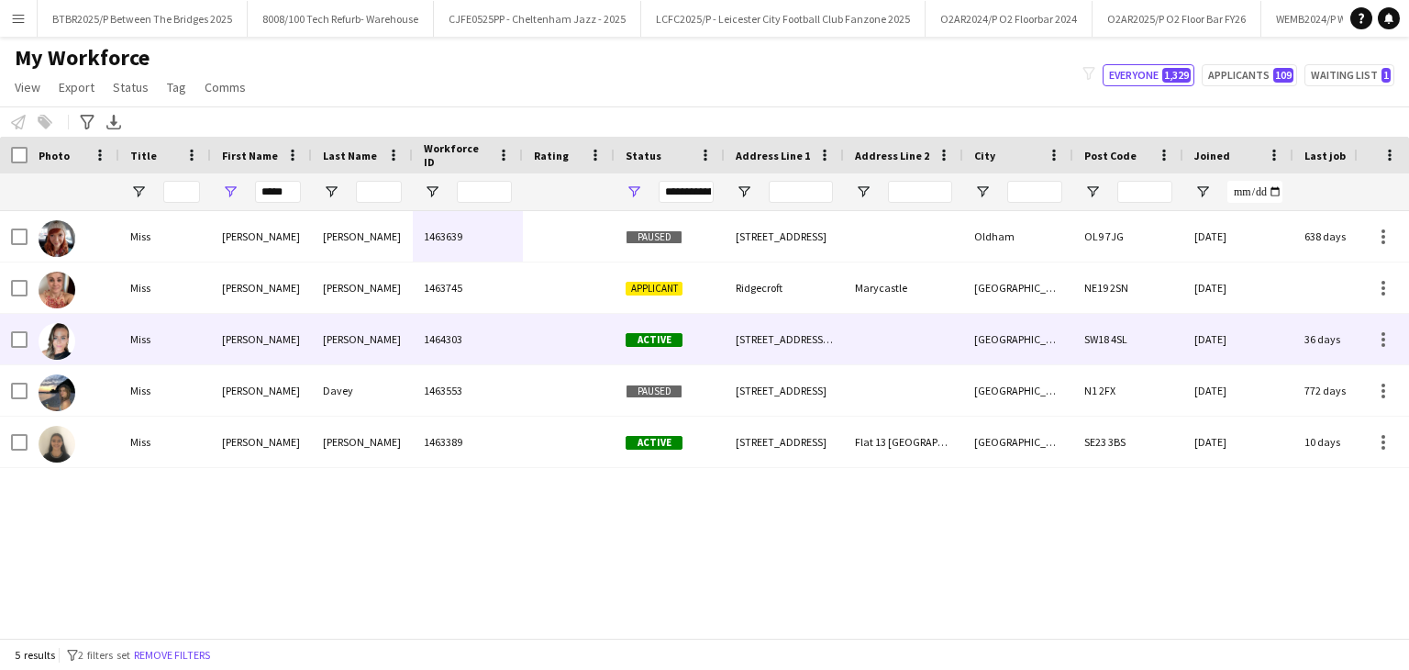
click at [464, 358] on div "1464303" at bounding box center [468, 339] width 110 height 50
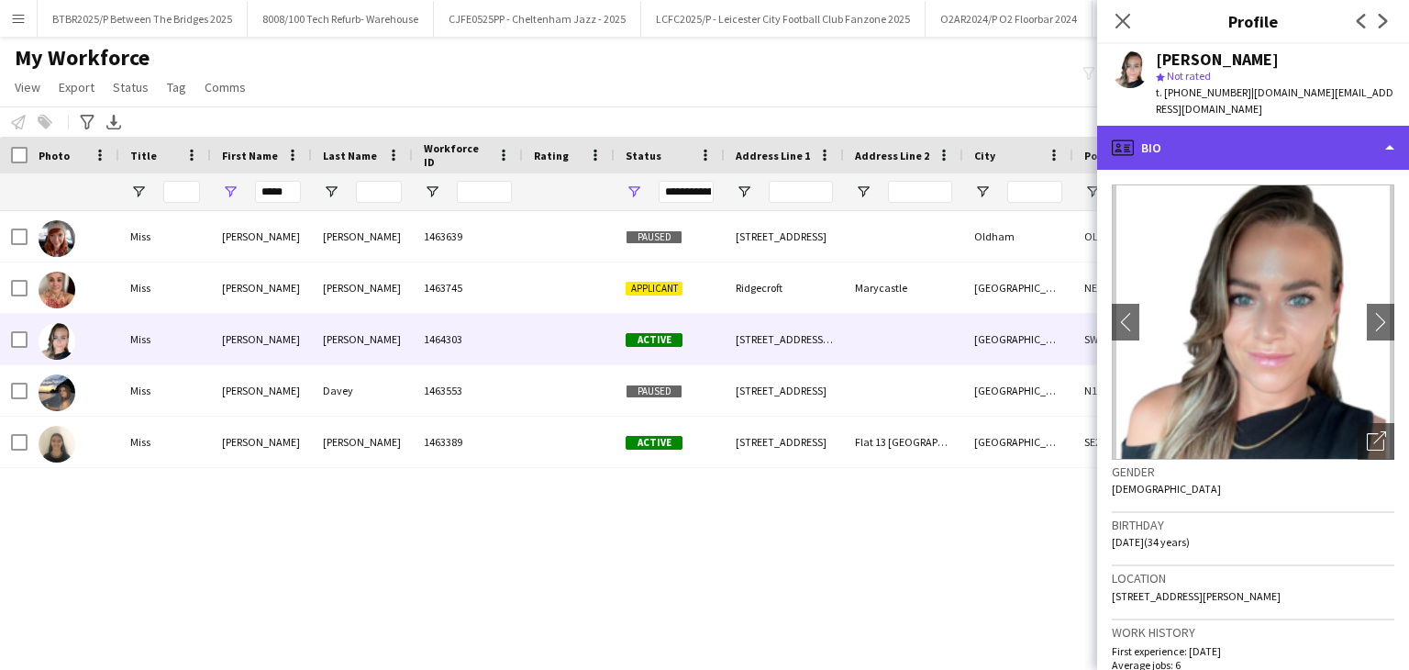
click at [1230, 141] on div "profile Bio" at bounding box center [1253, 148] width 312 height 44
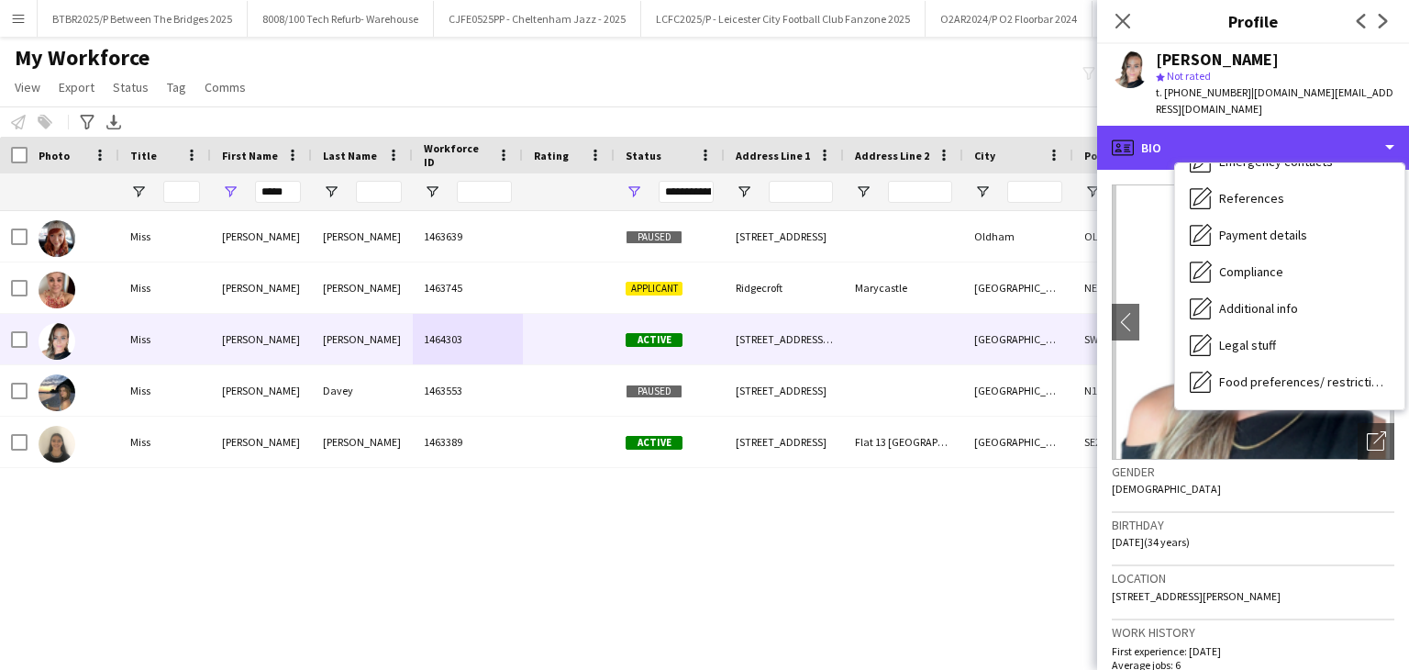
scroll to position [184, 0]
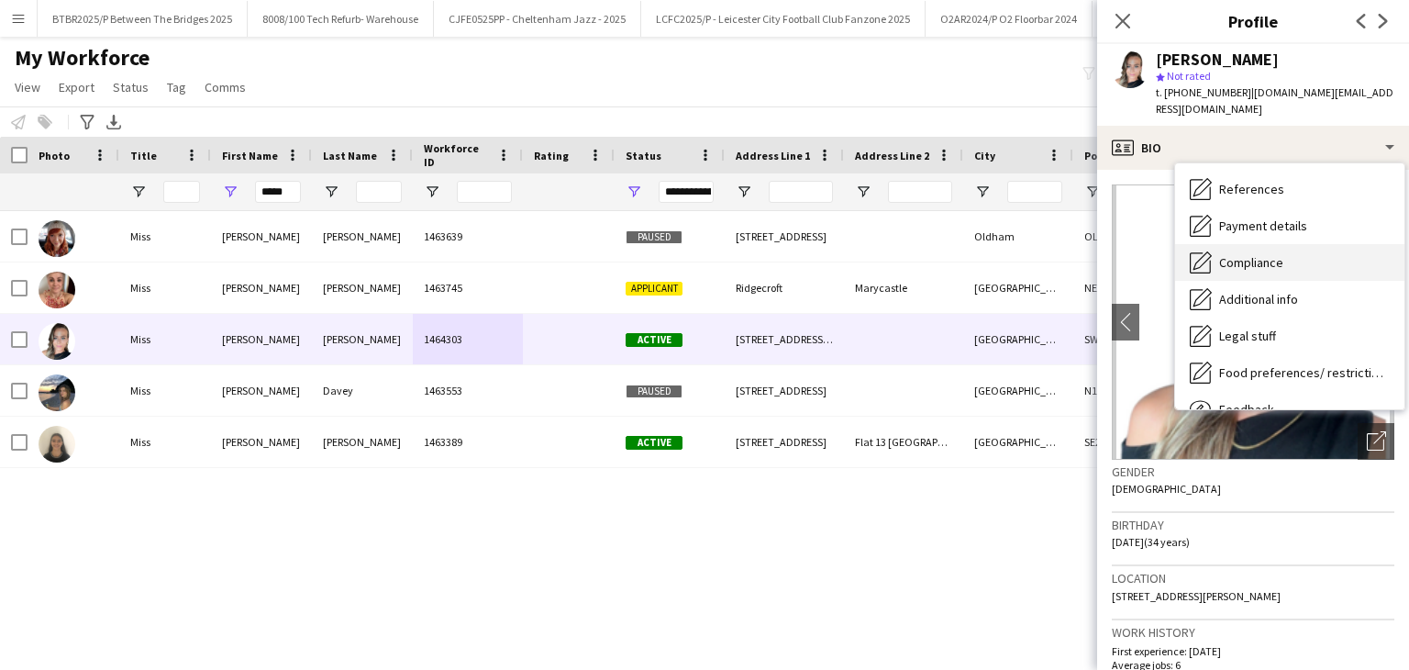
click at [1275, 268] on span "Compliance" at bounding box center [1251, 262] width 64 height 17
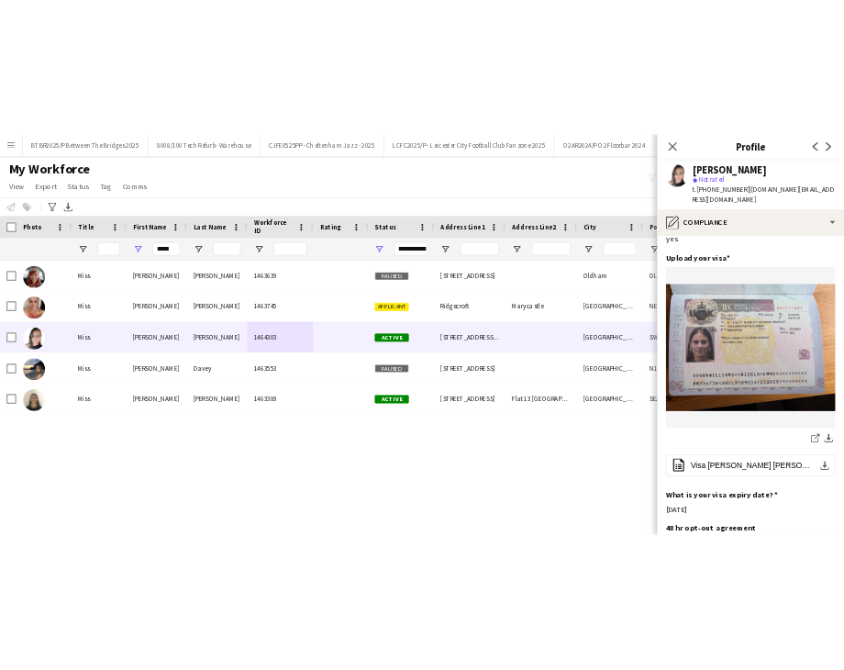
scroll to position [756, 0]
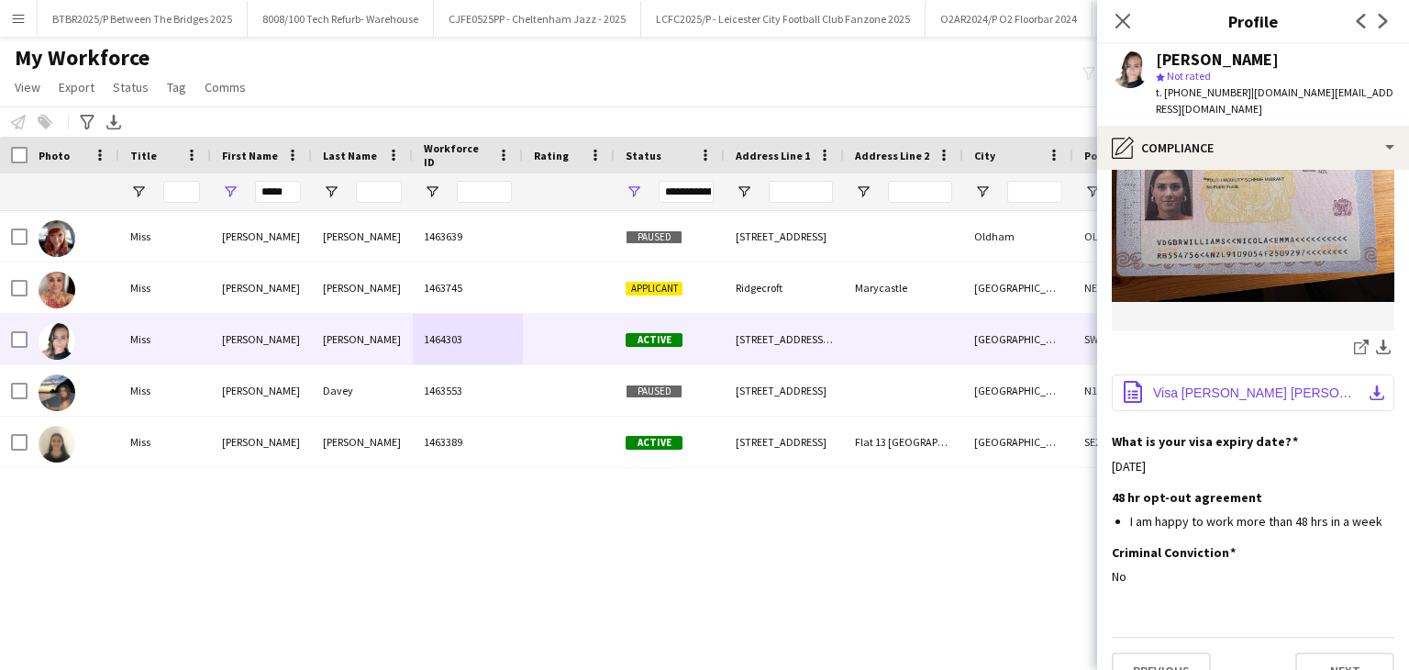
click at [1216, 374] on button "office-file-sheet Visa Nicola Emma Williams.pdf download-bottom" at bounding box center [1253, 392] width 283 height 37
click at [1121, 26] on icon "Close pop-in" at bounding box center [1122, 20] width 17 height 17
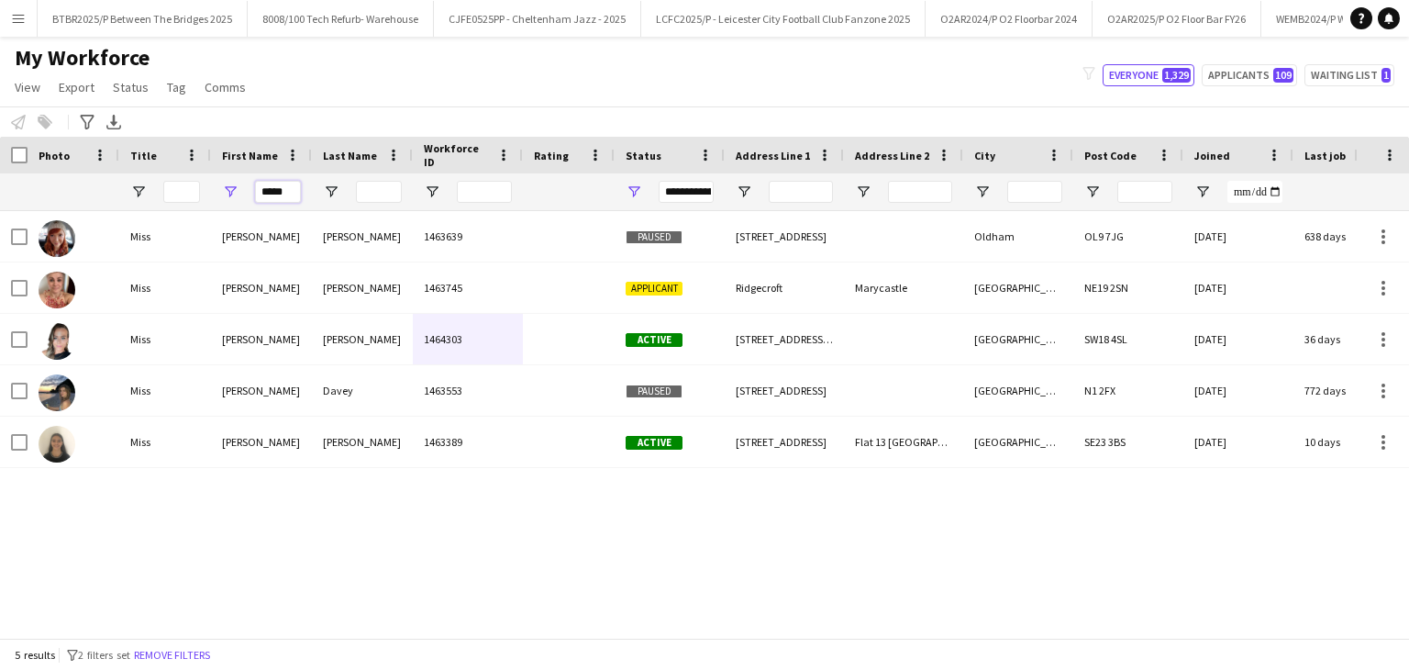
click at [273, 187] on input "*****" at bounding box center [278, 192] width 46 height 22
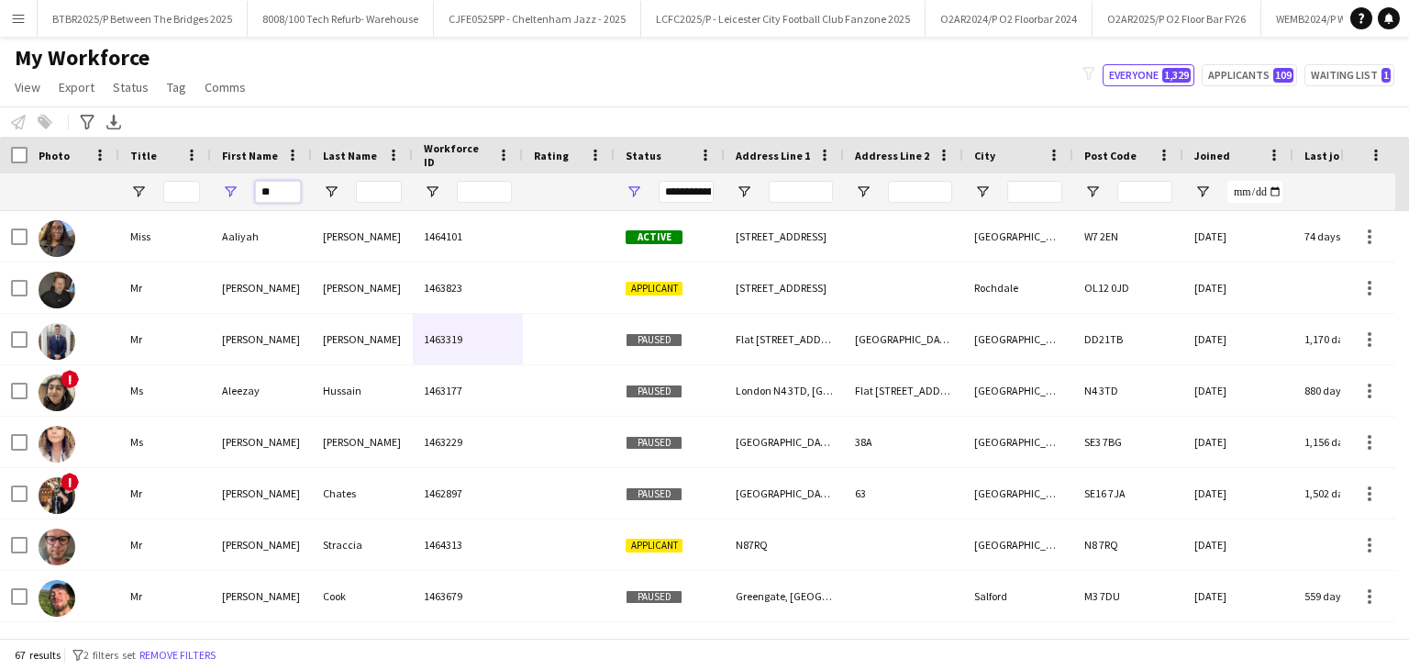
type input "*"
